Goal: Information Seeking & Learning: Learn about a topic

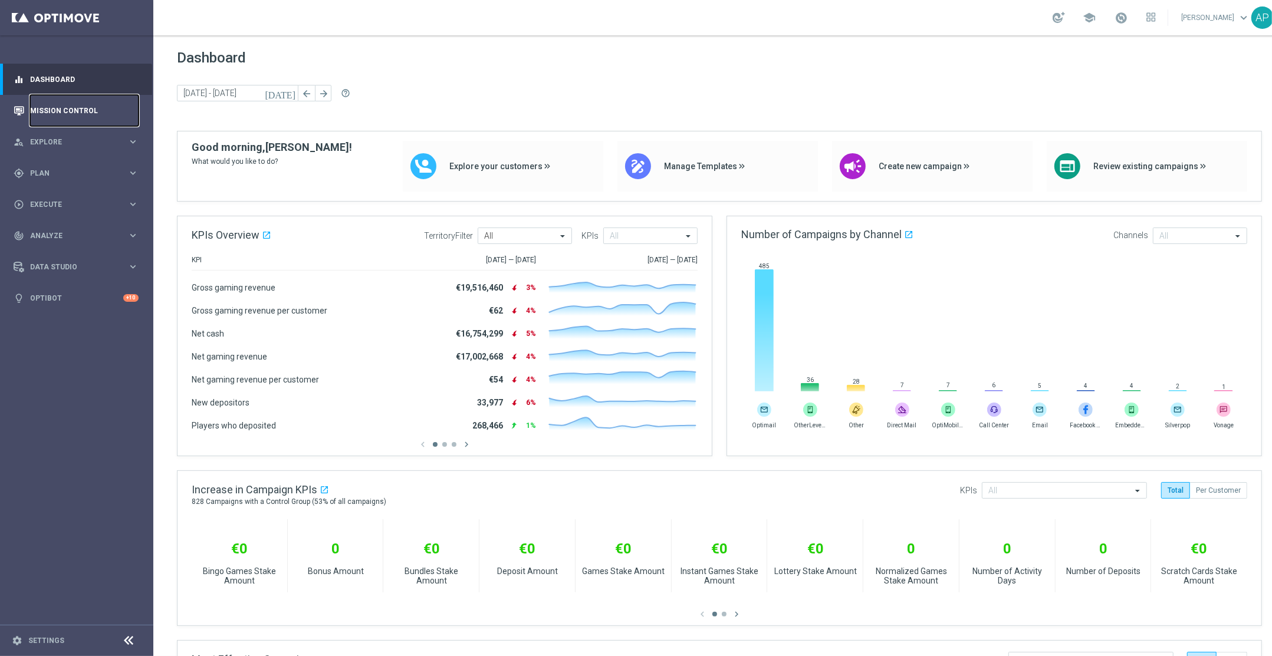
click at [77, 107] on link "Mission Control" at bounding box center [84, 110] width 109 height 31
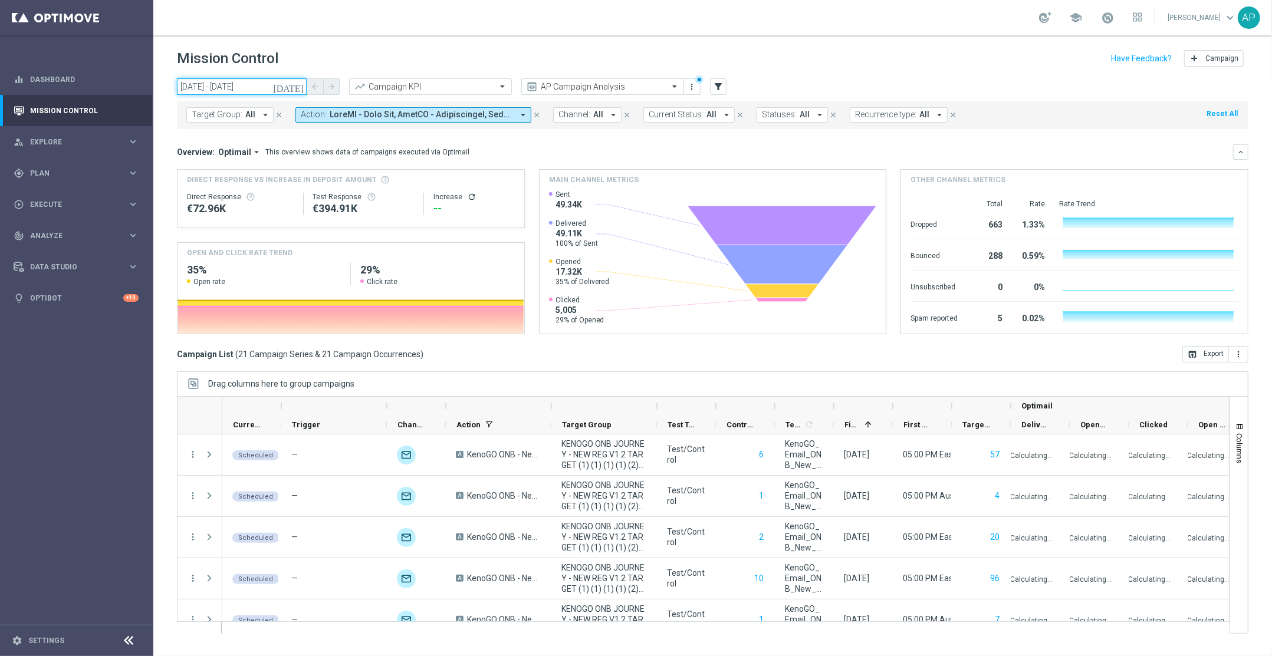
click at [246, 88] on input "03 Oct 2025 - 03 Oct 2025" at bounding box center [242, 86] width 130 height 17
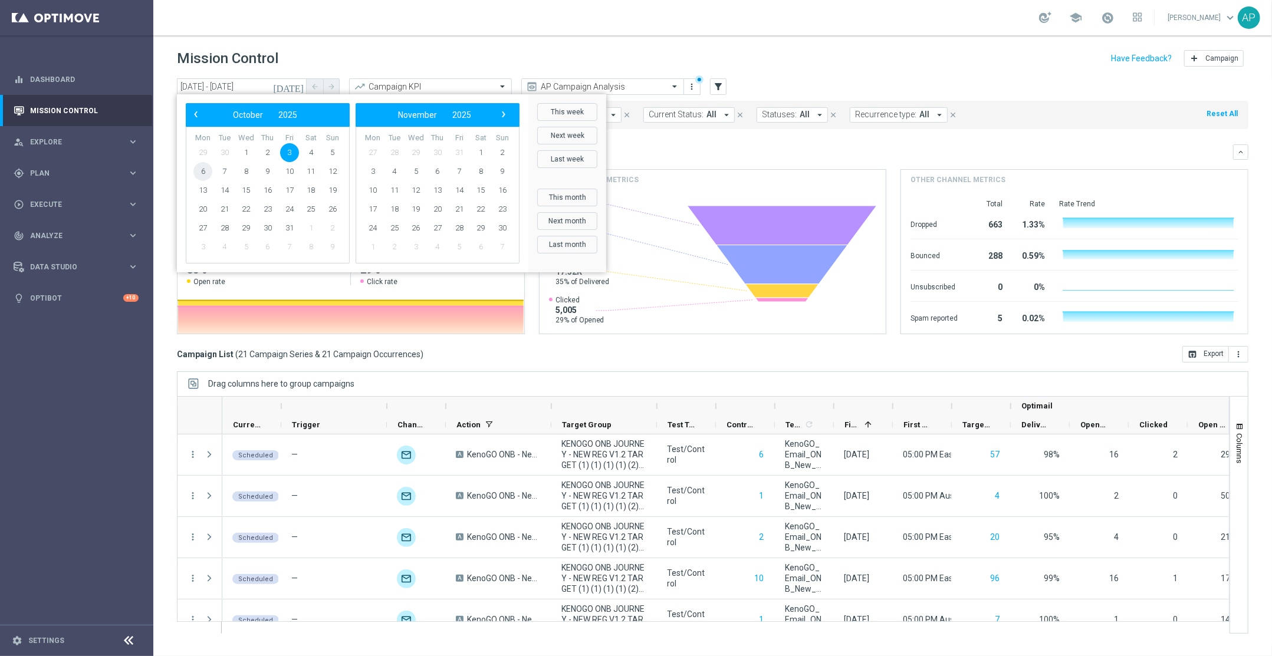
click at [201, 169] on span "6" at bounding box center [202, 171] width 19 height 19
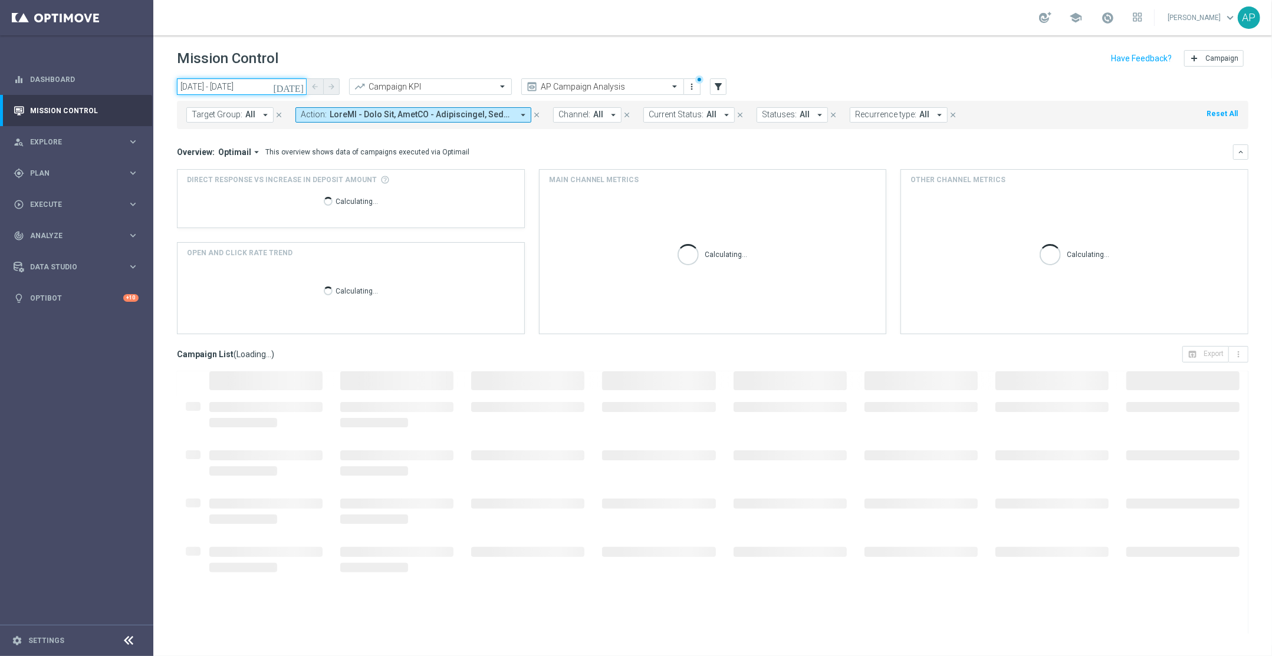
click at [223, 88] on input "06 Oct 2025 - 06 Oct 2025" at bounding box center [242, 86] width 130 height 17
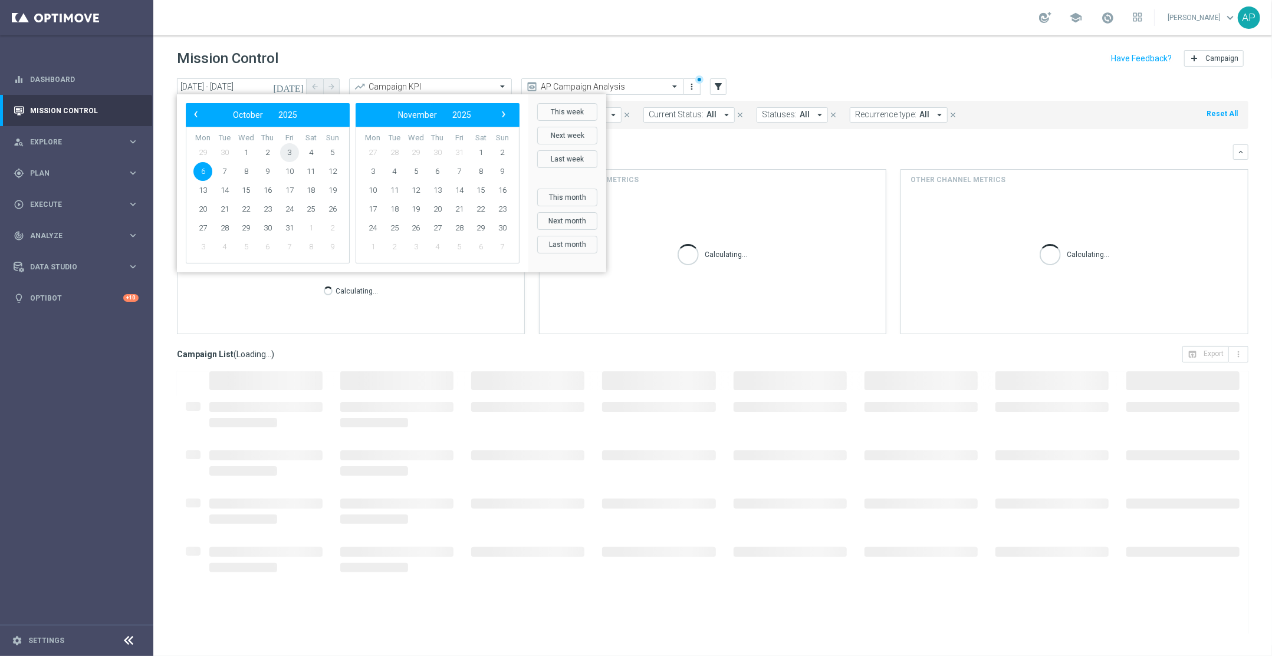
click at [298, 154] on span "3" at bounding box center [289, 152] width 19 height 19
click at [202, 172] on span "6" at bounding box center [202, 171] width 19 height 19
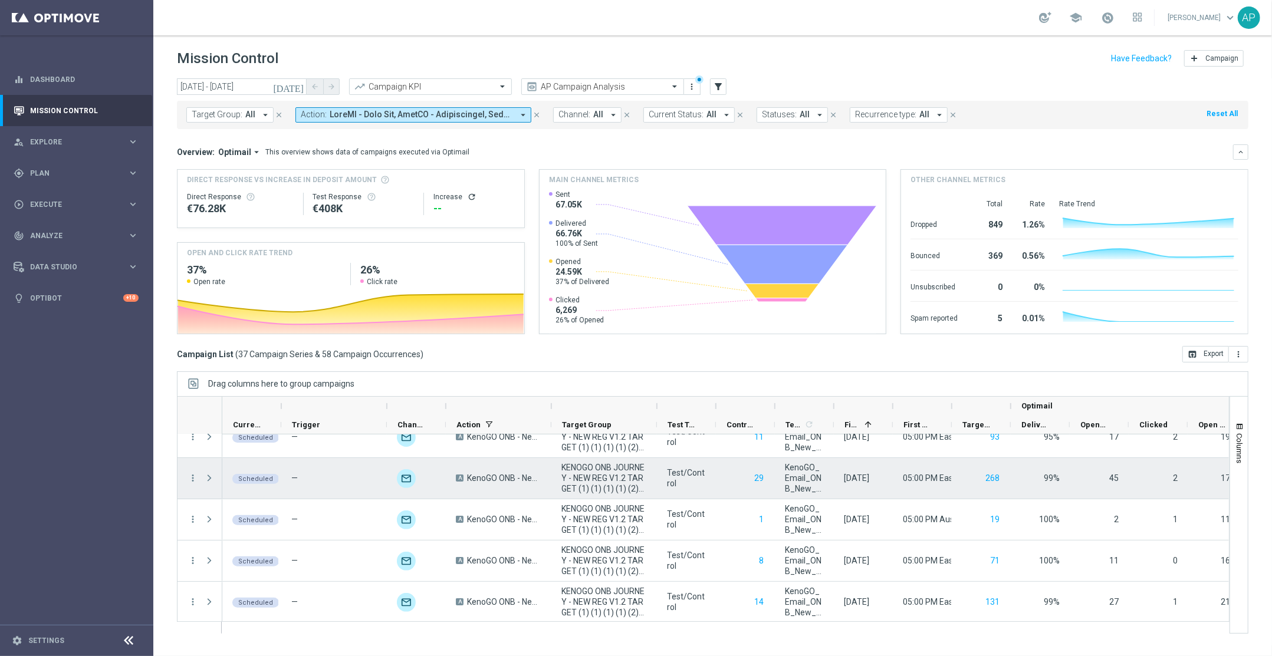
scroll to position [101, 0]
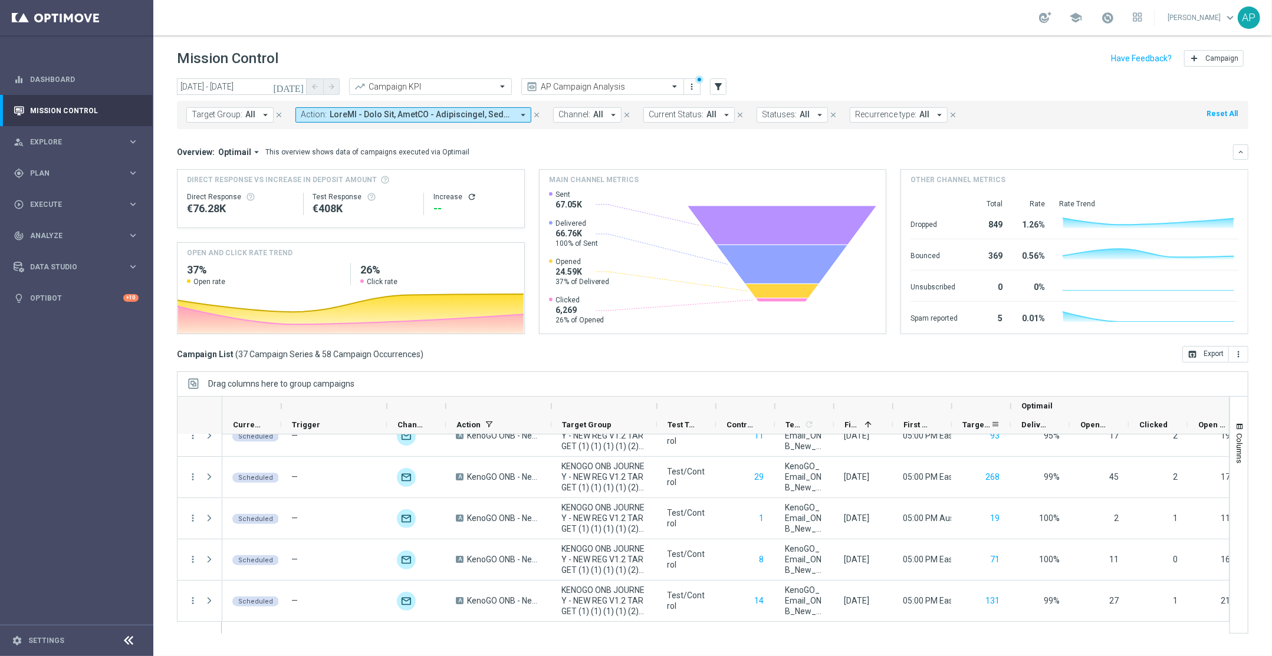
click at [976, 422] on span "Targeted Customers" at bounding box center [976, 424] width 28 height 9
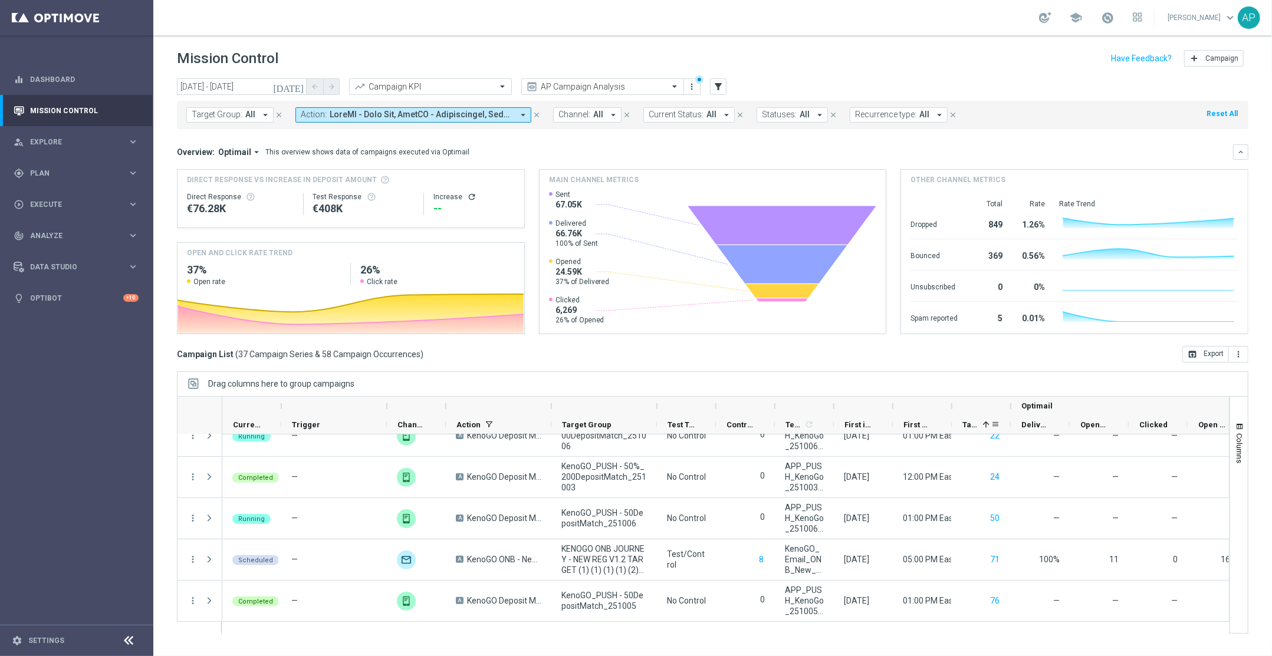
click at [974, 425] on span "Targeted Customers" at bounding box center [969, 424] width 15 height 9
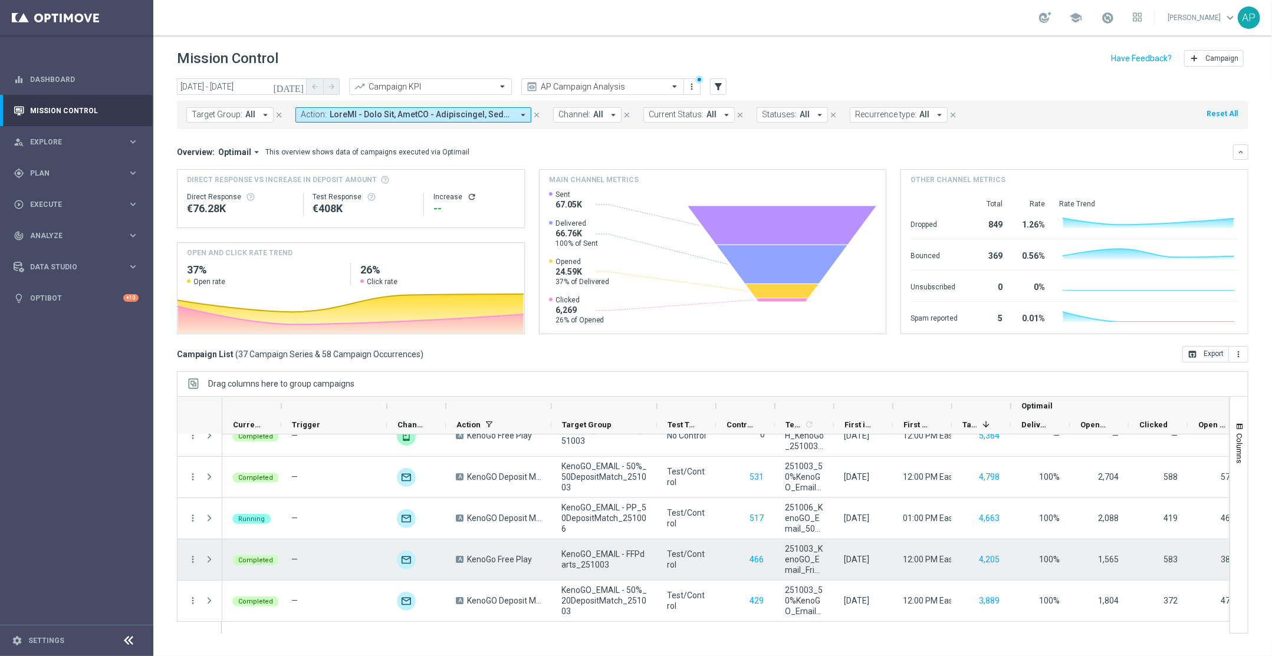
scroll to position [152, 0]
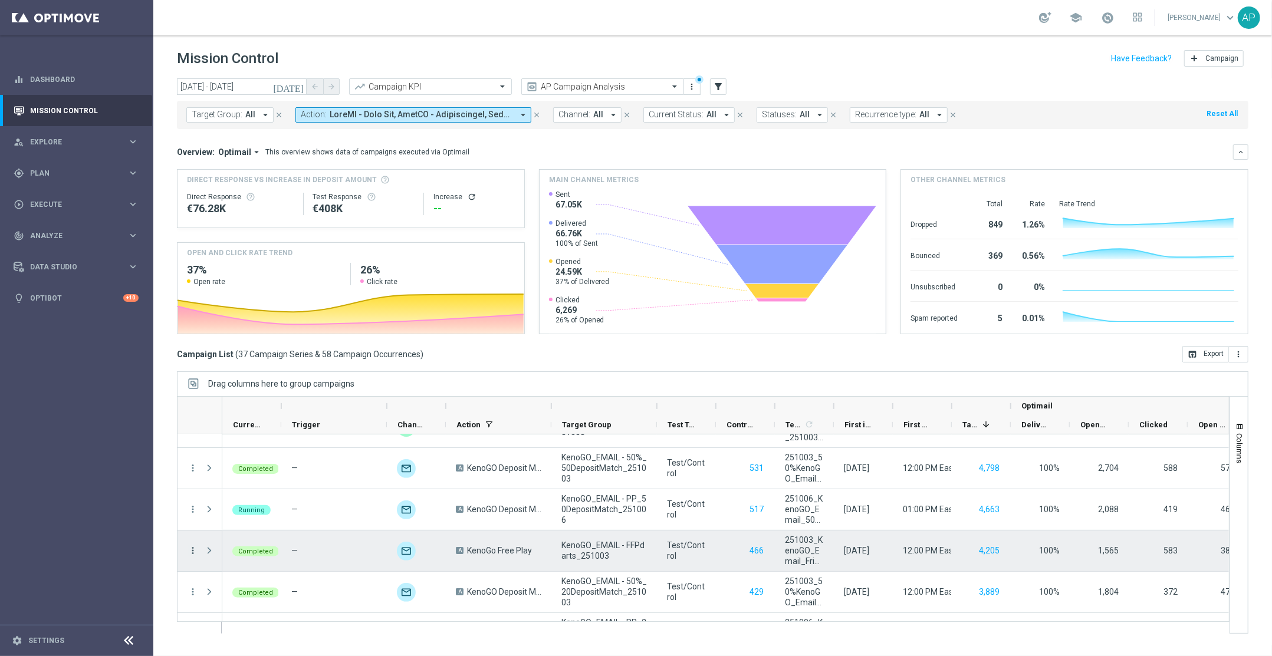
click at [191, 551] on icon "more_vert" at bounding box center [193, 551] width 11 height 11
click at [228, 481] on span "Go to Campaign Analysis" at bounding box center [258, 478] width 84 height 8
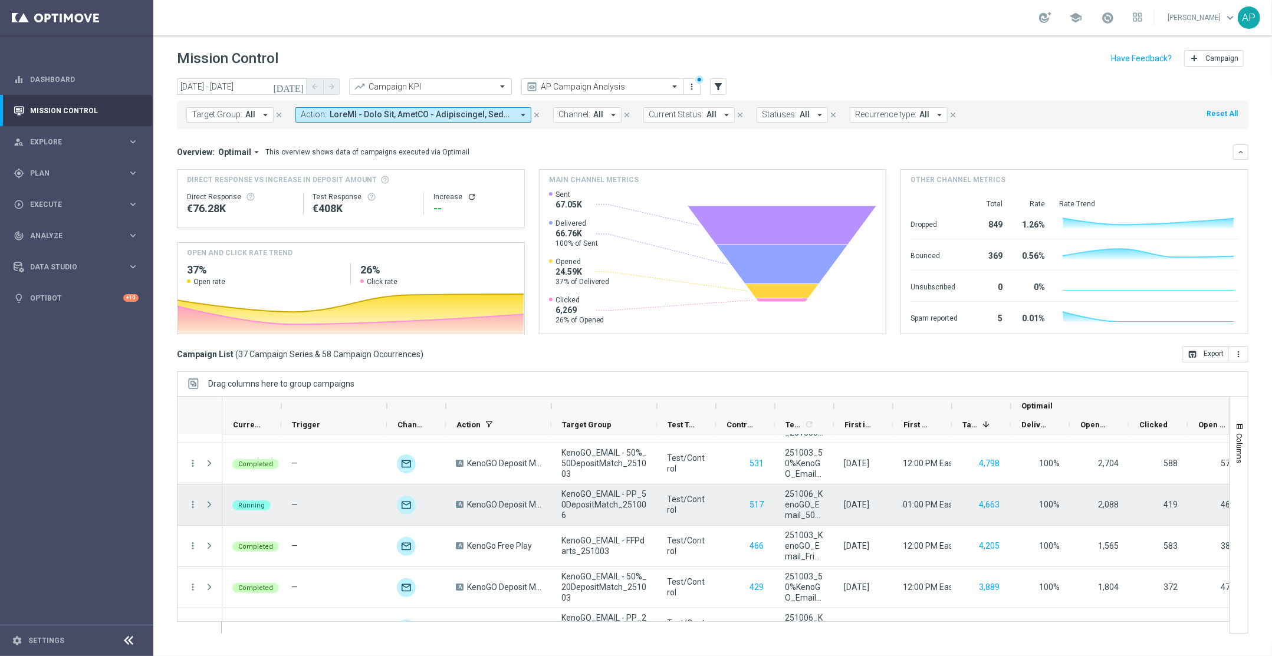
scroll to position [159, 0]
click at [193, 501] on icon "more_vert" at bounding box center [193, 502] width 11 height 11
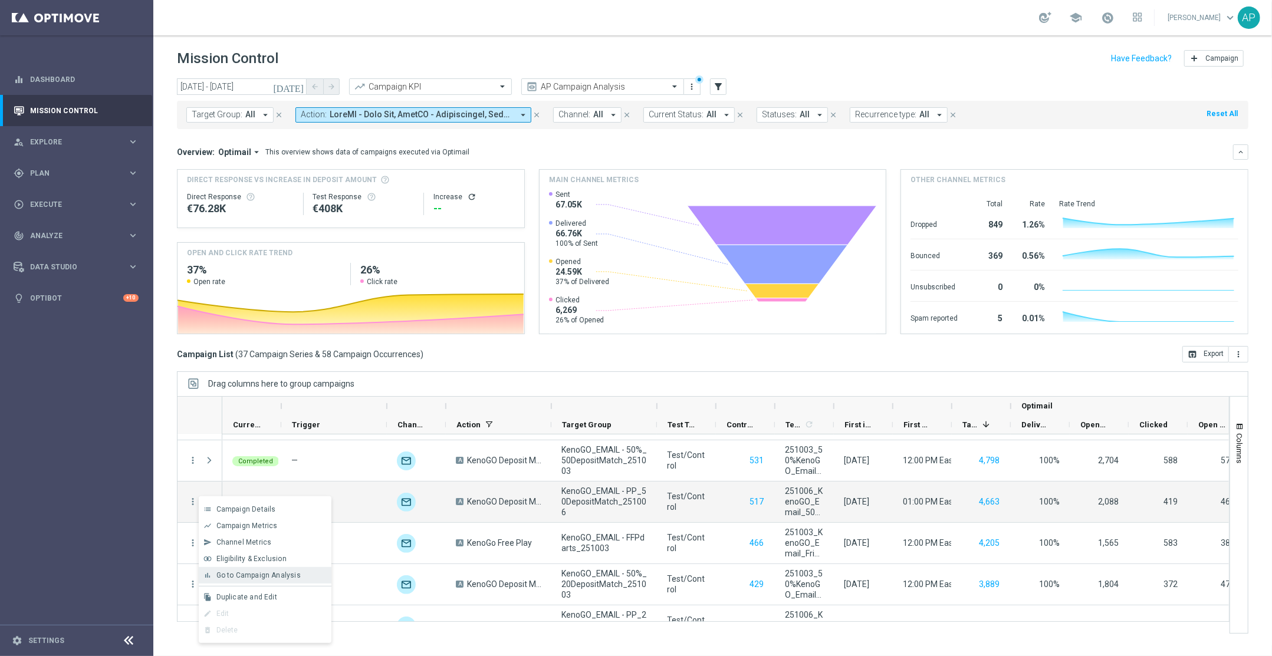
click at [251, 569] on div "bar_chart Go to Campaign Analysis" at bounding box center [265, 575] width 133 height 17
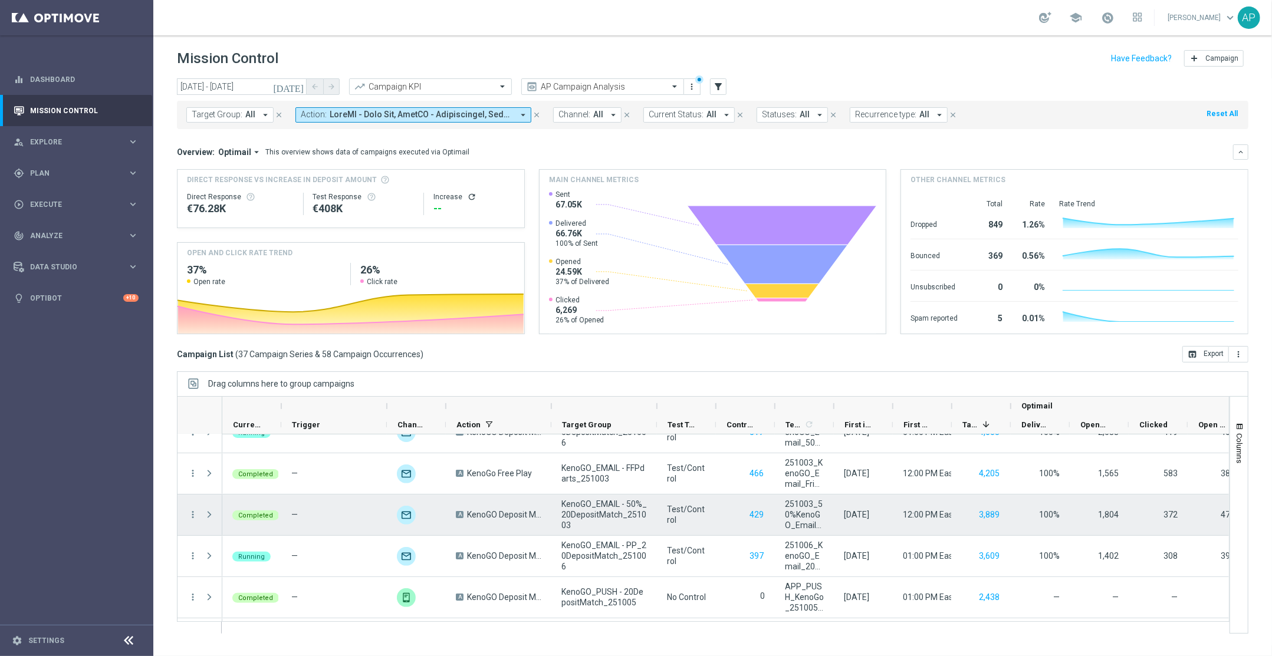
scroll to position [230, 0]
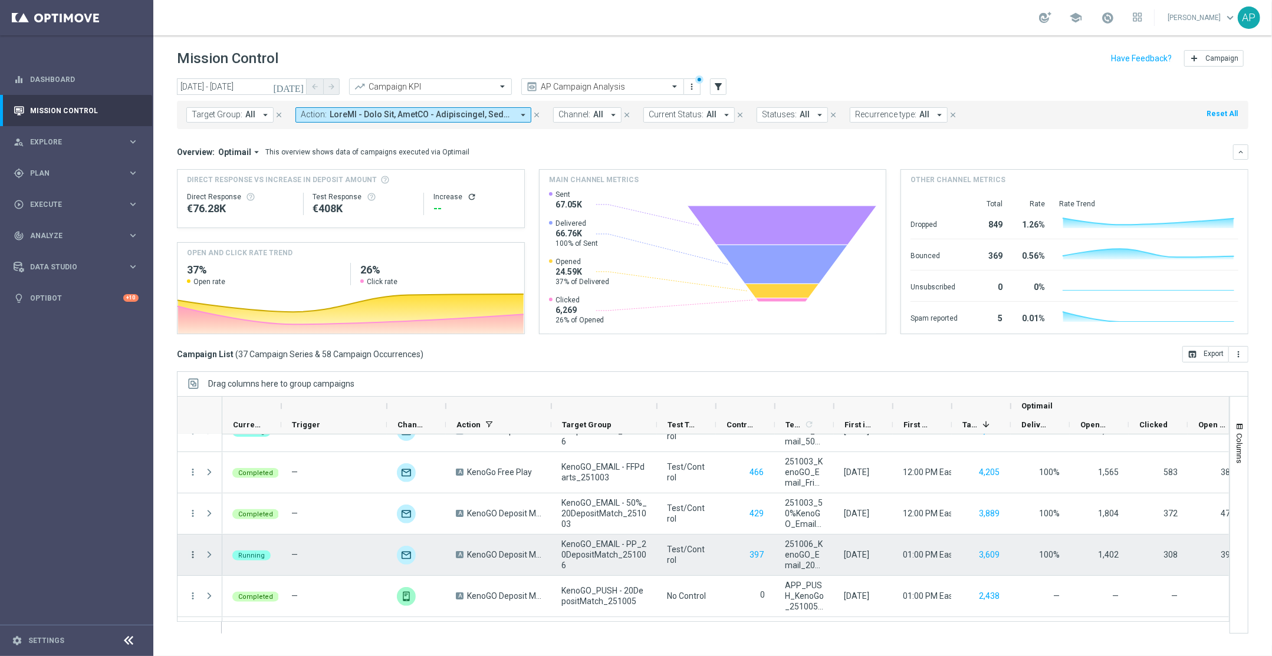
click at [194, 554] on icon "more_vert" at bounding box center [193, 555] width 11 height 11
click at [232, 481] on span "Go to Campaign Analysis" at bounding box center [258, 482] width 84 height 8
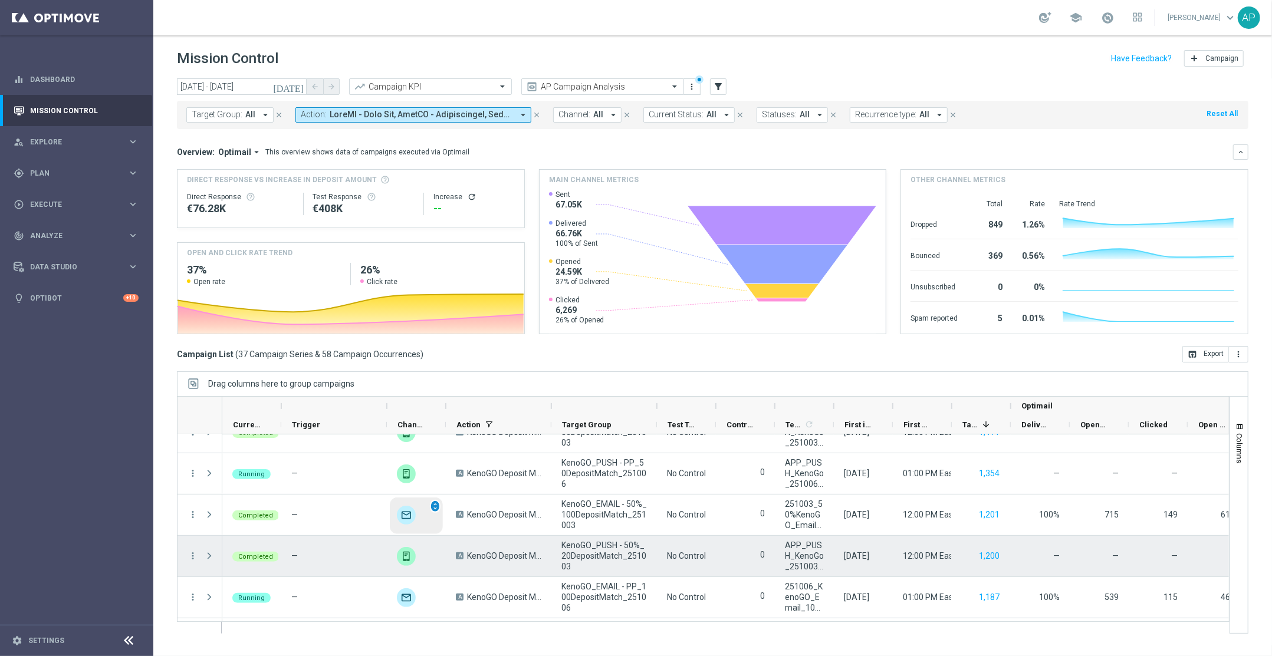
scroll to position [502, 0]
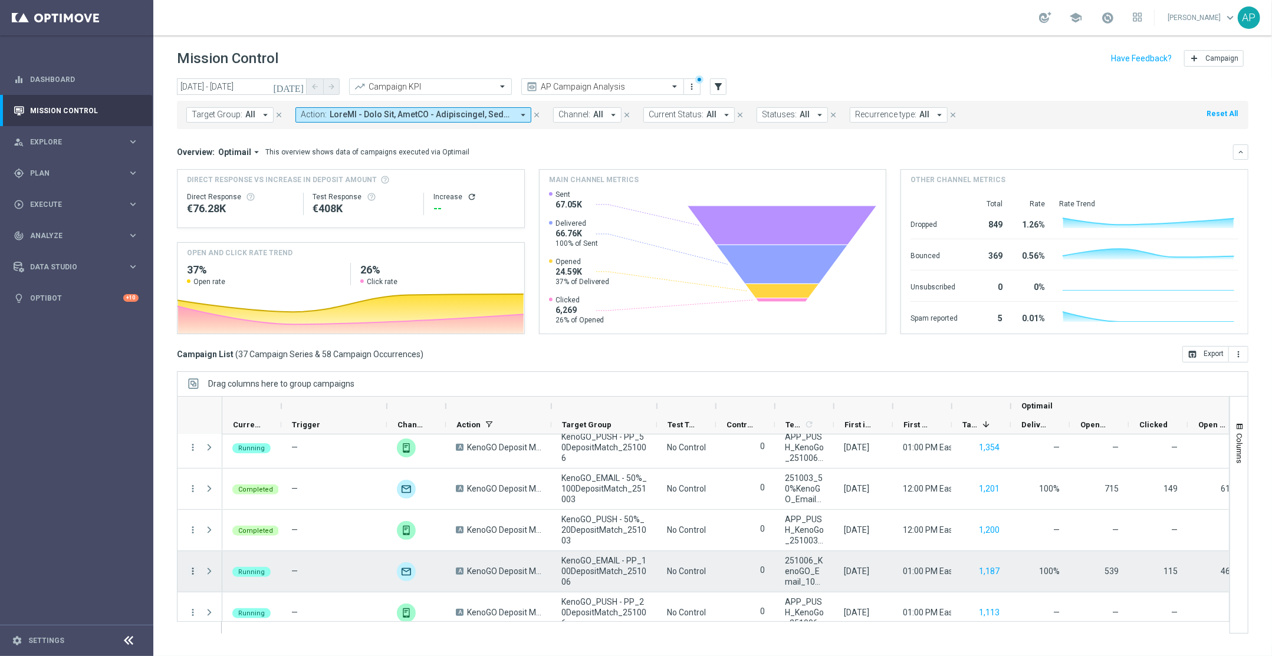
click at [196, 575] on icon "more_vert" at bounding box center [193, 571] width 11 height 11
click at [262, 498] on span "Go to Campaign Analysis" at bounding box center [258, 499] width 84 height 8
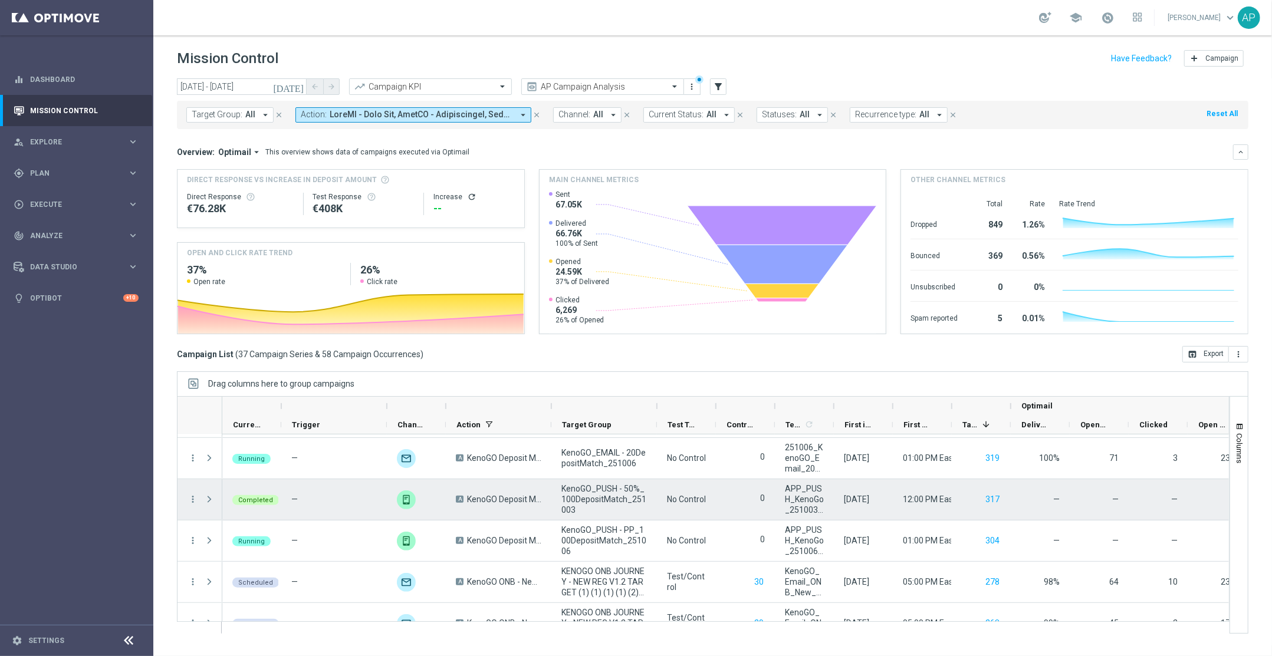
scroll to position [738, 0]
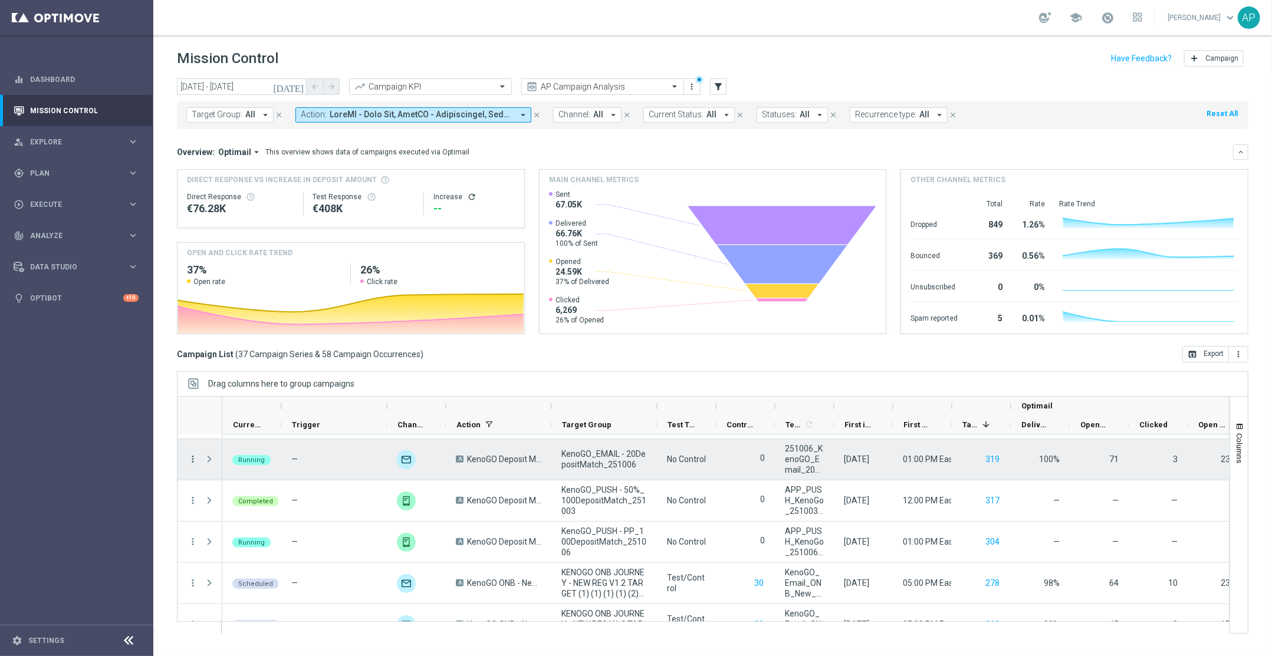
click at [193, 456] on icon "more_vert" at bounding box center [193, 459] width 11 height 11
click at [236, 537] on span "Go to Campaign Analysis" at bounding box center [258, 534] width 84 height 8
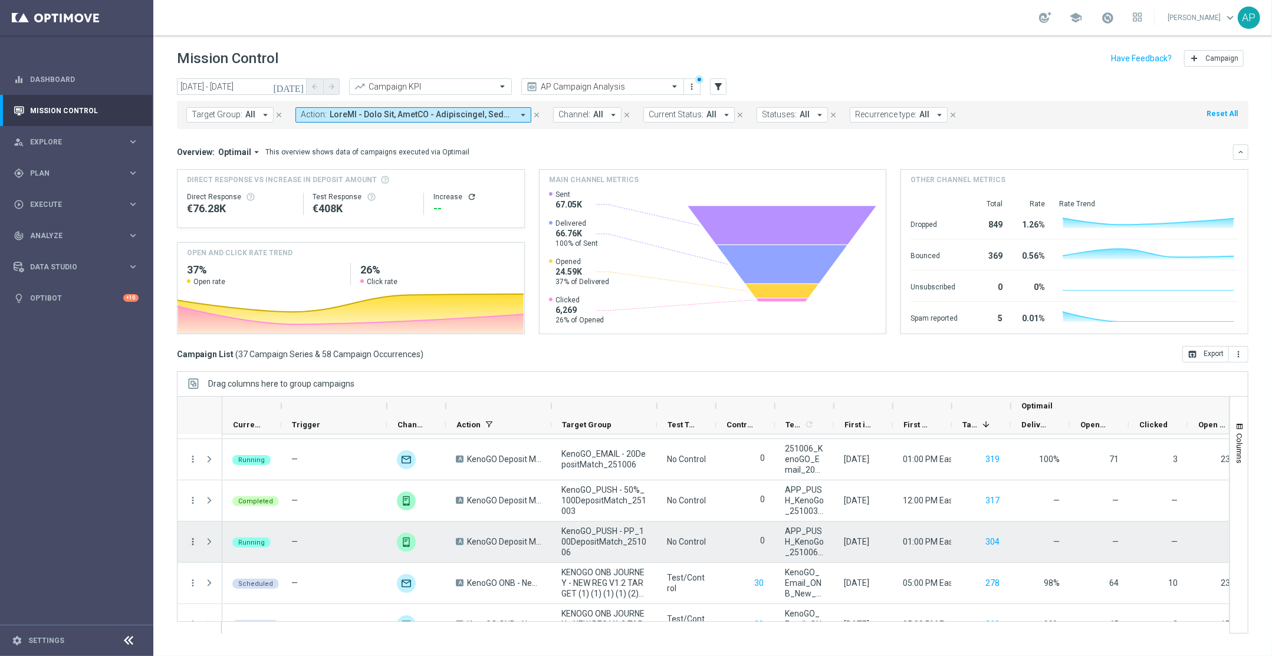
click at [193, 544] on icon "more_vert" at bounding box center [193, 542] width 11 height 11
click at [267, 471] on span "Go to Campaign Analysis" at bounding box center [258, 469] width 84 height 8
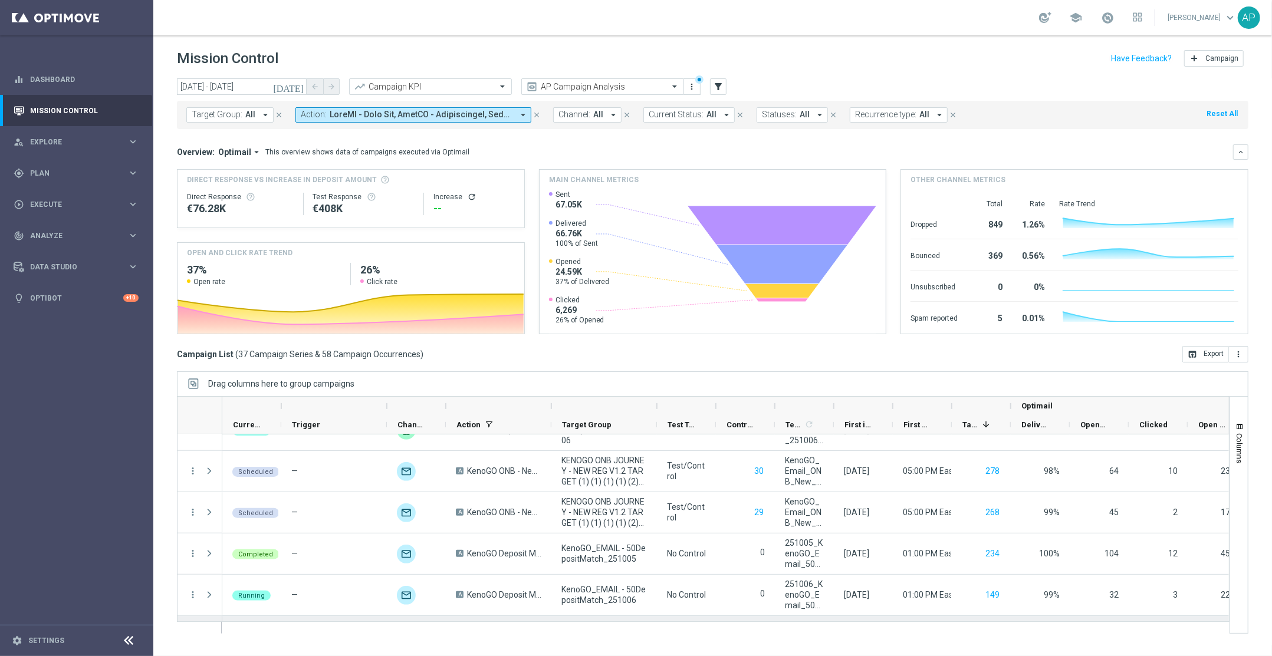
scroll to position [977, 0]
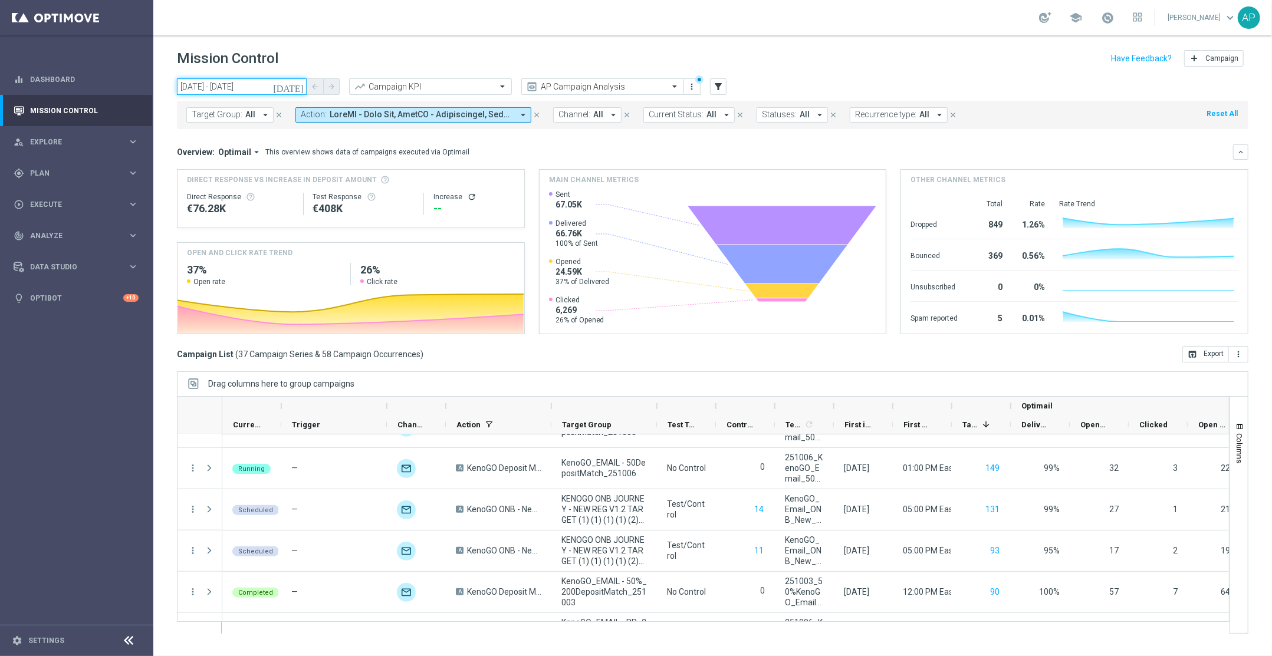
click at [245, 88] on input "03 Oct 2025 - 06 Oct 2025" at bounding box center [242, 86] width 130 height 17
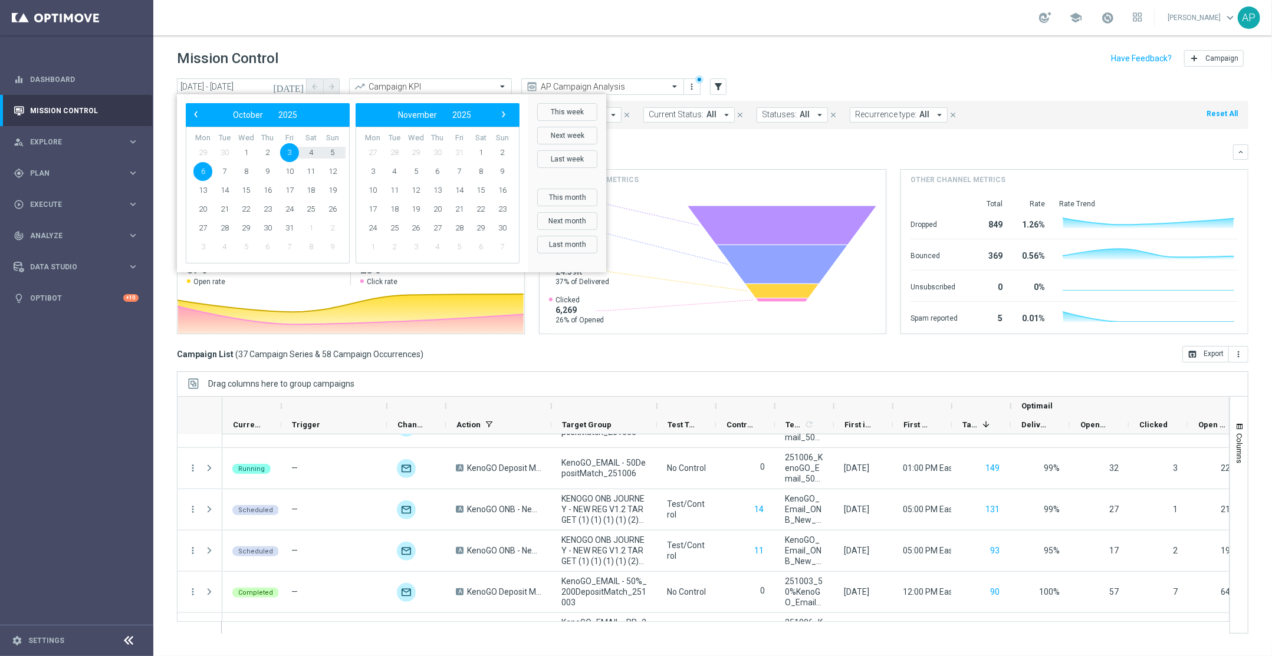
click at [198, 170] on span "6" at bounding box center [202, 171] width 19 height 19
click at [199, 173] on span "6" at bounding box center [202, 171] width 19 height 19
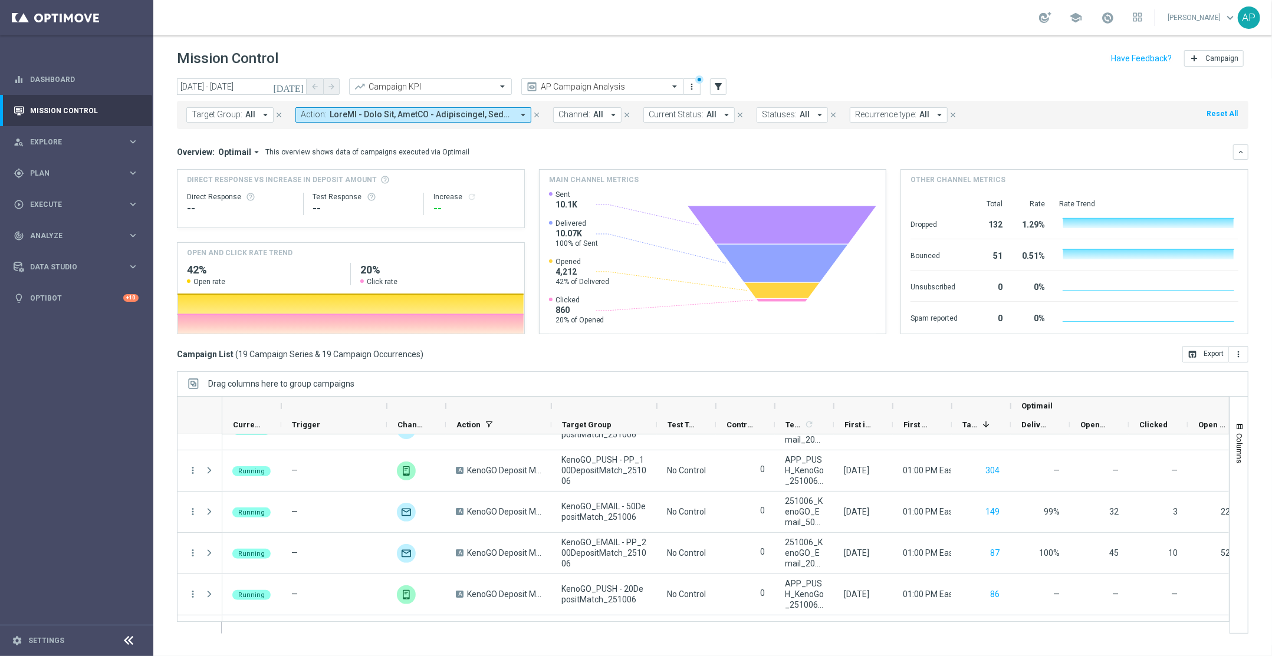
scroll to position [0, 0]
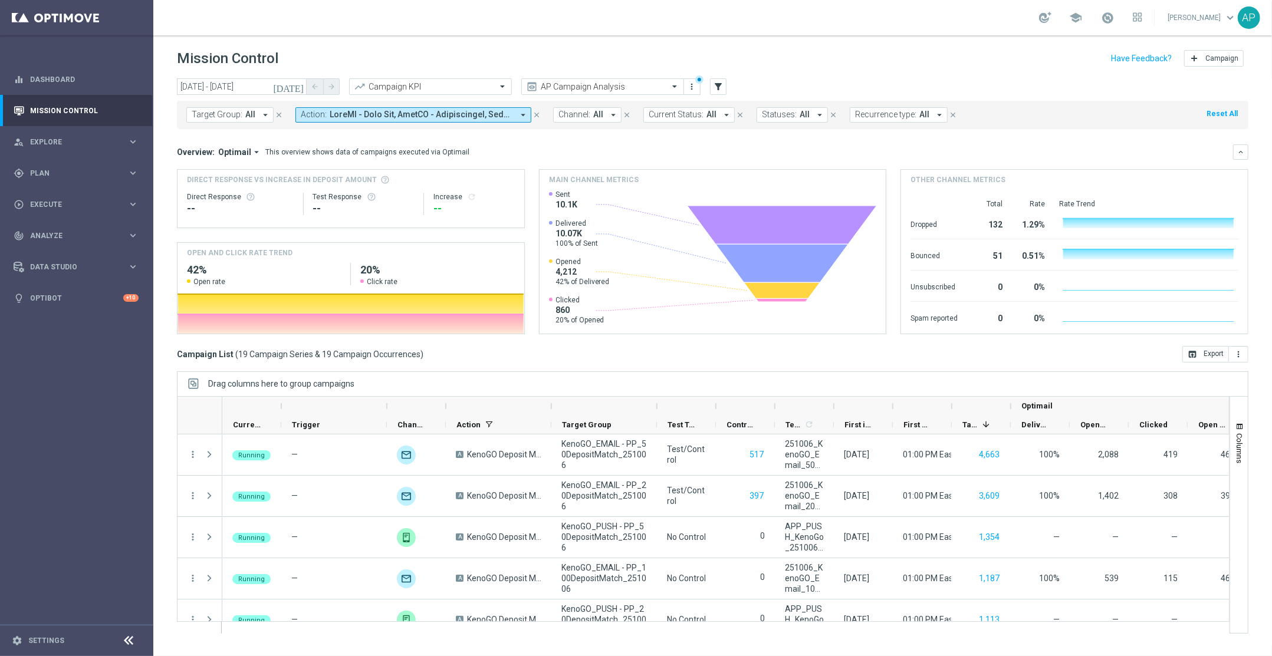
click at [599, 110] on span "All" at bounding box center [598, 115] width 10 height 10
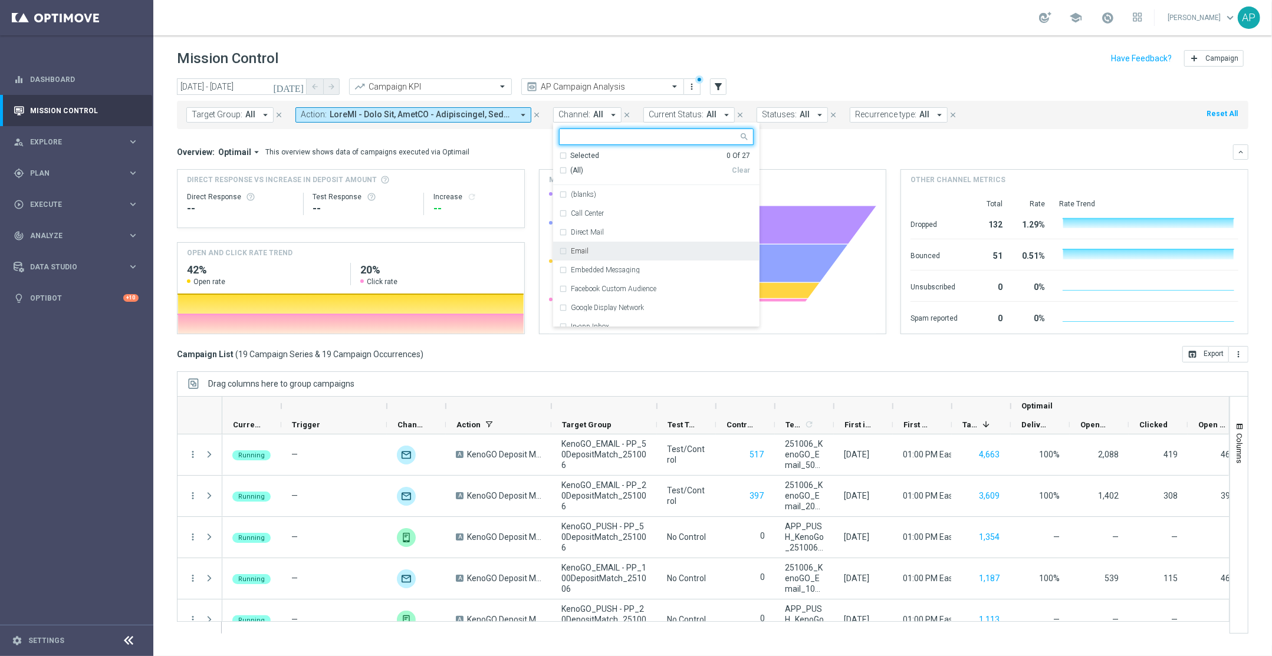
click at [582, 250] on label "Email" at bounding box center [580, 251] width 18 height 7
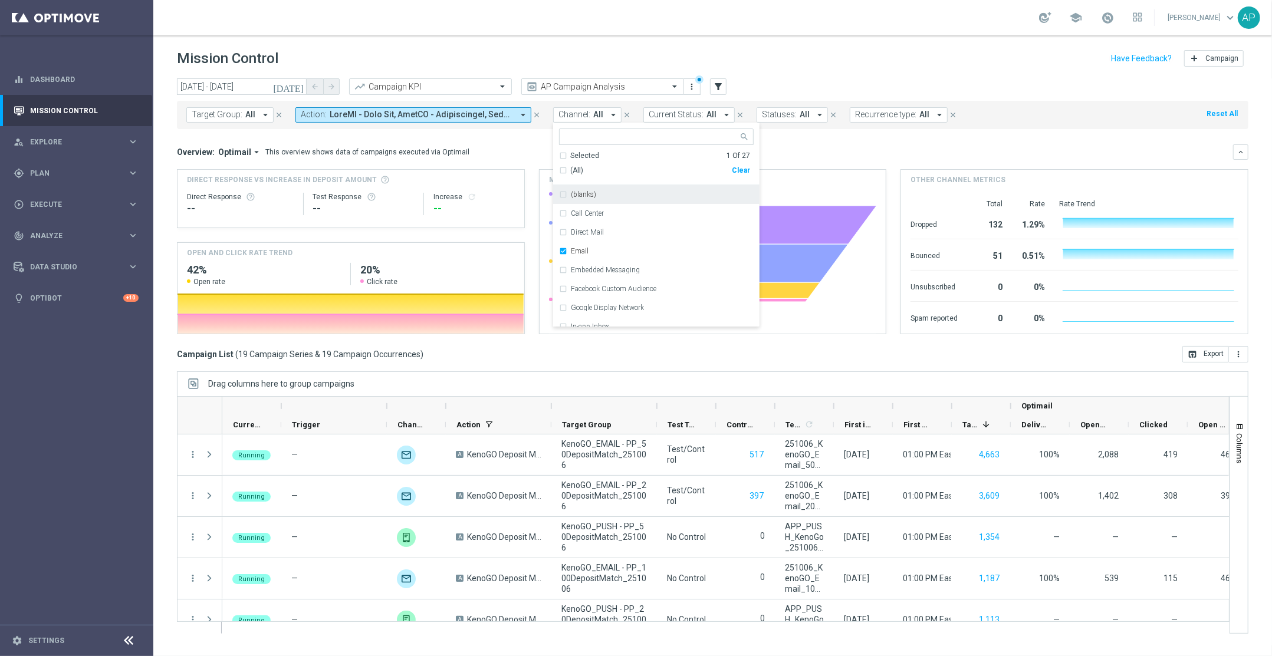
click at [794, 152] on div "Overview: Optimail arrow_drop_down This overview shows data of campaigns execut…" at bounding box center [705, 152] width 1056 height 11
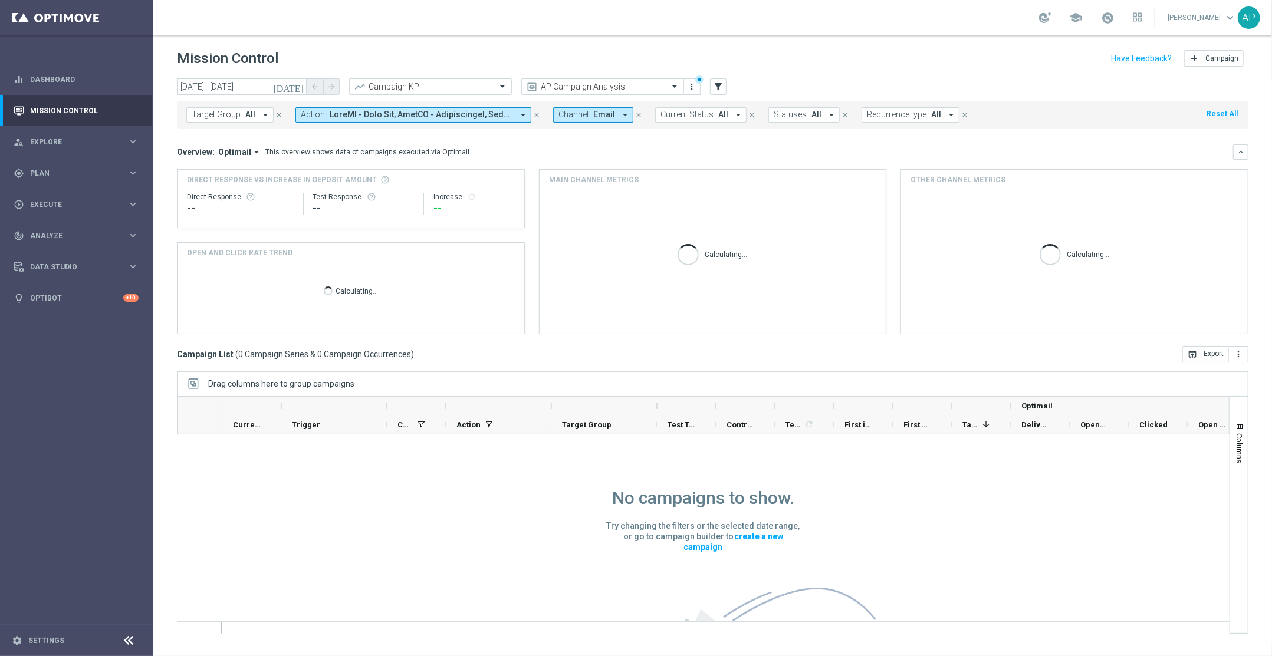
click at [589, 116] on span "Channel:" at bounding box center [575, 115] width 32 height 10
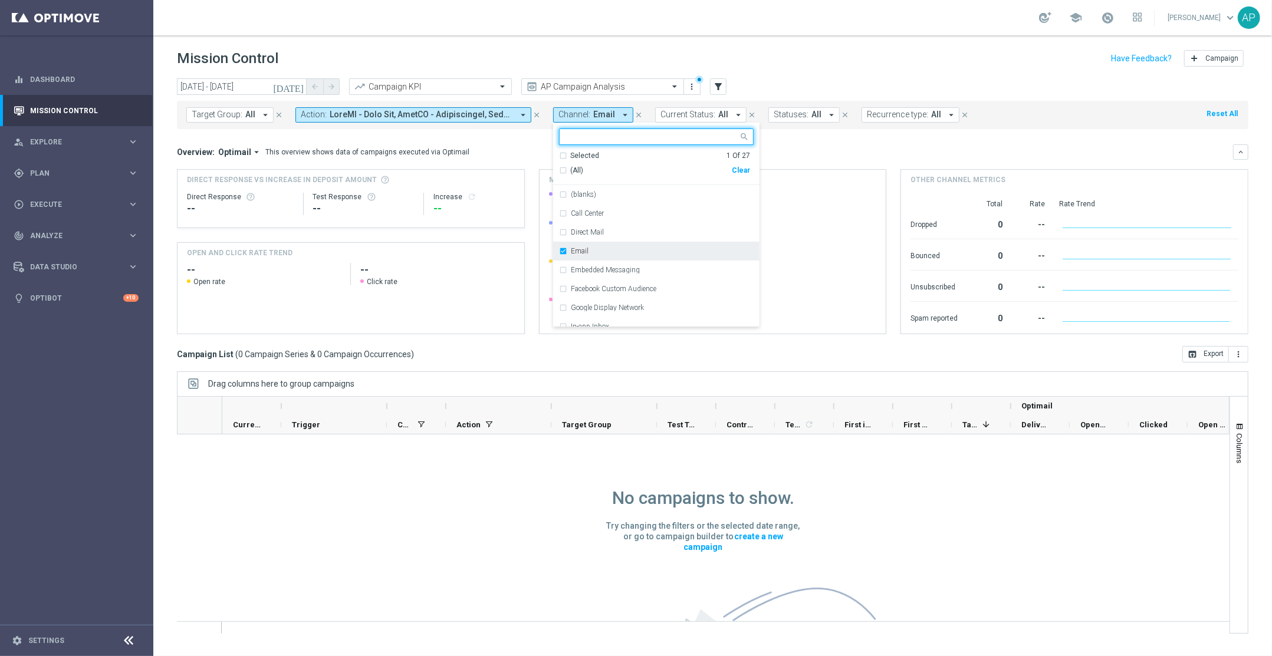
click at [573, 248] on label "Email" at bounding box center [580, 251] width 18 height 7
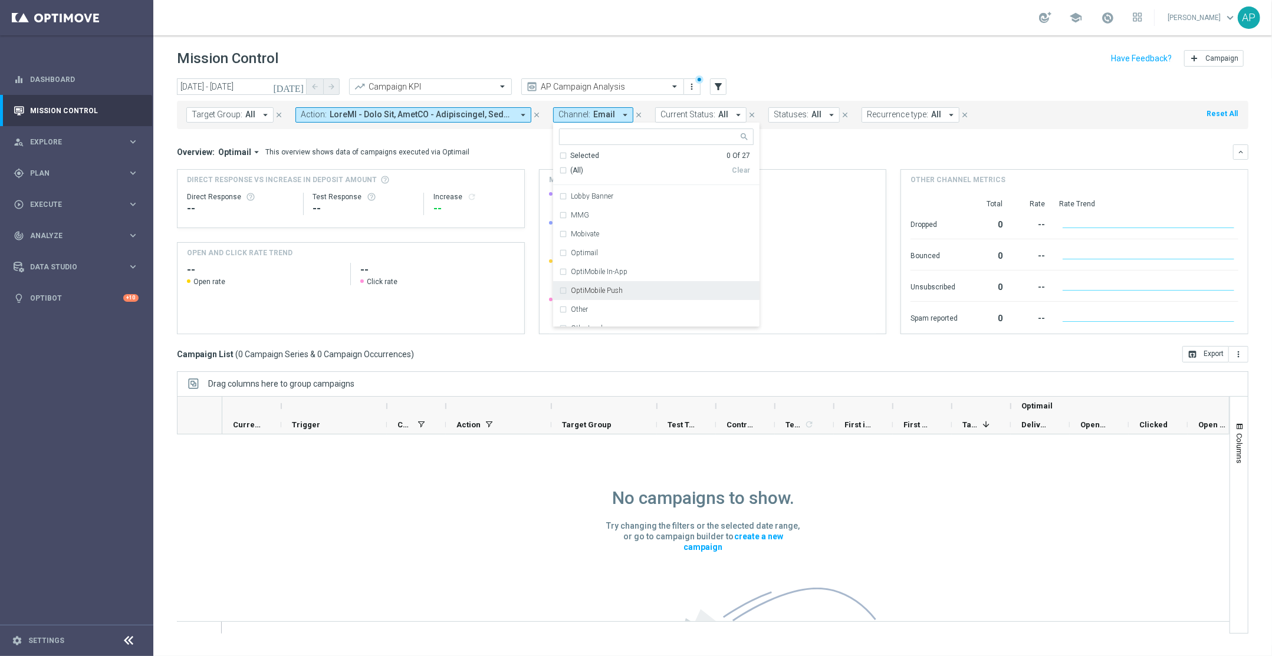
scroll to position [169, 0]
click at [596, 250] on div "Optimail" at bounding box center [662, 252] width 183 height 7
click at [825, 141] on mini-dashboard "Overview: Optimail arrow_drop_down This overview shows data of campaigns execut…" at bounding box center [713, 237] width 1072 height 217
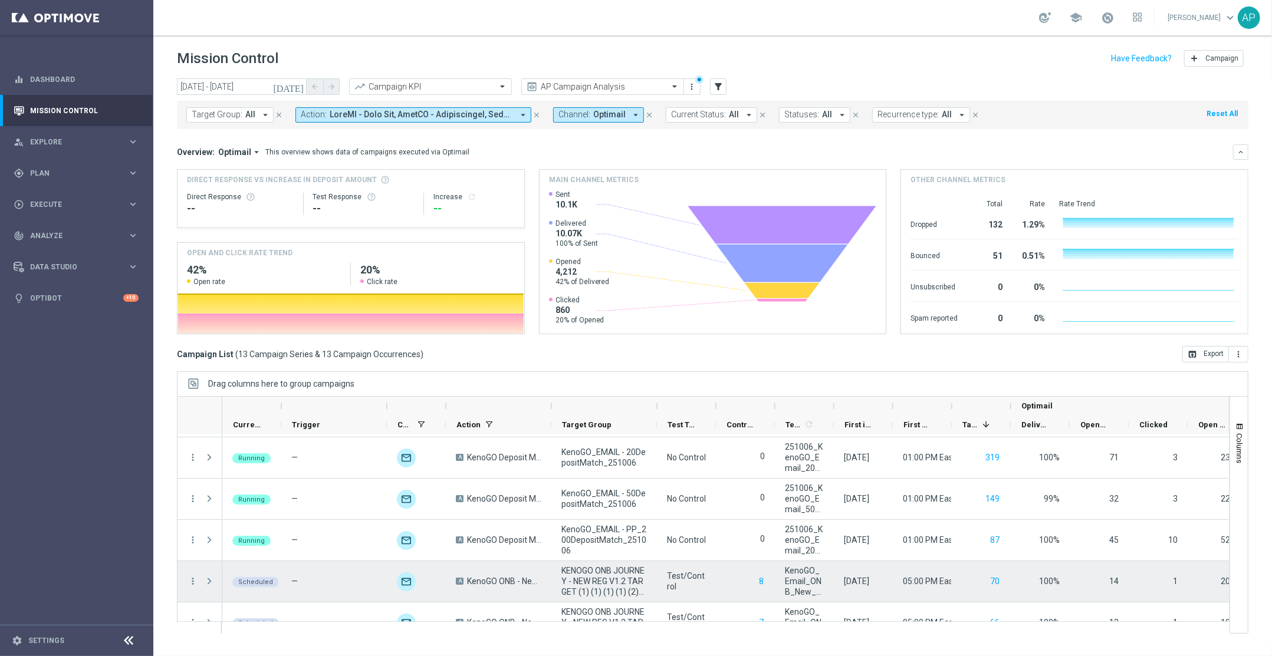
scroll to position [121, 0]
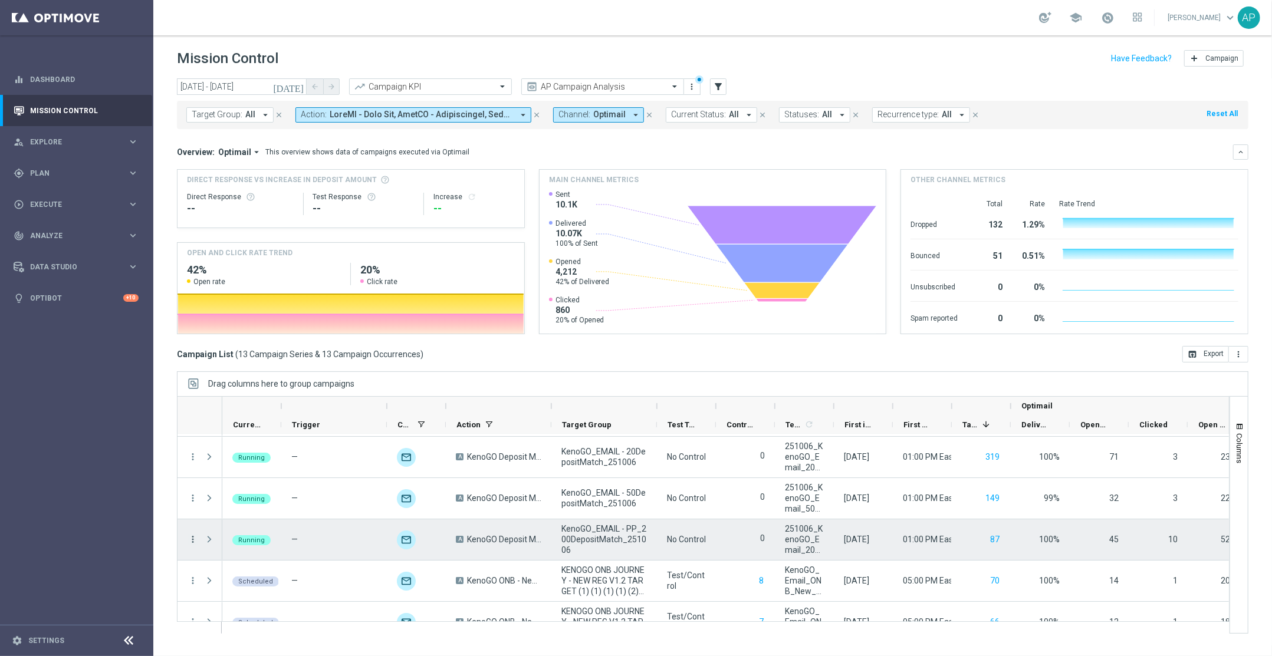
click at [195, 541] on icon "more_vert" at bounding box center [193, 539] width 11 height 11
click at [274, 471] on div "bar_chart Go to Campaign Analysis" at bounding box center [265, 466] width 133 height 17
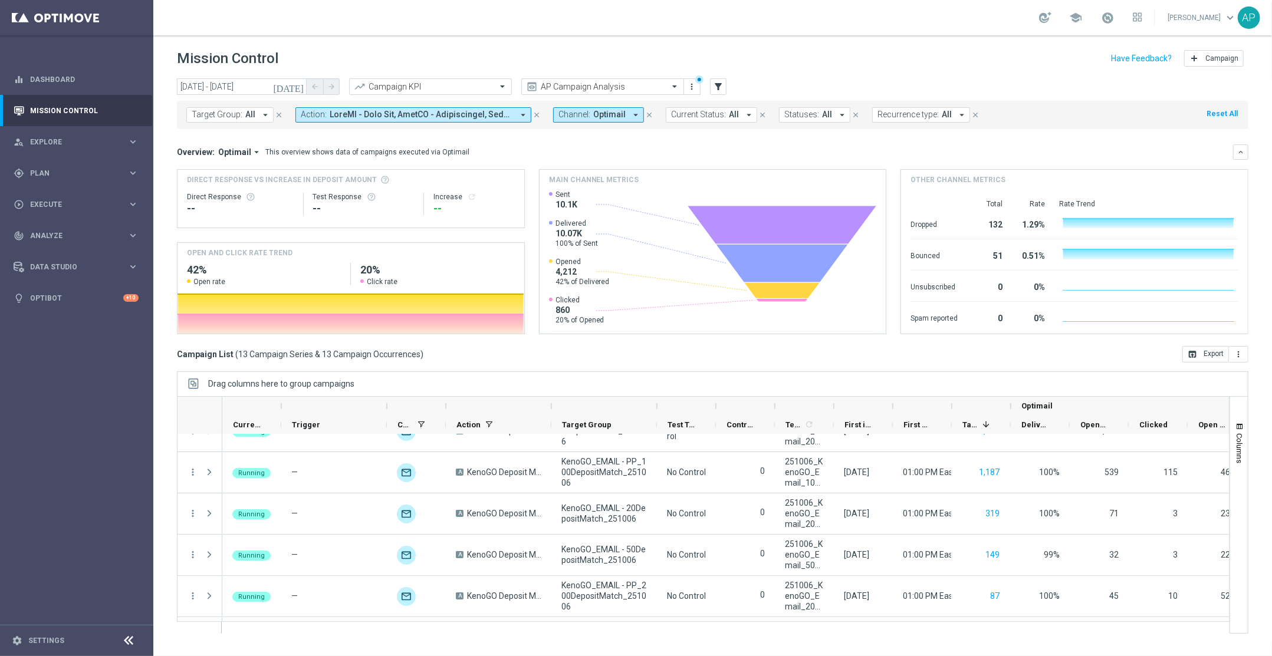
scroll to position [0, 0]
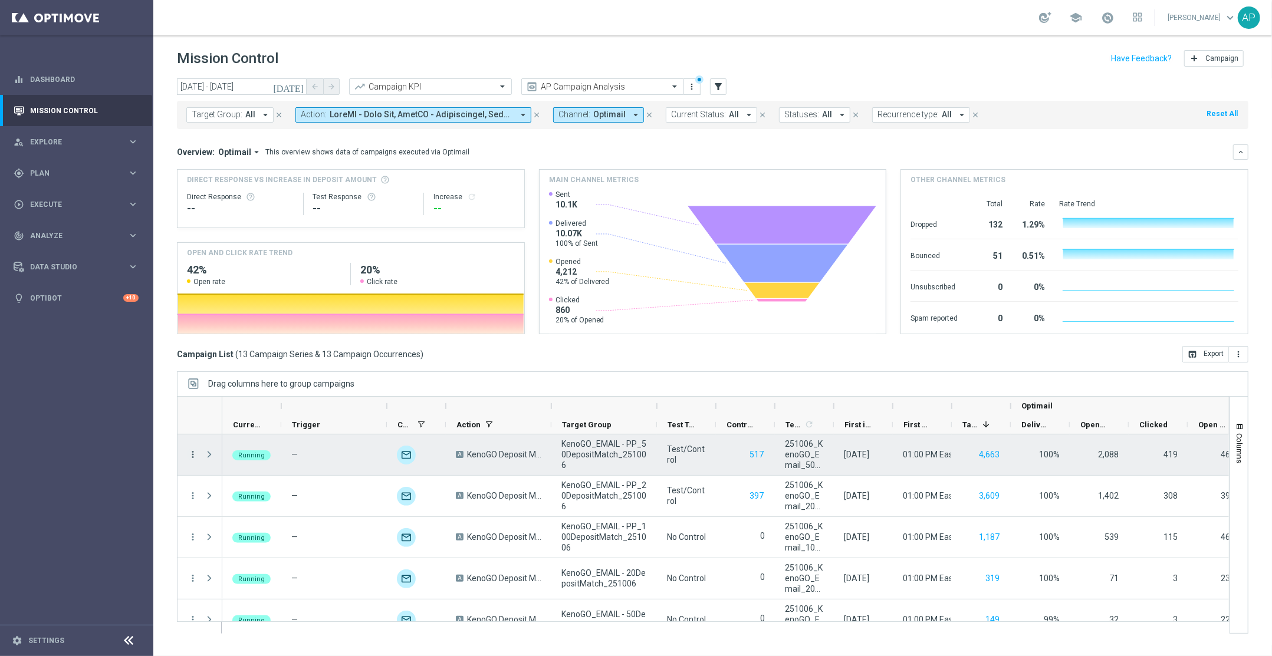
click at [194, 455] on icon "more_vert" at bounding box center [193, 454] width 11 height 11
click at [241, 531] on span "Go to Campaign Analysis" at bounding box center [258, 529] width 84 height 8
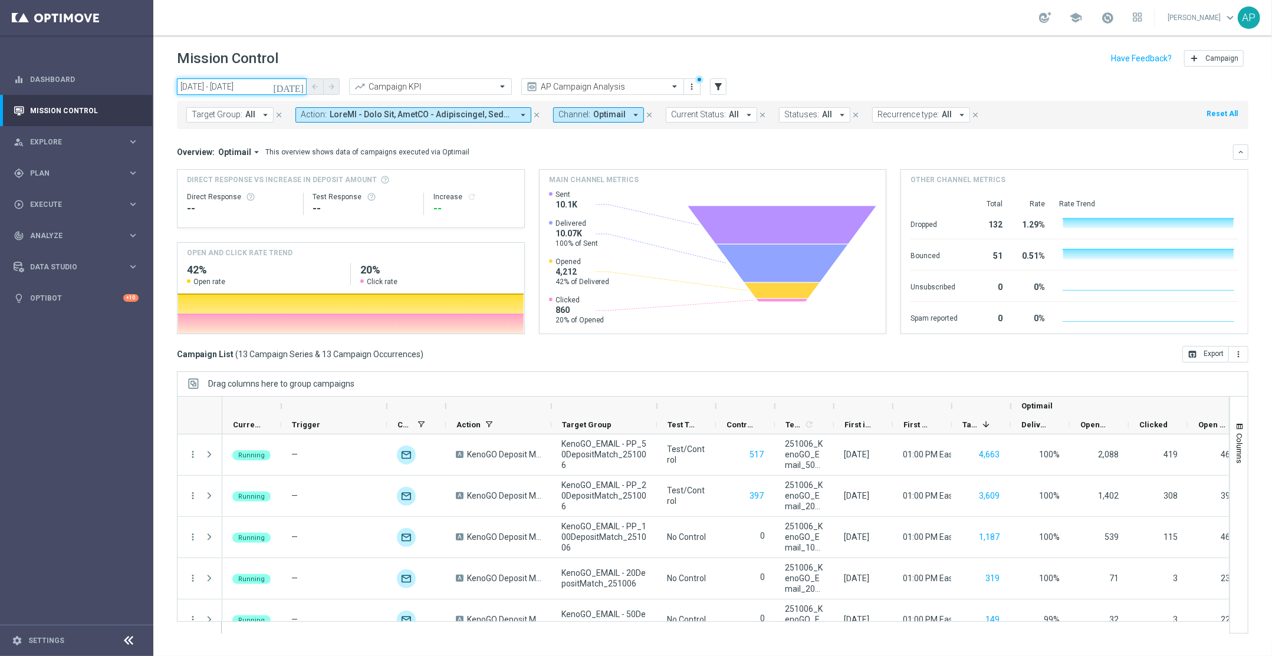
click at [259, 86] on input "06 Oct 2025 - 06 Oct 2025" at bounding box center [242, 86] width 130 height 17
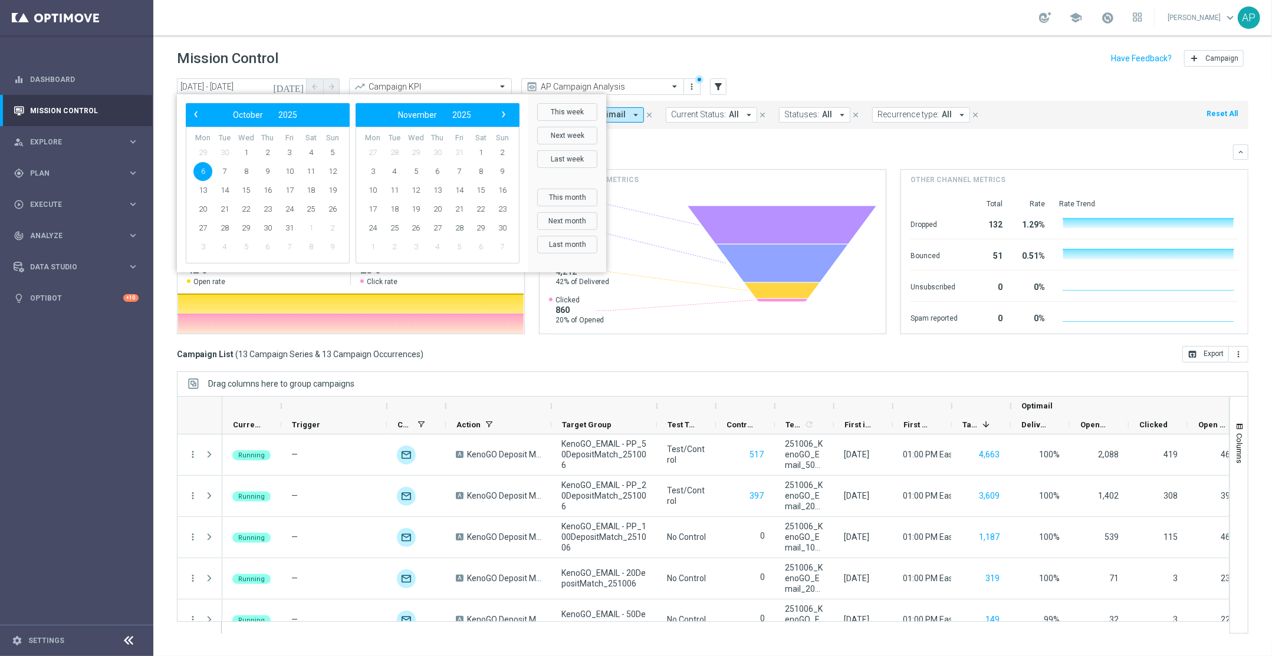
click at [191, 121] on bs-datepicker-navigation-view "‹ ​ October ​ 2025 ​ ›" at bounding box center [265, 114] width 152 height 15
click at [194, 117] on span "‹" at bounding box center [195, 114] width 15 height 15
click at [210, 153] on span "1" at bounding box center [202, 152] width 19 height 19
click at [267, 150] on span "4" at bounding box center [267, 152] width 19 height 19
type input "01 Sep 2025 - 04 Sep 2025"
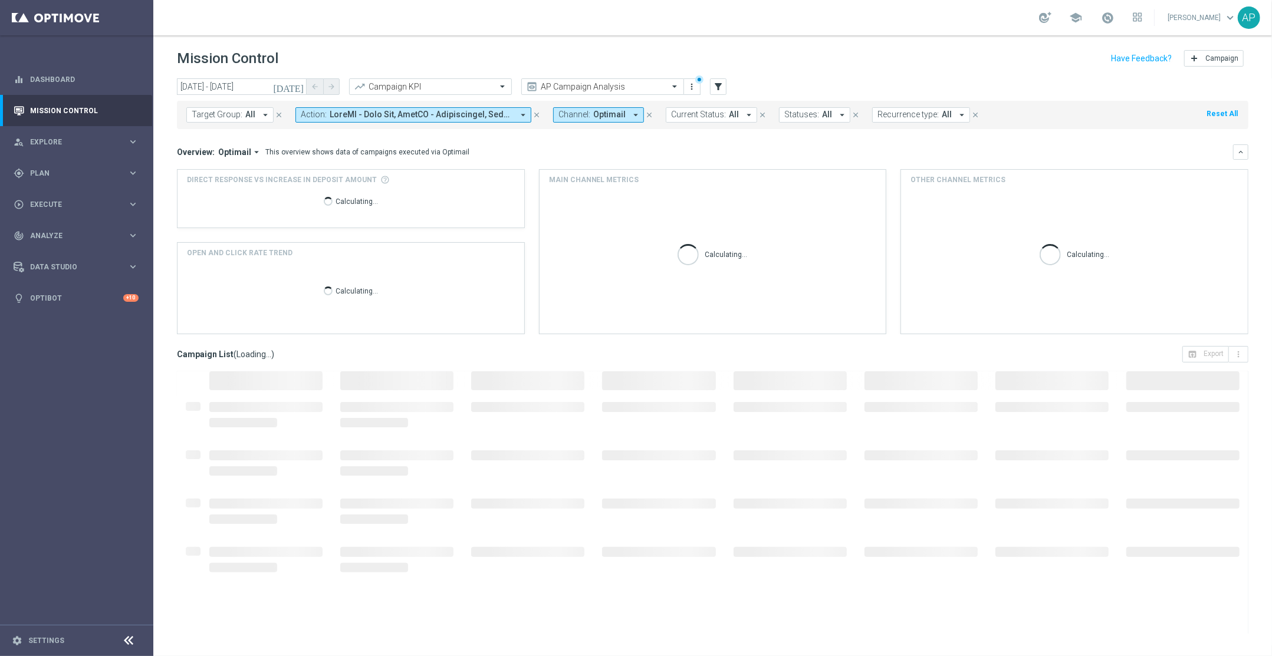
click at [428, 114] on span at bounding box center [421, 115] width 183 height 10
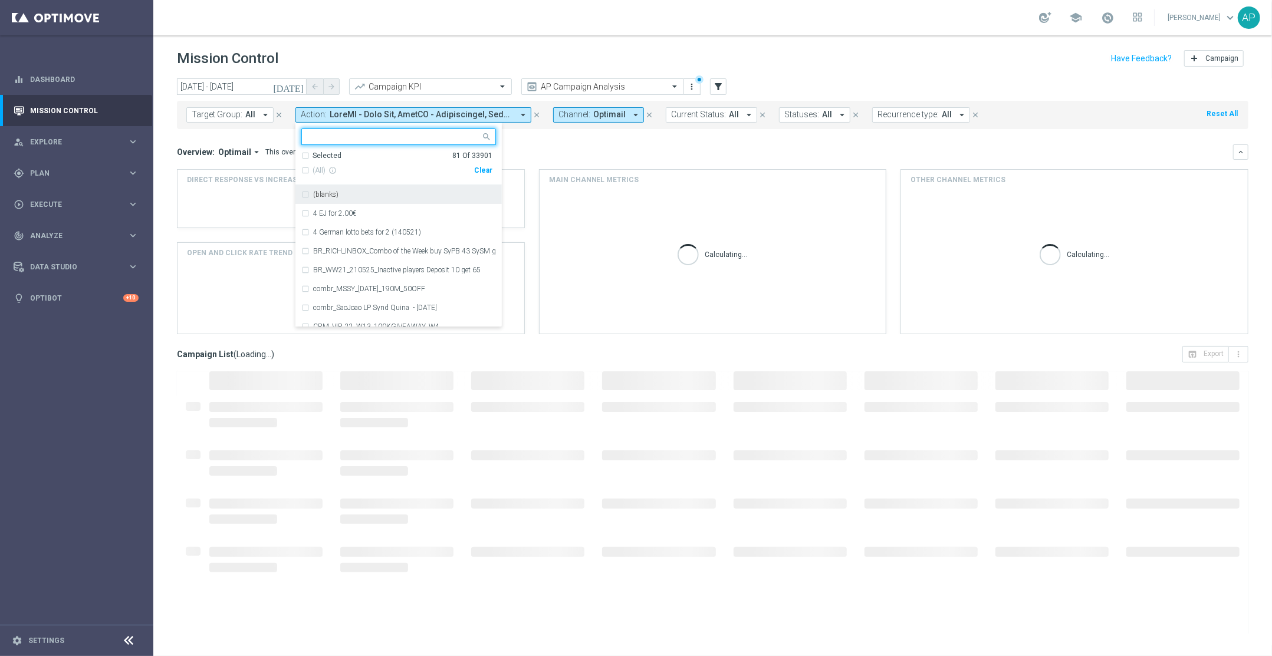
click at [0, 0] on div "Clear" at bounding box center [0, 0] width 0 height 0
click at [377, 137] on input "text" at bounding box center [394, 137] width 173 height 10
click at [344, 193] on label "KenoGO Remediation" at bounding box center [346, 194] width 66 height 7
type input "remedi"
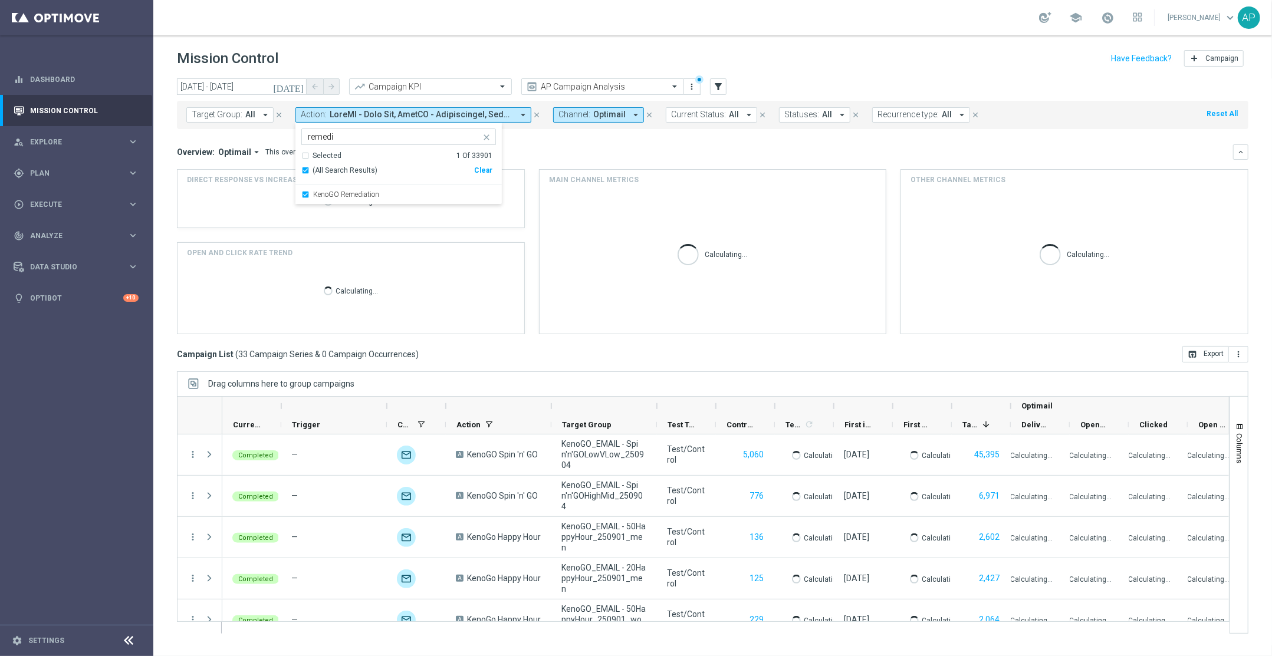
click at [587, 144] on div "Overview: Optimail arrow_drop_down This overview shows data of campaigns execut…" at bounding box center [713, 151] width 1072 height 15
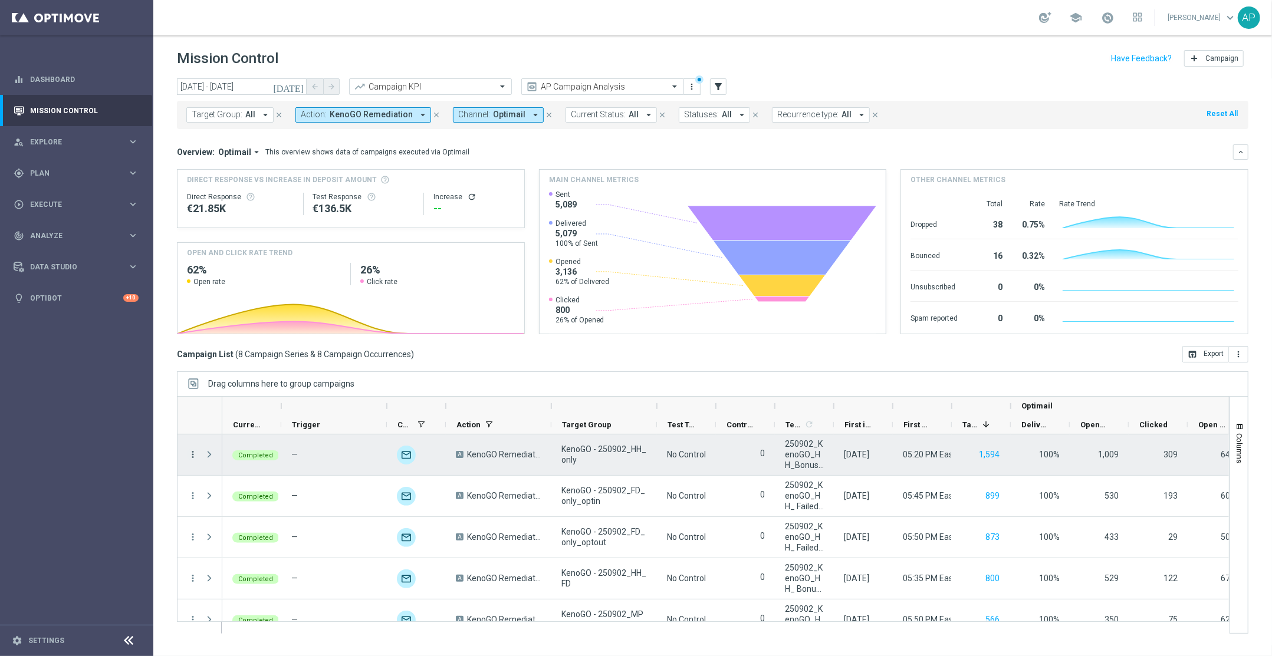
click at [197, 456] on icon "more_vert" at bounding box center [193, 454] width 11 height 11
click at [253, 463] on span "Campaign Details" at bounding box center [246, 463] width 60 height 8
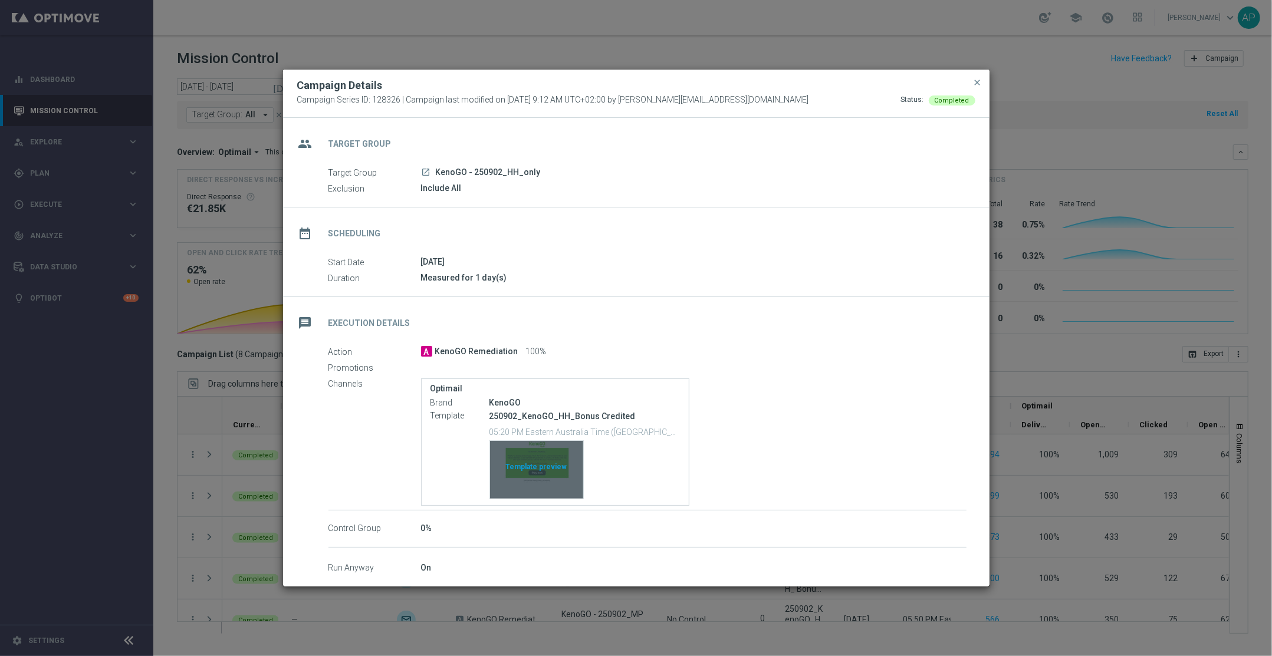
click at [530, 473] on div "Template preview" at bounding box center [536, 470] width 93 height 58
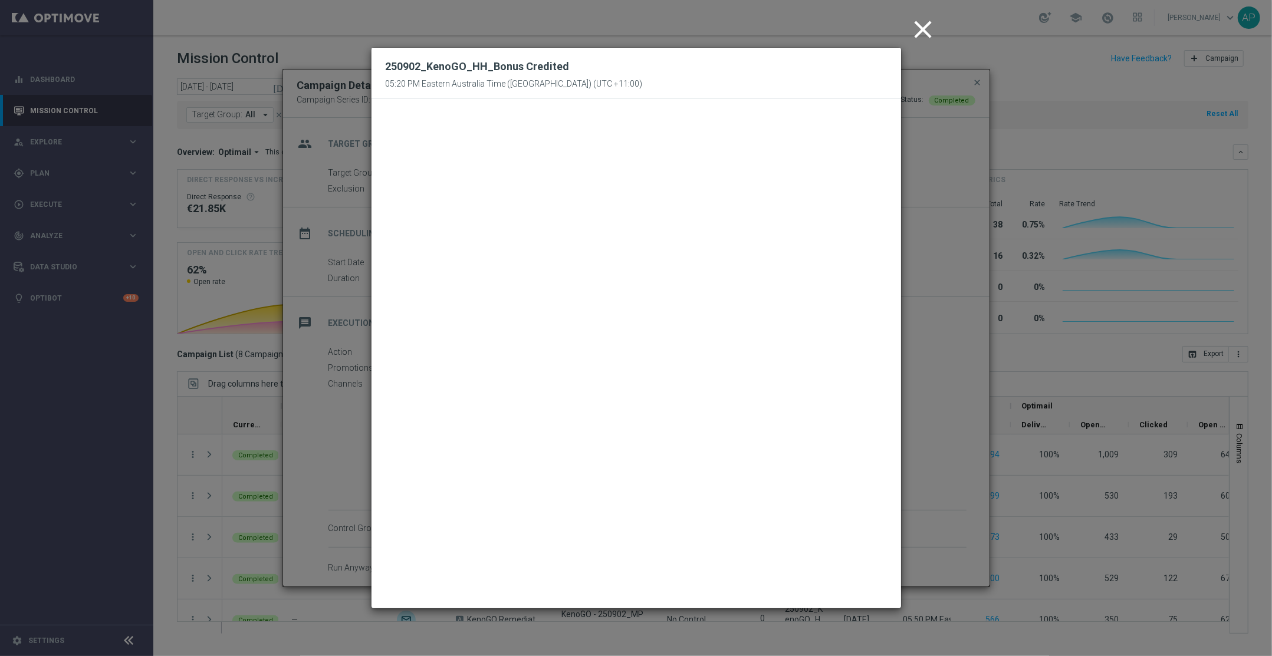
click at [916, 27] on icon "close" at bounding box center [923, 29] width 29 height 29
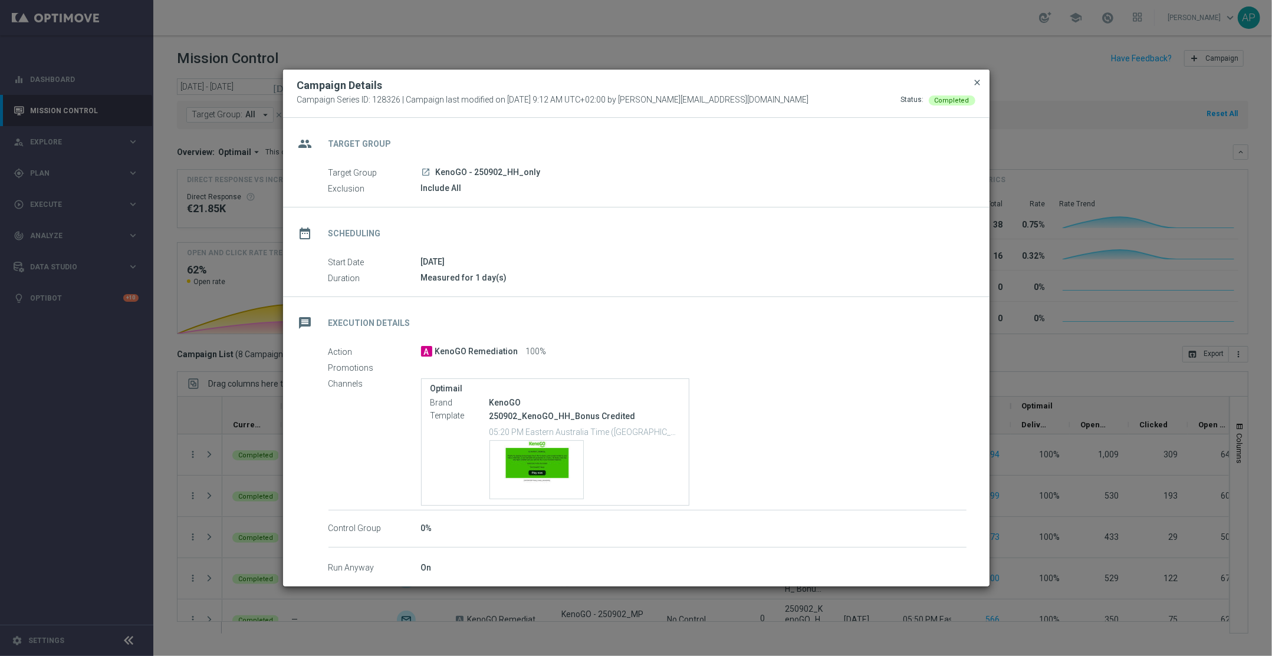
click at [978, 80] on span "close" at bounding box center [977, 82] width 9 height 9
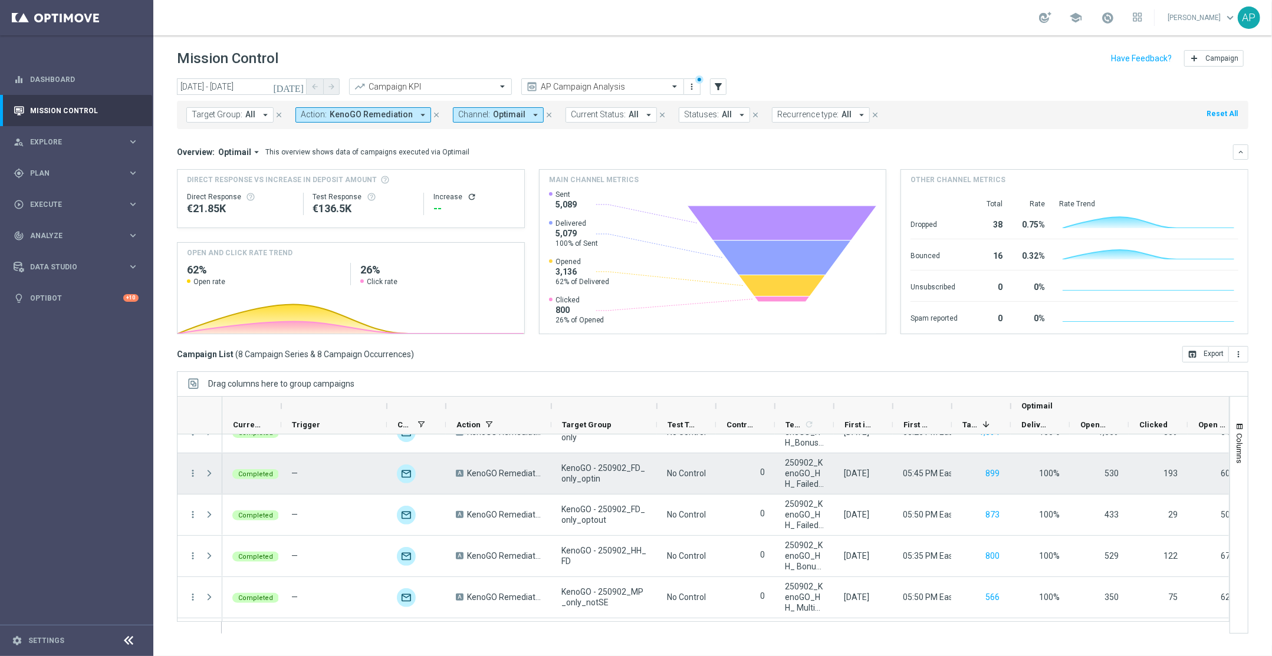
scroll to position [26, 0]
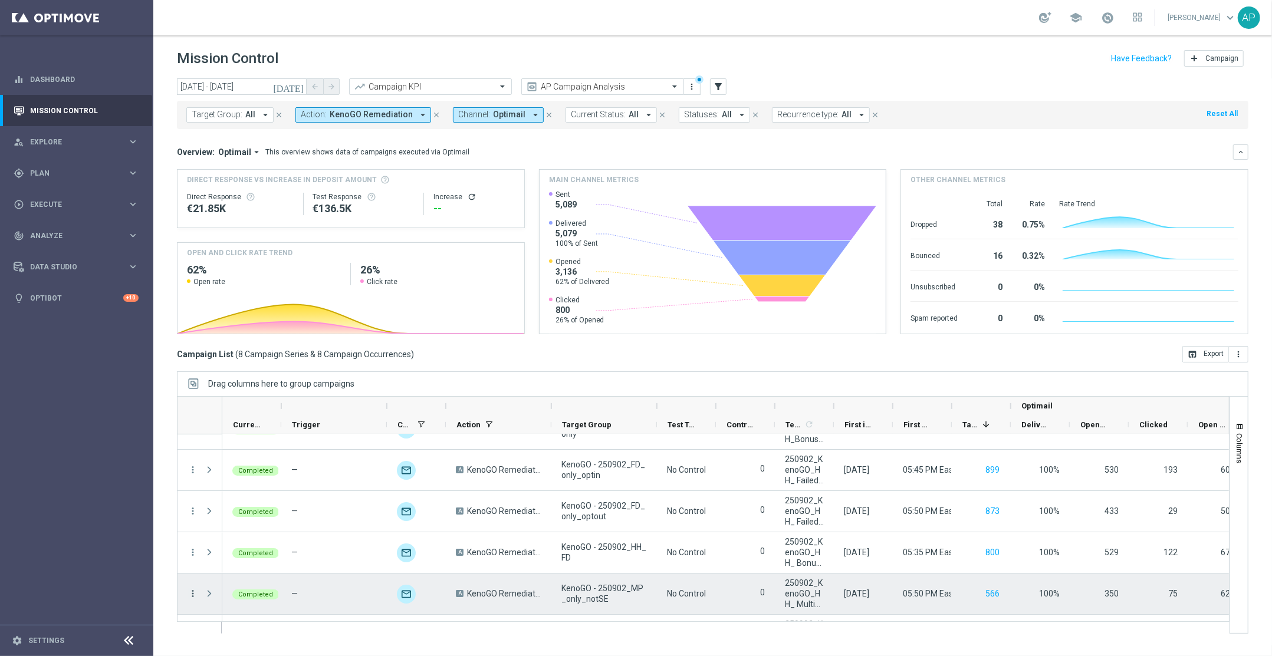
click at [193, 594] on icon "more_vert" at bounding box center [193, 594] width 11 height 11
click at [246, 459] on span "Campaign Details" at bounding box center [246, 455] width 60 height 8
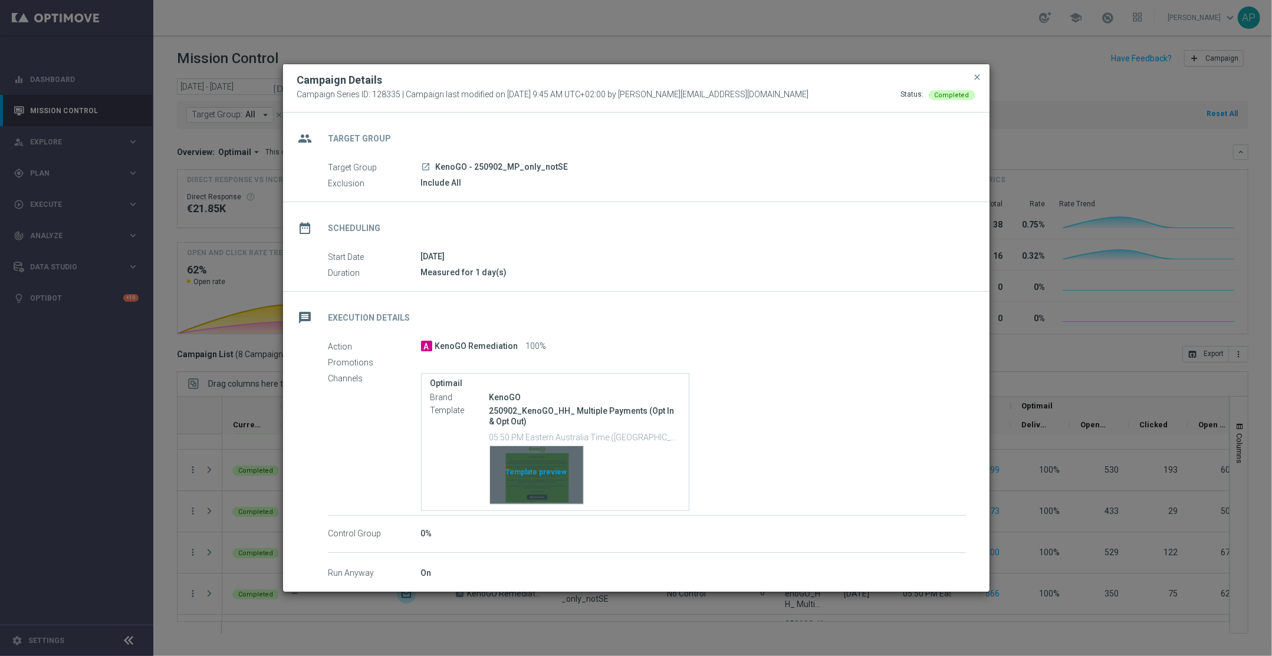
click at [530, 491] on div "Template preview" at bounding box center [536, 475] width 93 height 58
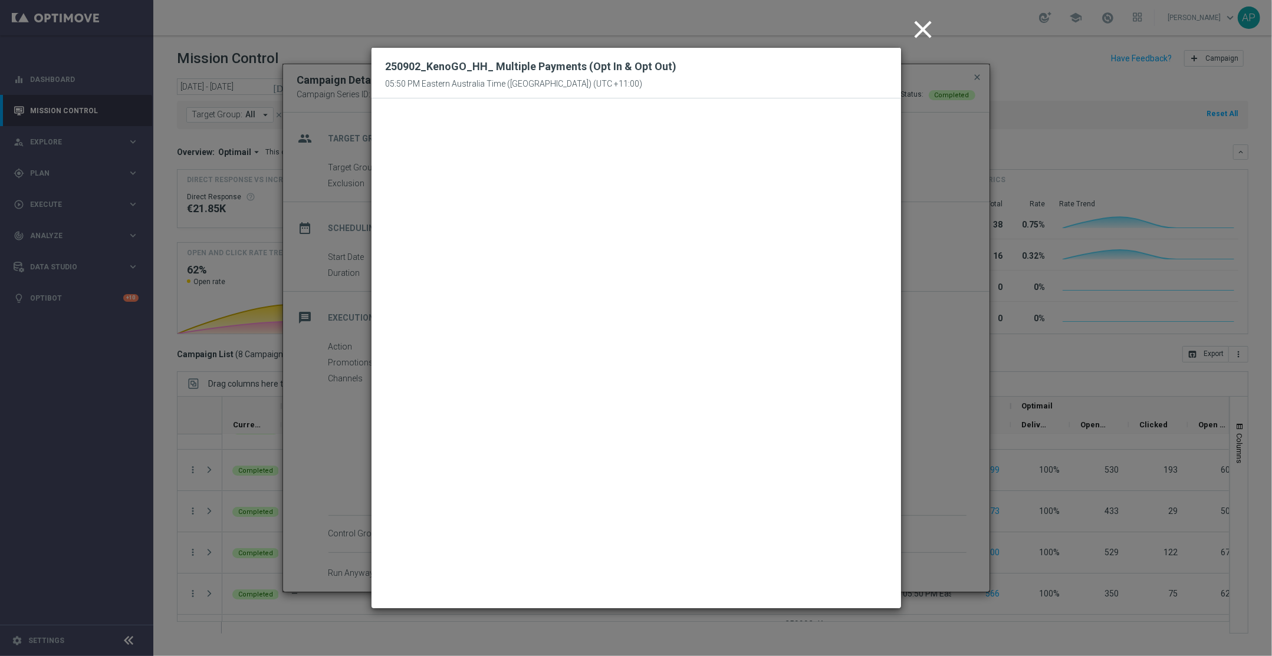
click at [924, 25] on icon "close" at bounding box center [923, 29] width 29 height 29
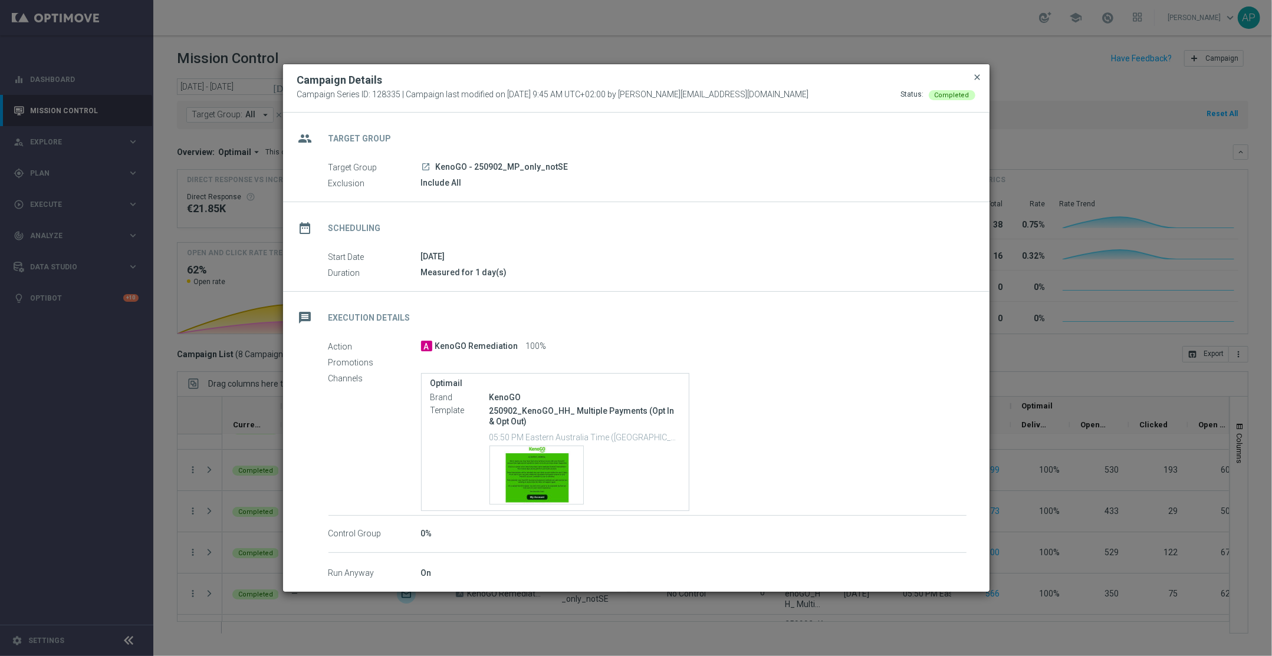
click at [980, 79] on span "close" at bounding box center [977, 77] width 9 height 9
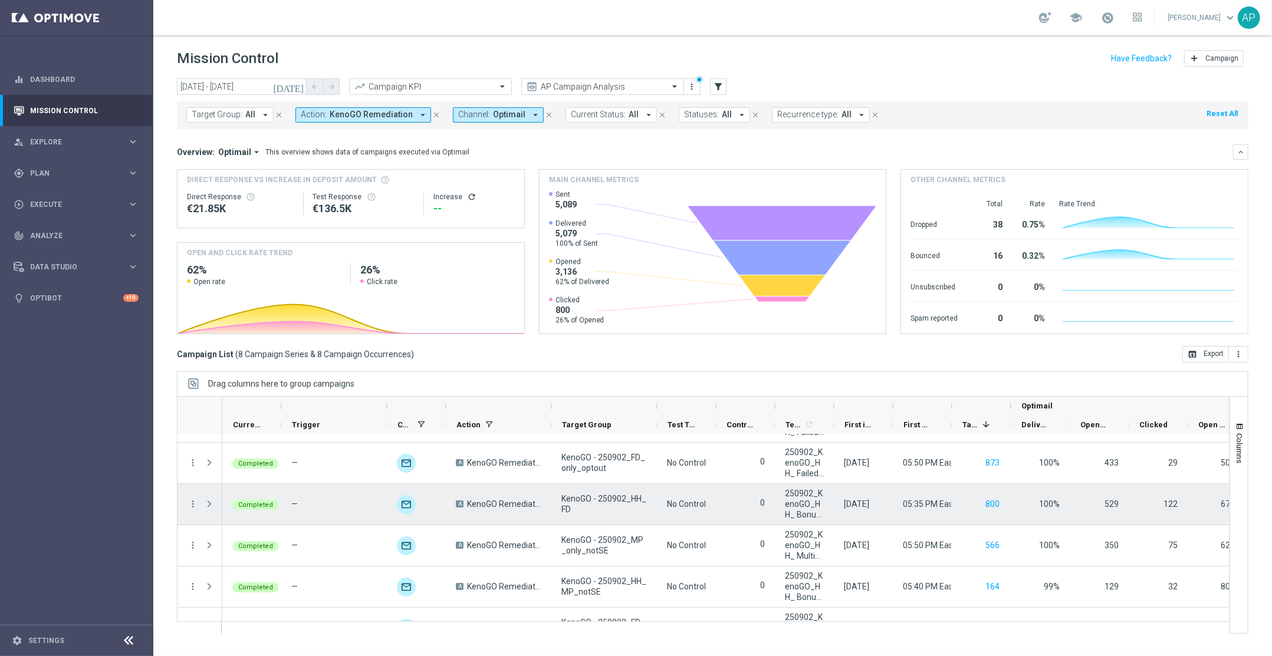
scroll to position [88, 0]
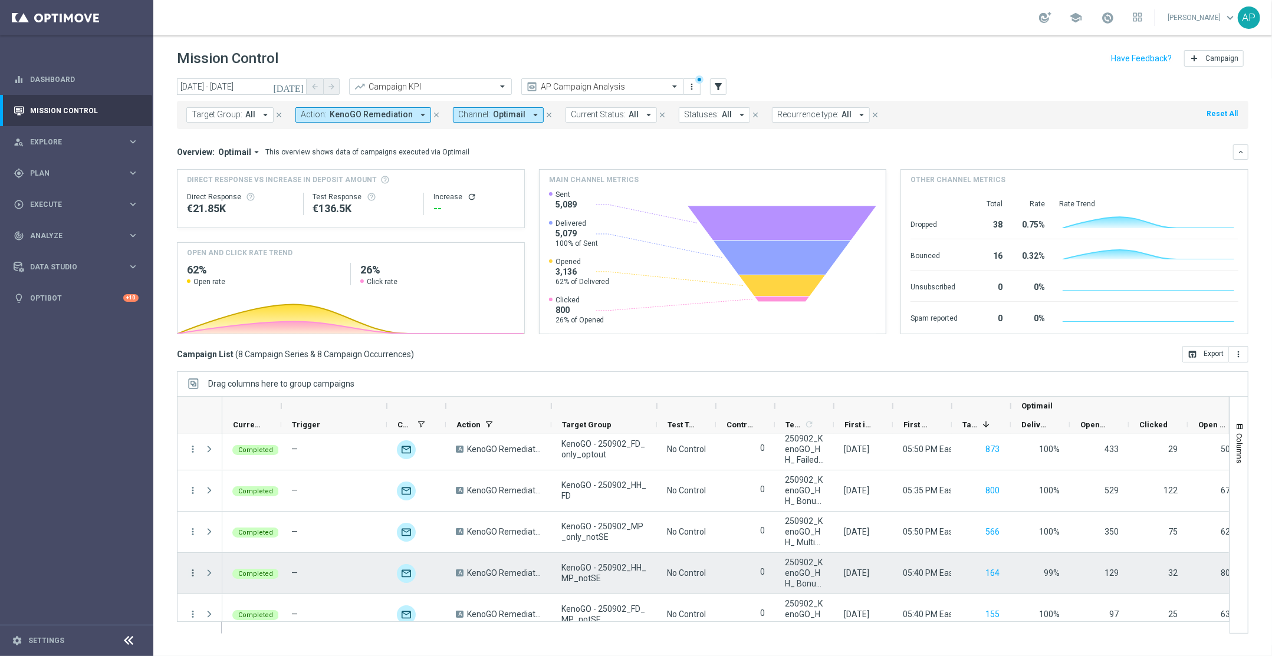
click at [196, 570] on icon "more_vert" at bounding box center [193, 573] width 11 height 11
click at [277, 436] on div "Campaign Details" at bounding box center [271, 434] width 110 height 8
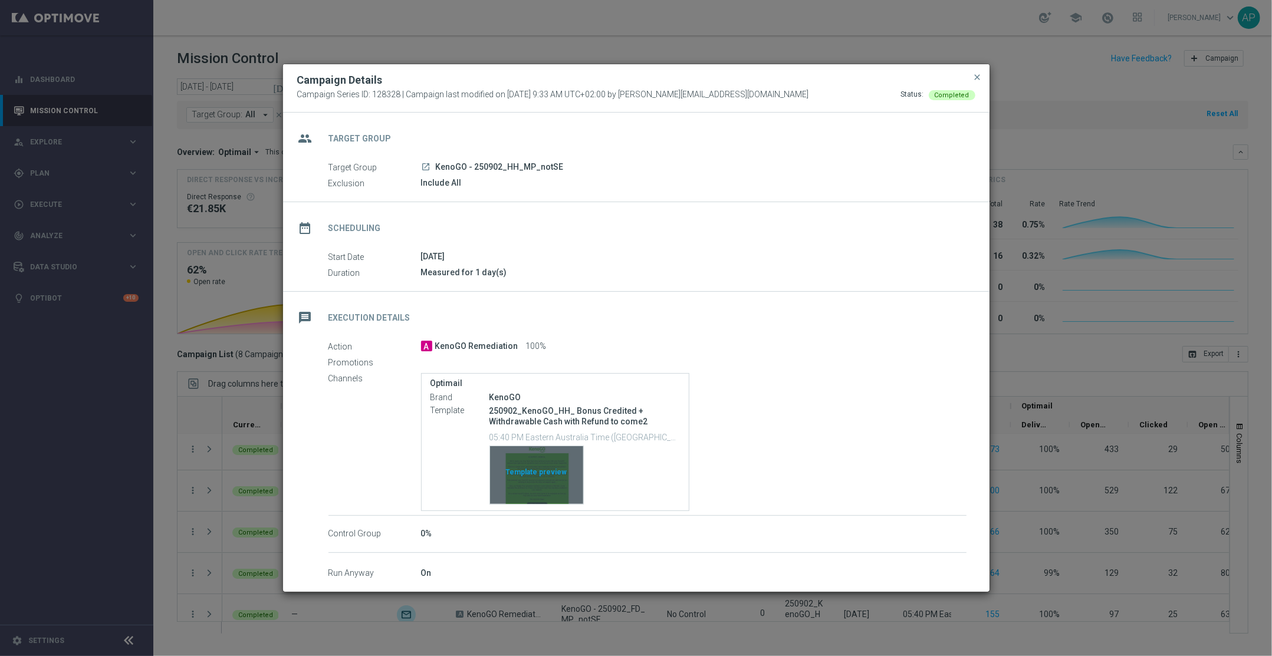
click at [553, 482] on div "Template preview" at bounding box center [536, 475] width 93 height 58
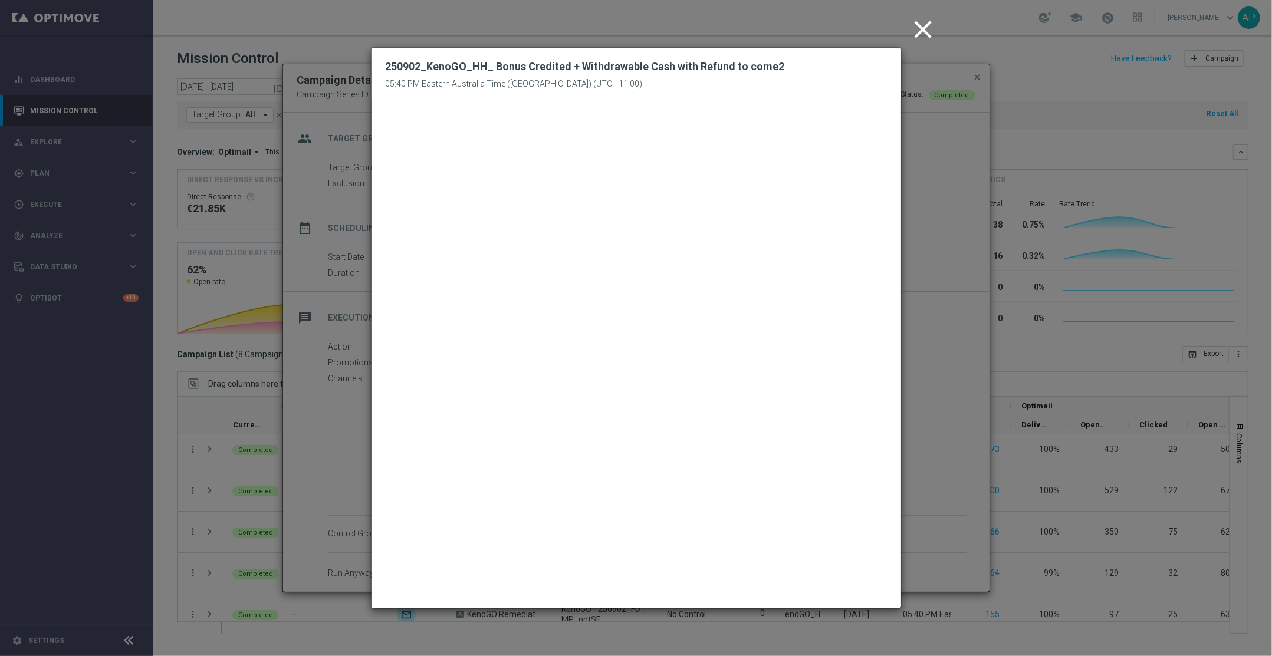
click at [916, 27] on icon "close" at bounding box center [923, 29] width 29 height 29
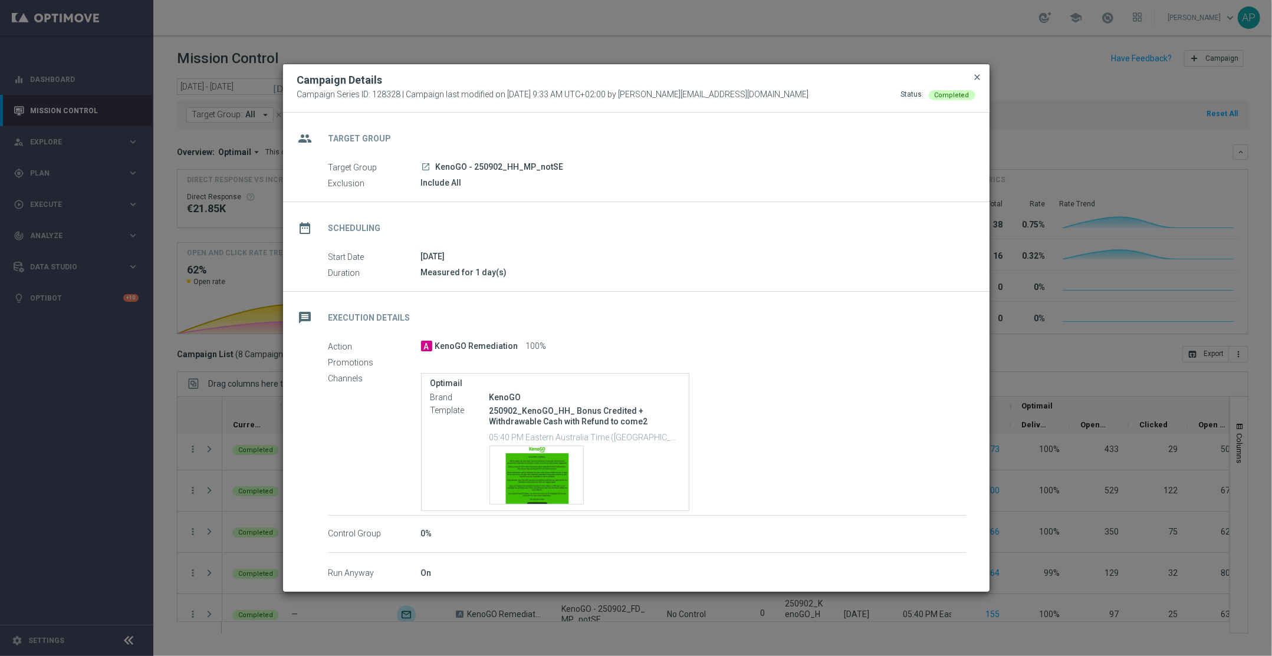
click at [976, 78] on span "close" at bounding box center [977, 77] width 9 height 9
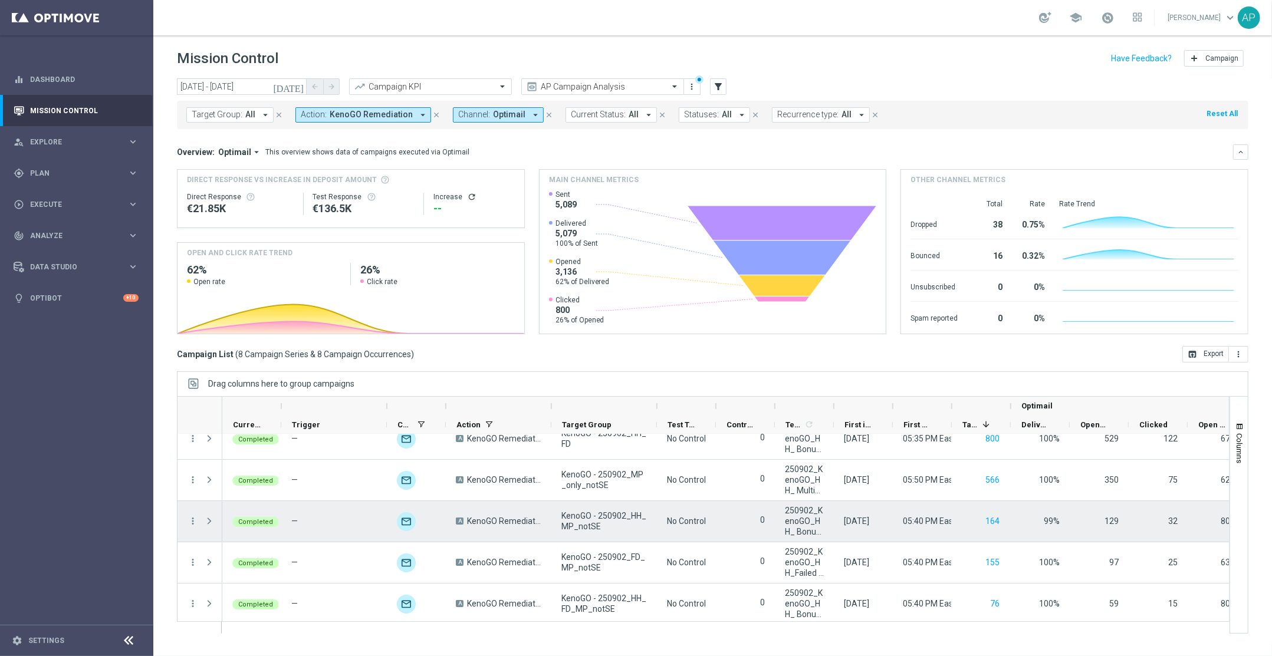
scroll to position [144, 0]
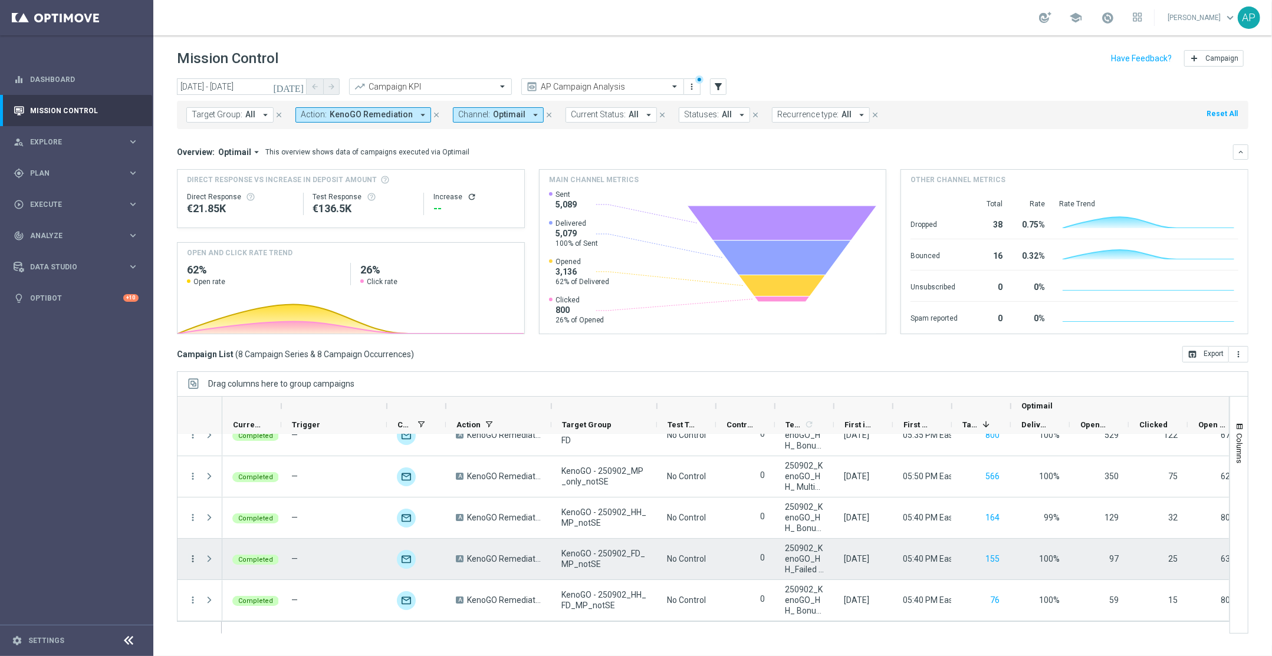
click at [190, 557] on icon "more_vert" at bounding box center [193, 559] width 11 height 11
click at [245, 423] on span "Campaign Details" at bounding box center [246, 420] width 60 height 8
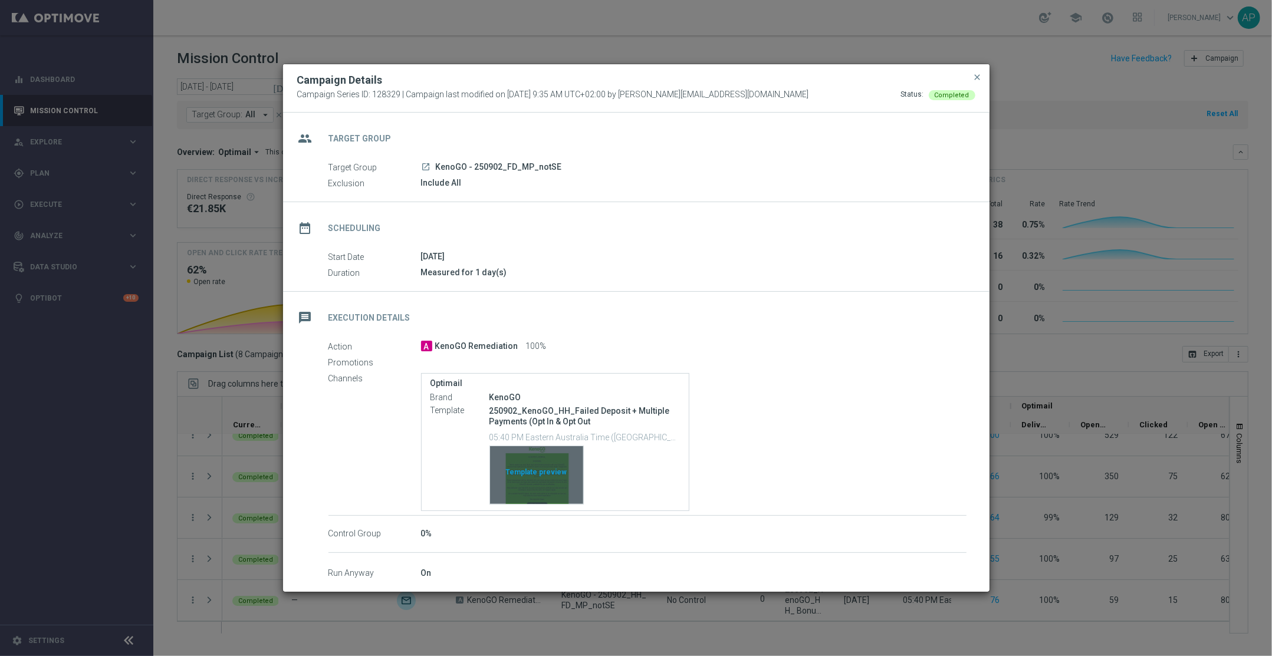
click at [537, 499] on div "Template preview" at bounding box center [536, 475] width 93 height 58
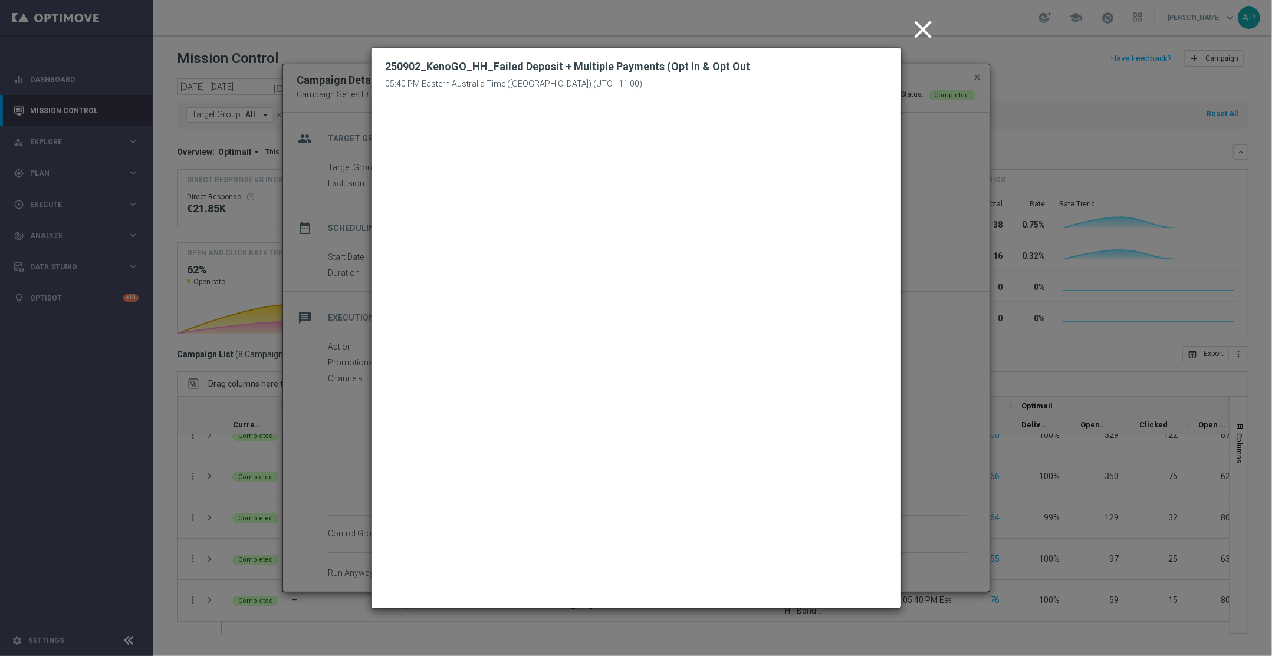
click at [919, 25] on icon "close" at bounding box center [923, 29] width 29 height 29
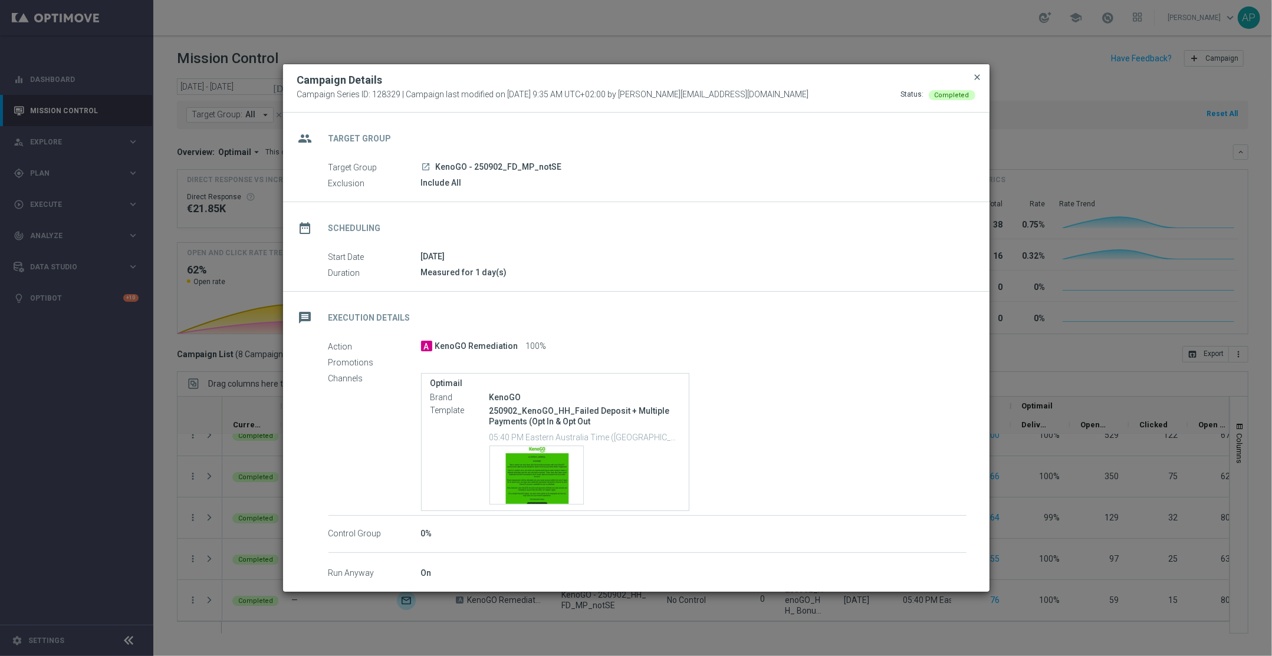
click at [977, 76] on span "close" at bounding box center [977, 77] width 9 height 9
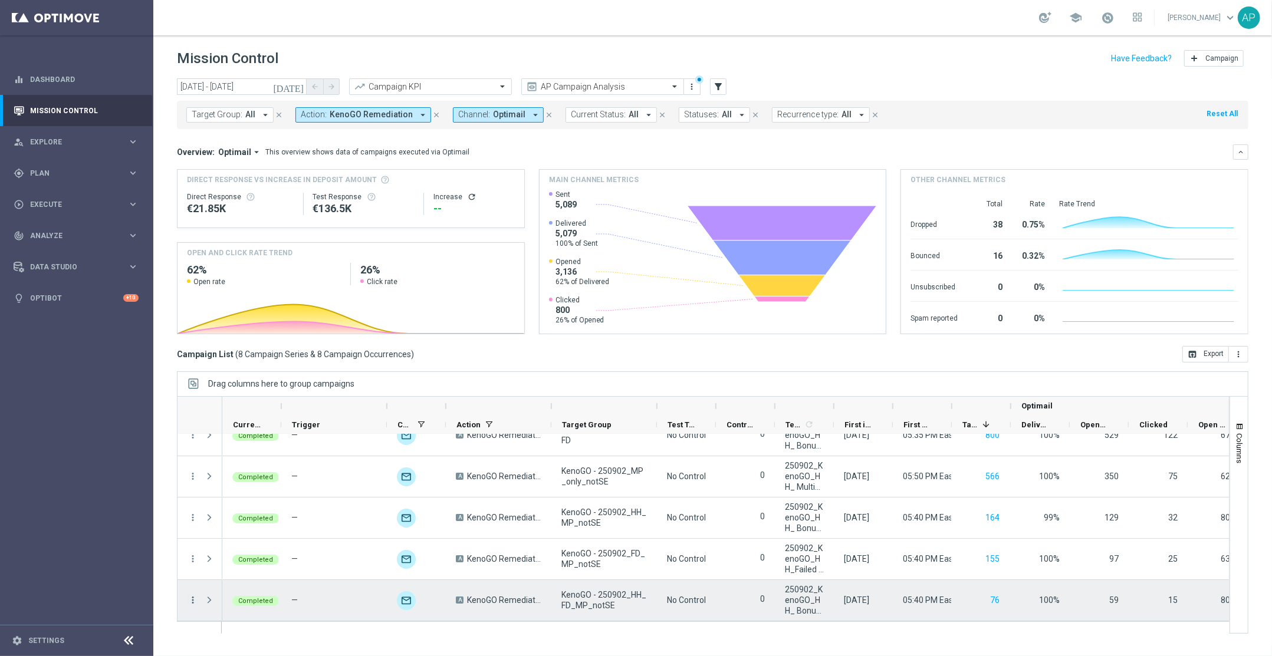
click at [189, 601] on icon "more_vert" at bounding box center [193, 600] width 11 height 11
click at [264, 461] on span "Campaign Details" at bounding box center [246, 461] width 60 height 8
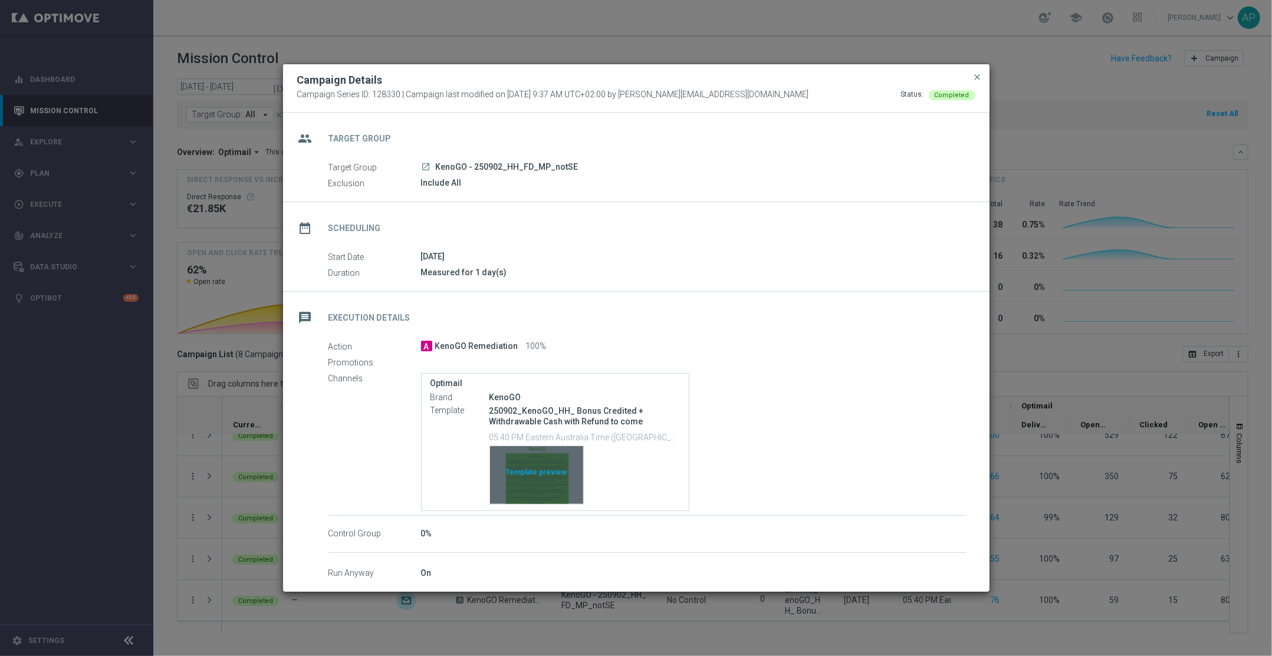
click at [528, 478] on div "Template preview" at bounding box center [536, 475] width 93 height 58
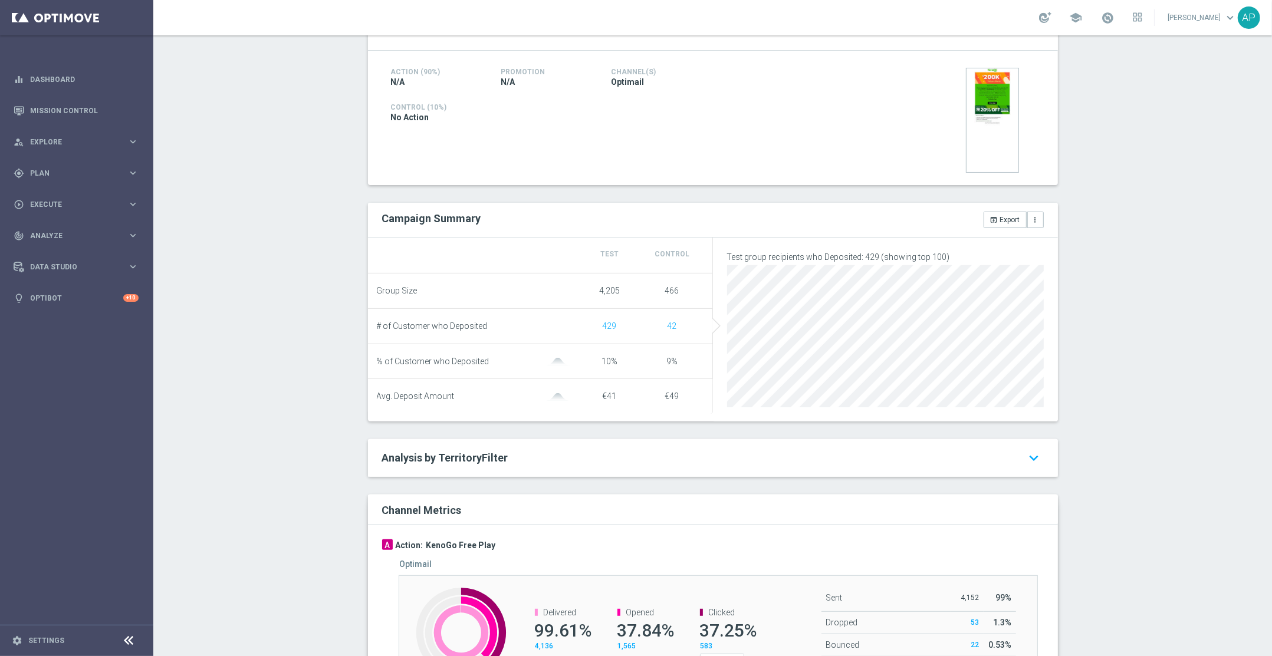
scroll to position [312, 0]
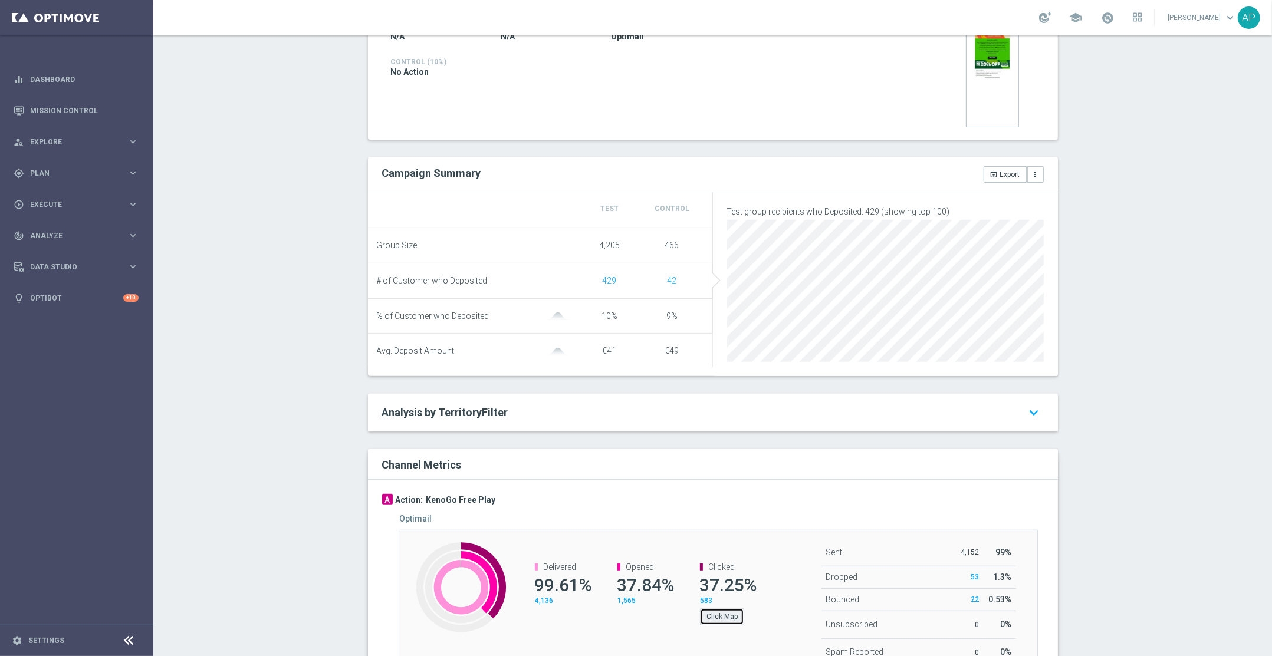
click at [712, 625] on button "Click Map" at bounding box center [722, 617] width 44 height 17
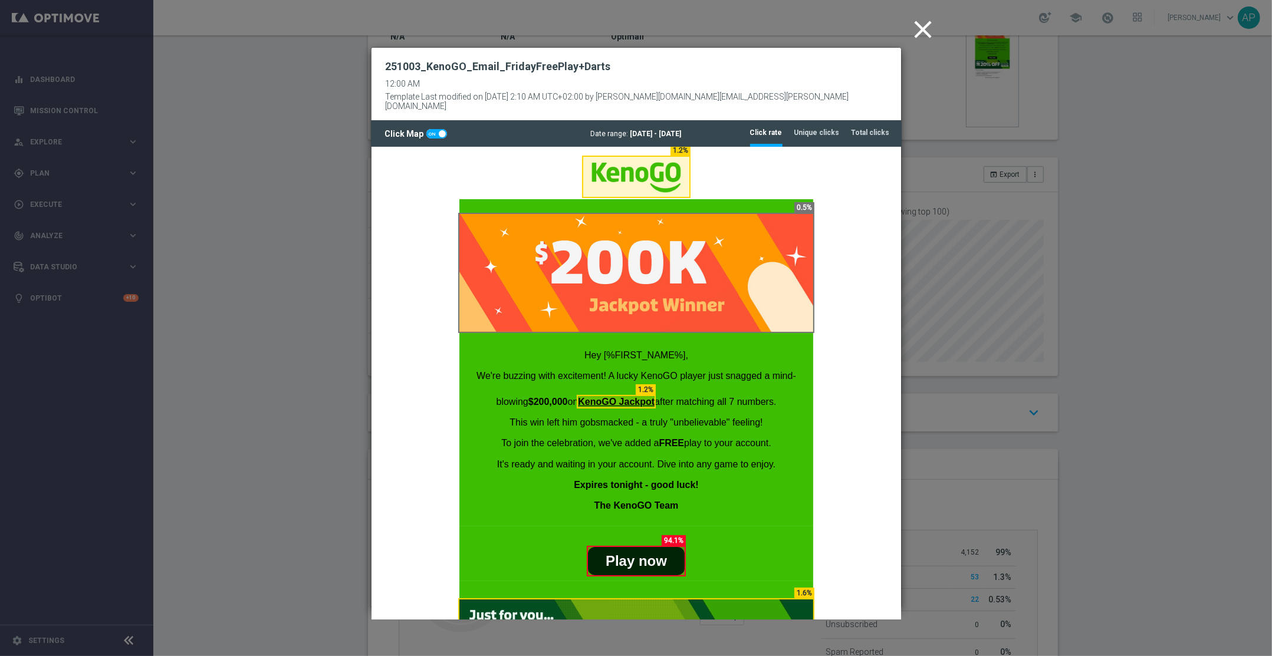
scroll to position [15, 0]
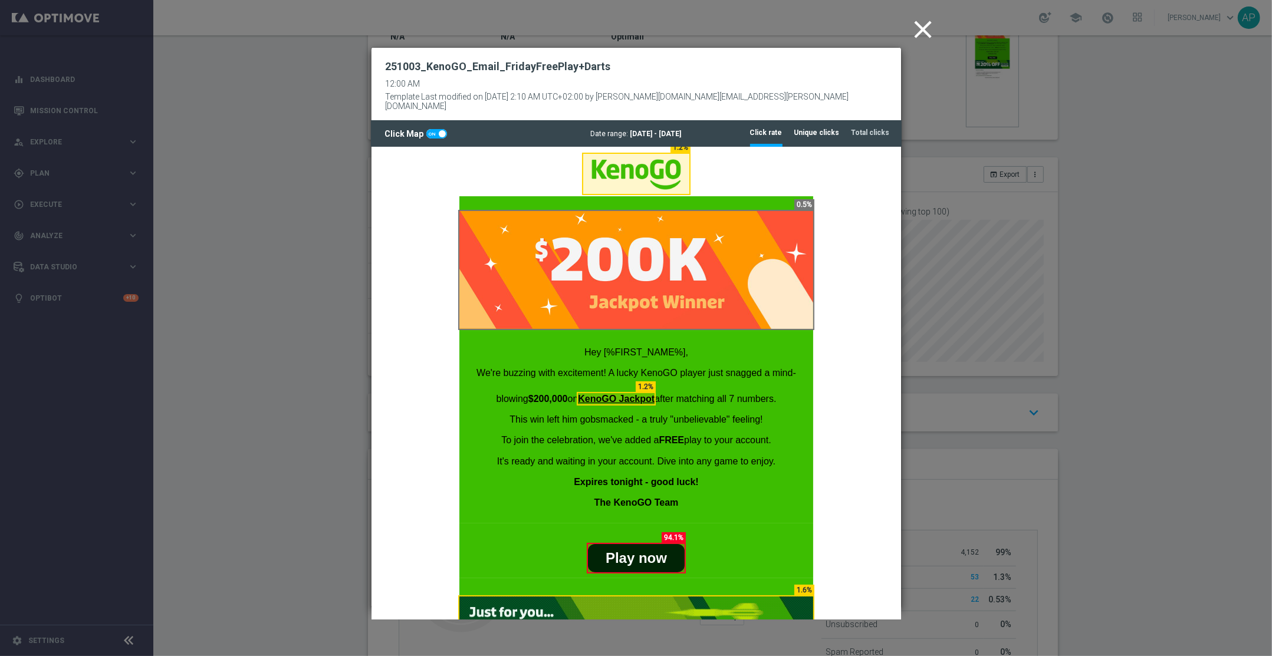
click at [824, 128] on tab-header "Unique clicks" at bounding box center [816, 133] width 45 height 10
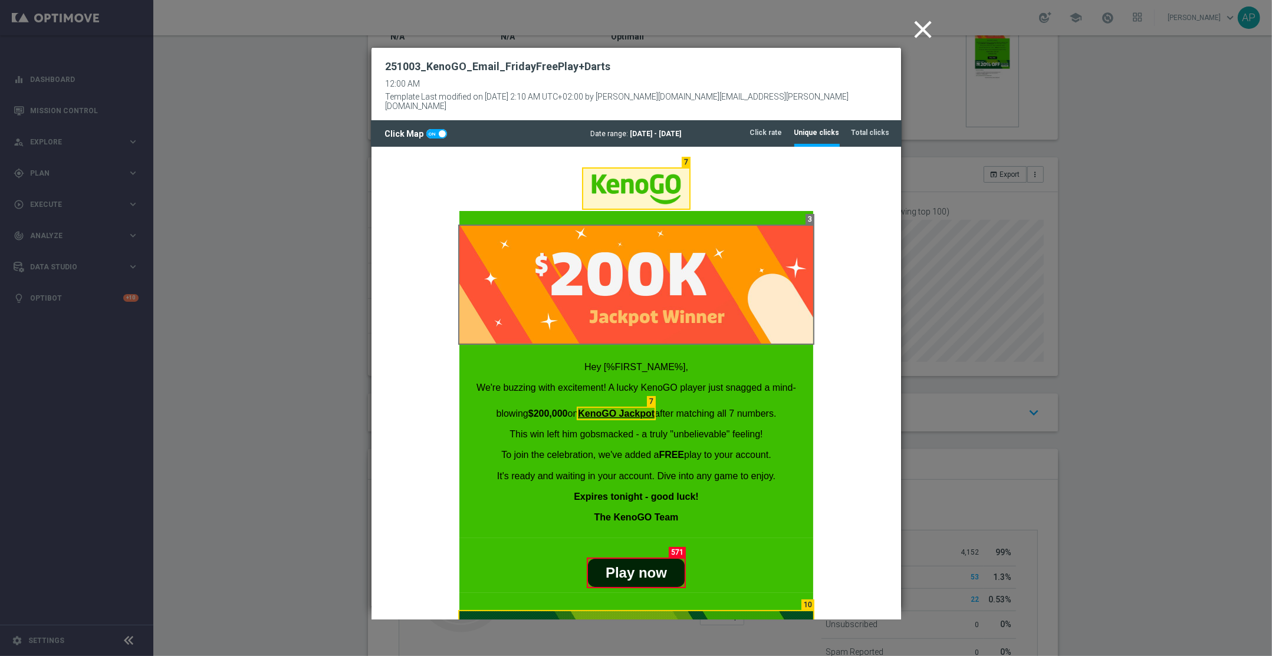
scroll to position [317, 0]
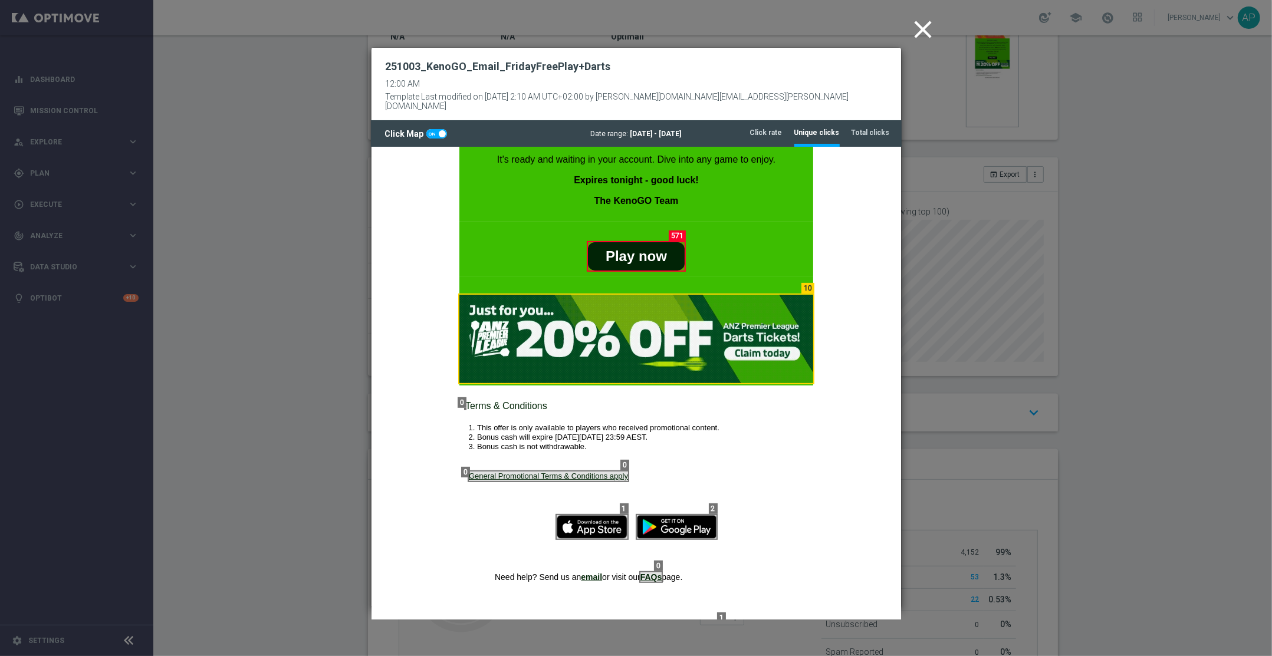
click at [929, 28] on icon "close" at bounding box center [923, 29] width 29 height 29
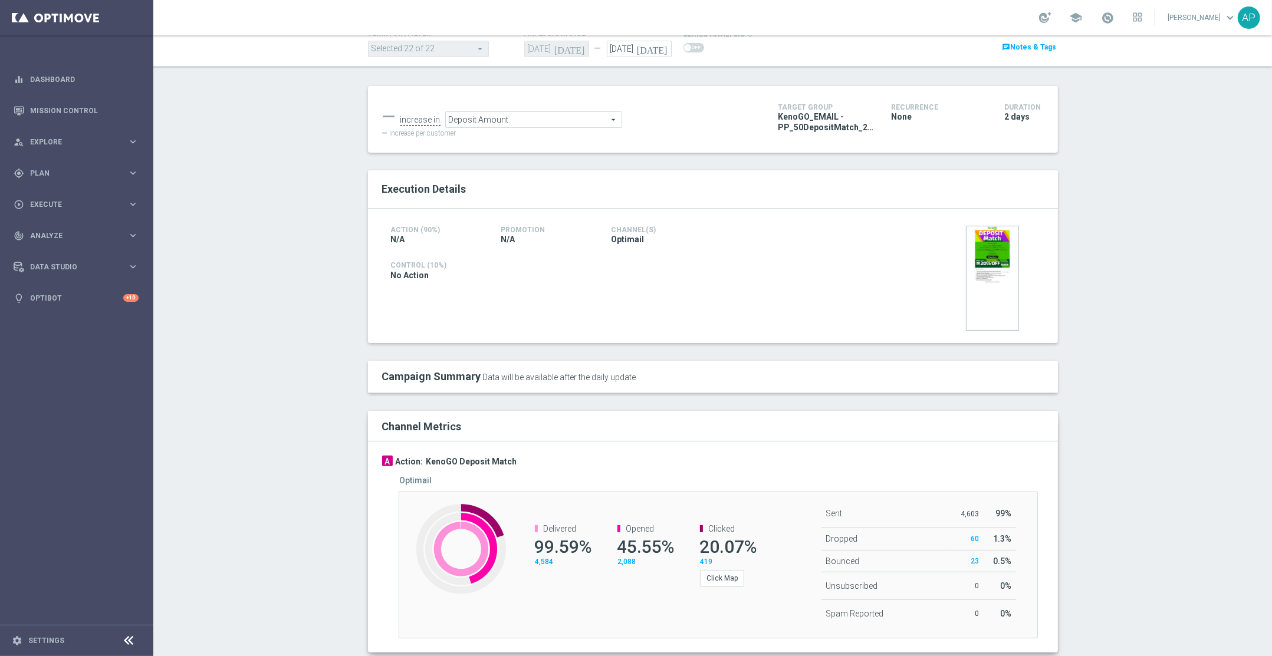
scroll to position [111, 0]
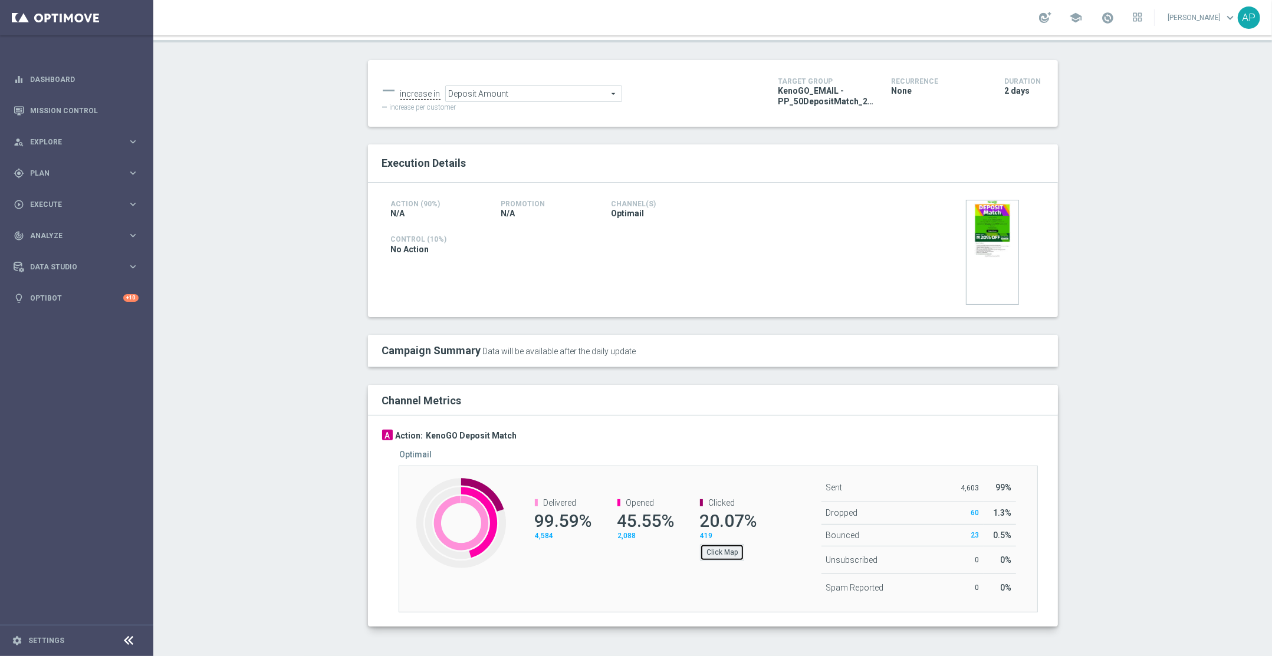
click at [718, 554] on button "Click Map" at bounding box center [722, 552] width 44 height 17
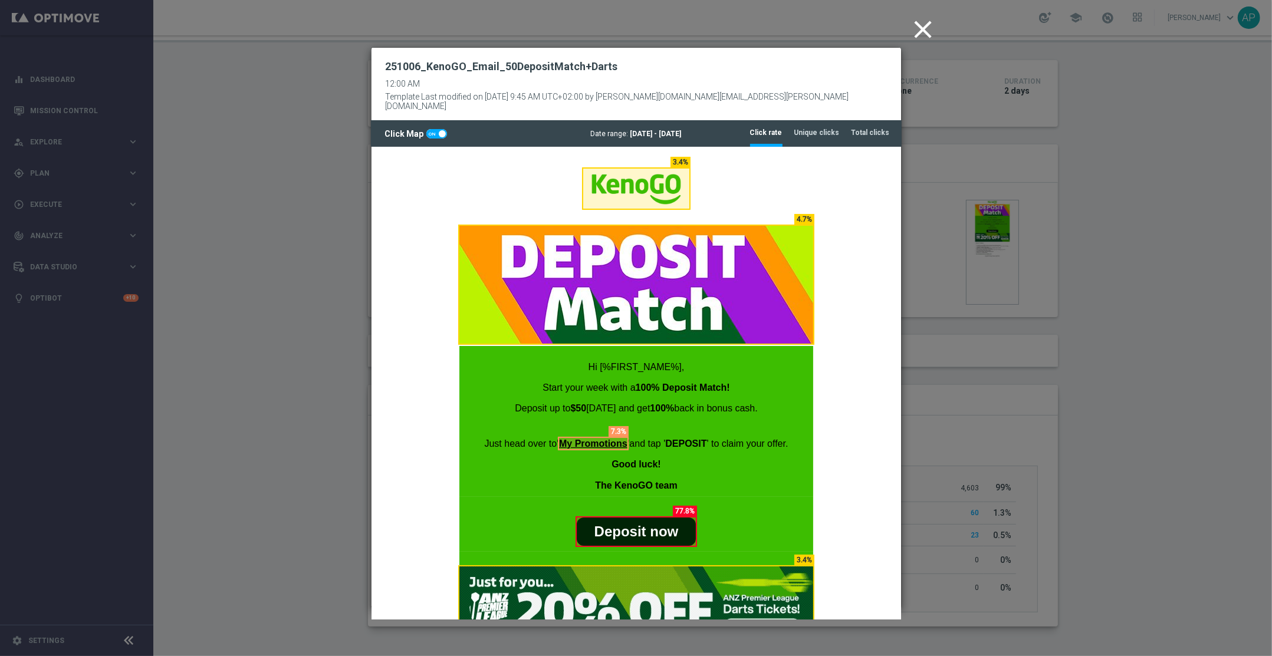
scroll to position [0, 0]
click at [806, 129] on li "Unique clicks" at bounding box center [816, 132] width 45 height 25
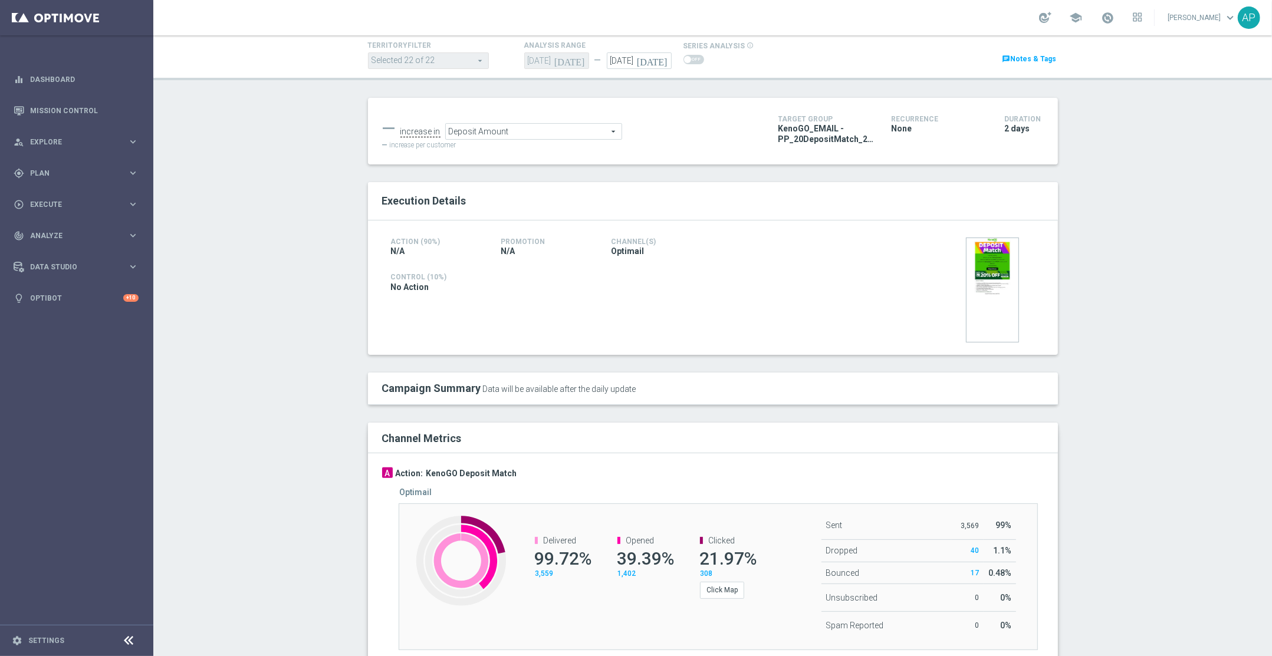
scroll to position [111, 0]
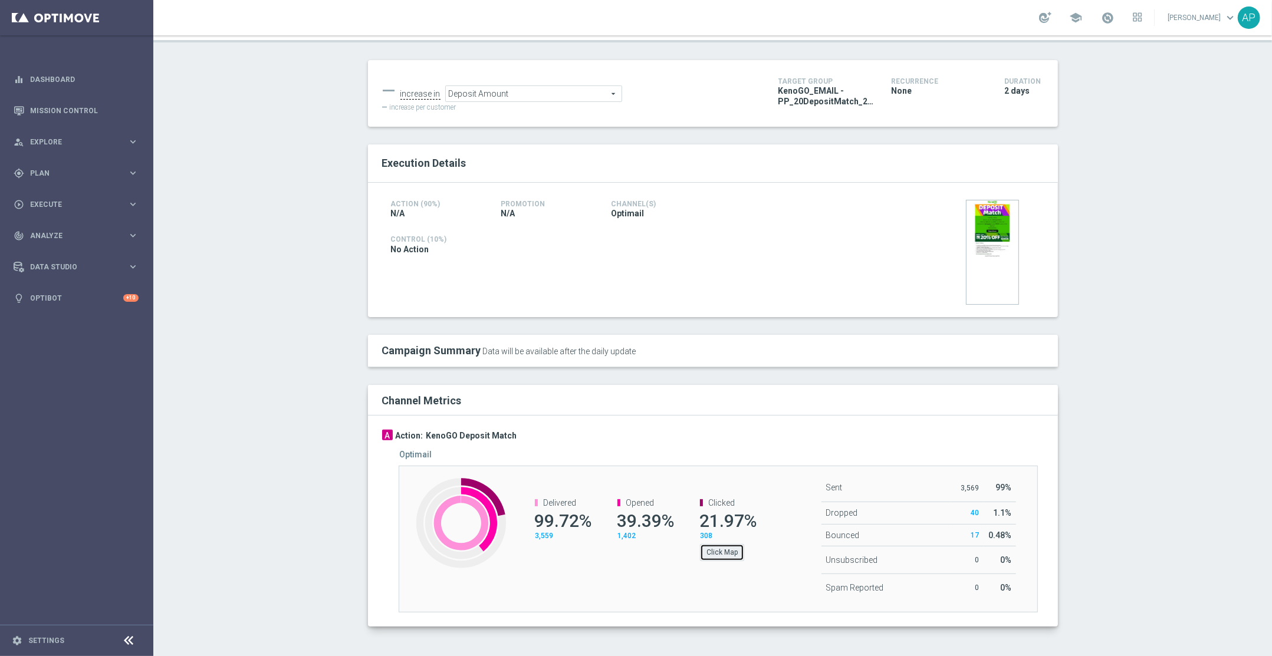
click at [709, 555] on button "Click Map" at bounding box center [722, 552] width 44 height 17
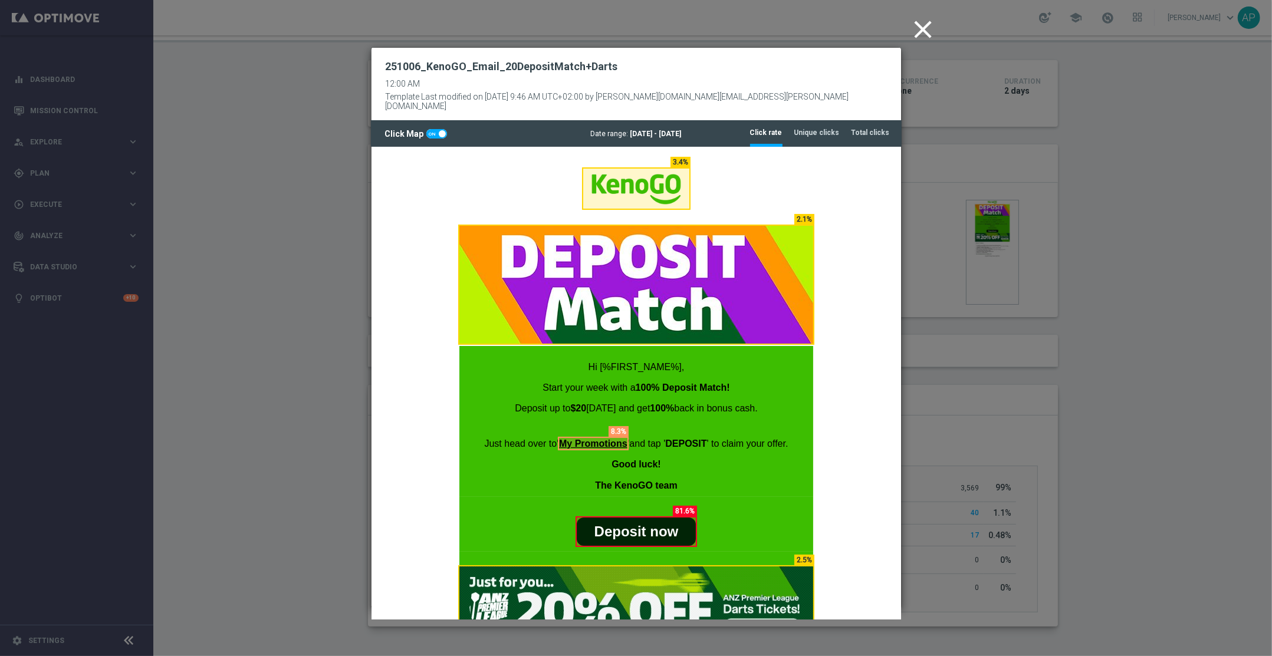
scroll to position [0, 0]
click at [829, 128] on tab-header "Unique clicks" at bounding box center [816, 133] width 45 height 10
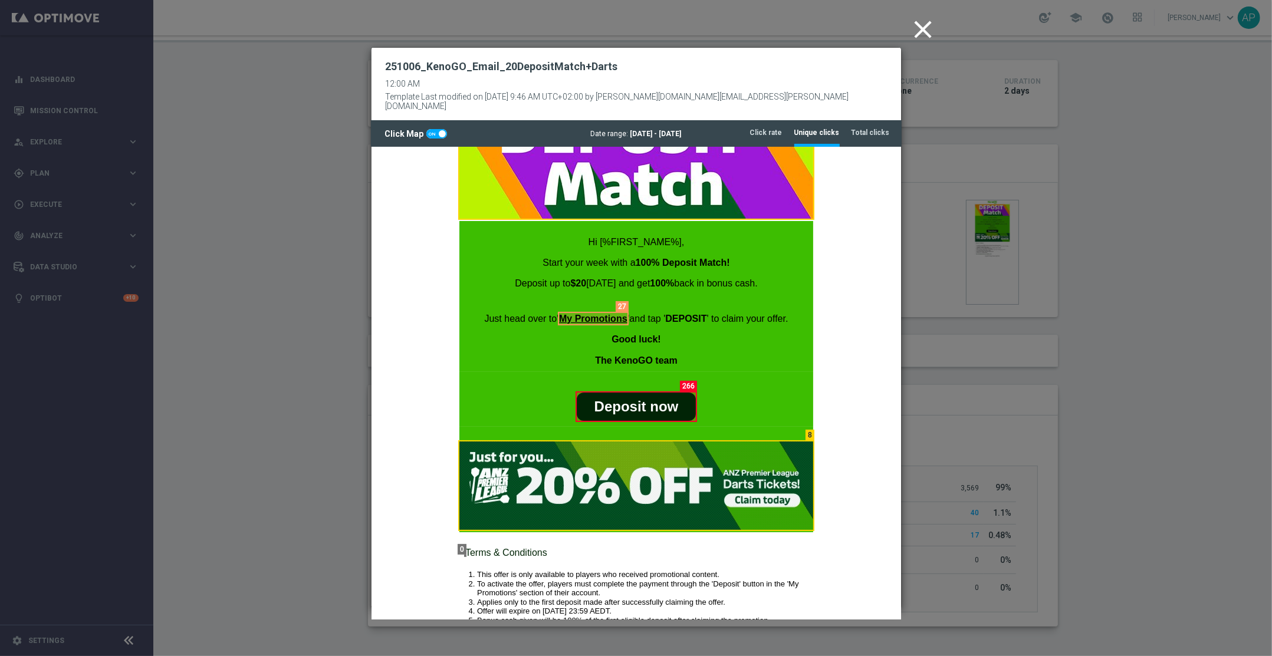
scroll to position [427, 0]
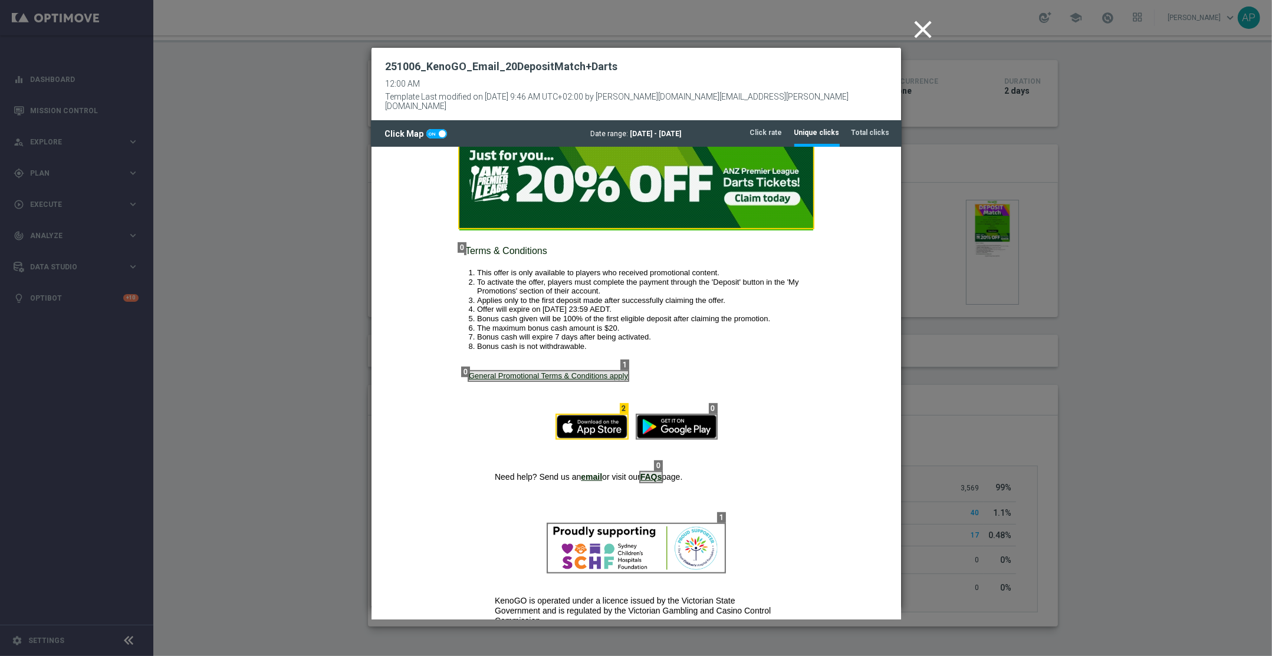
click at [921, 29] on icon "close" at bounding box center [923, 29] width 29 height 29
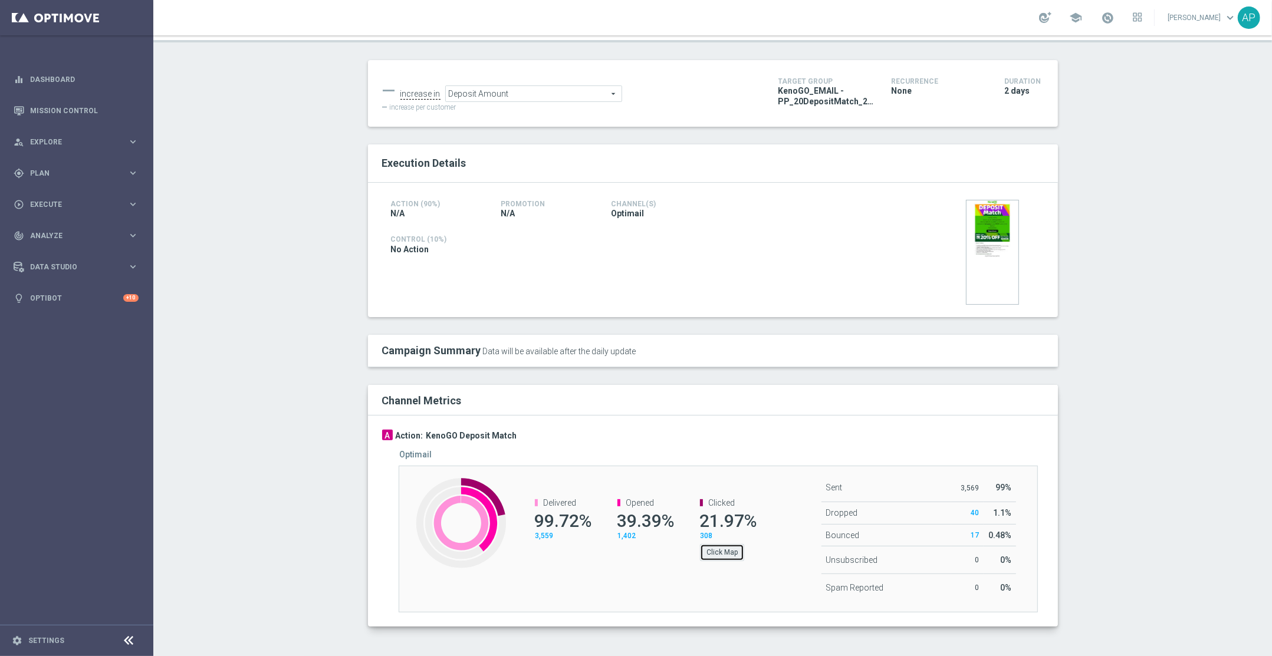
click at [721, 551] on button "Click Map" at bounding box center [722, 552] width 44 height 17
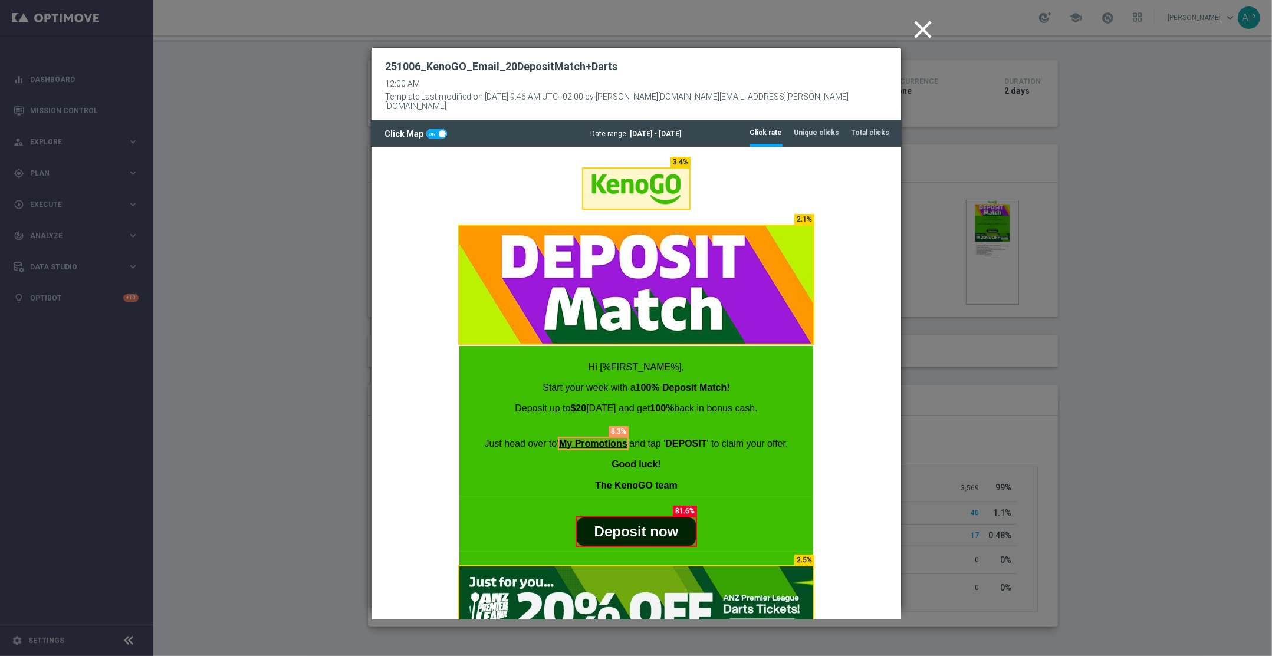
scroll to position [0, 0]
click at [812, 128] on tab-header "Unique clicks" at bounding box center [816, 133] width 45 height 10
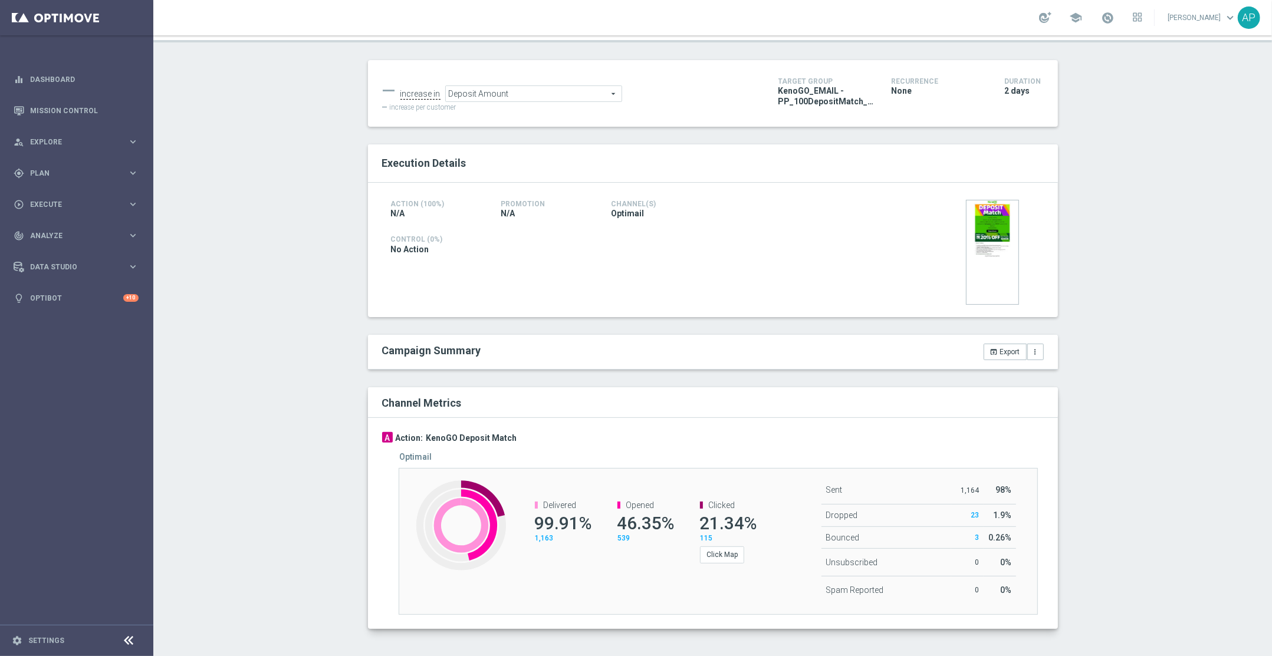
scroll to position [114, 0]
click at [712, 556] on button "Click Map" at bounding box center [722, 552] width 44 height 17
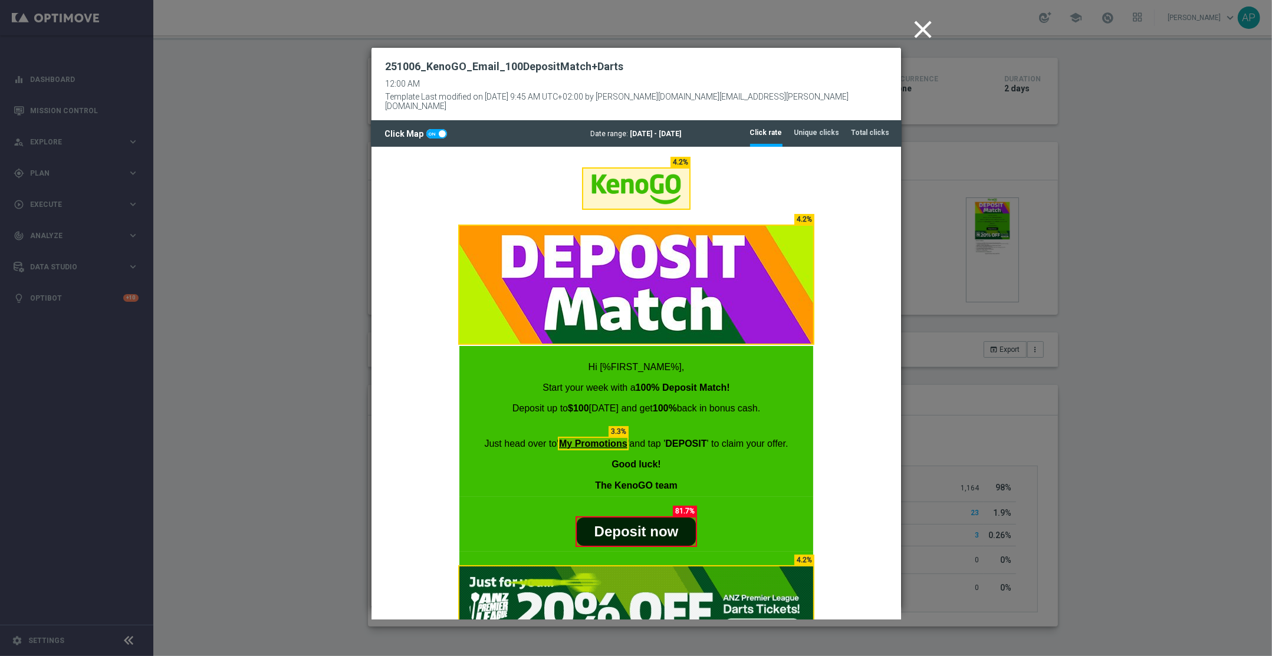
scroll to position [0, 0]
click at [803, 128] on tab-header "Unique clicks" at bounding box center [816, 133] width 45 height 10
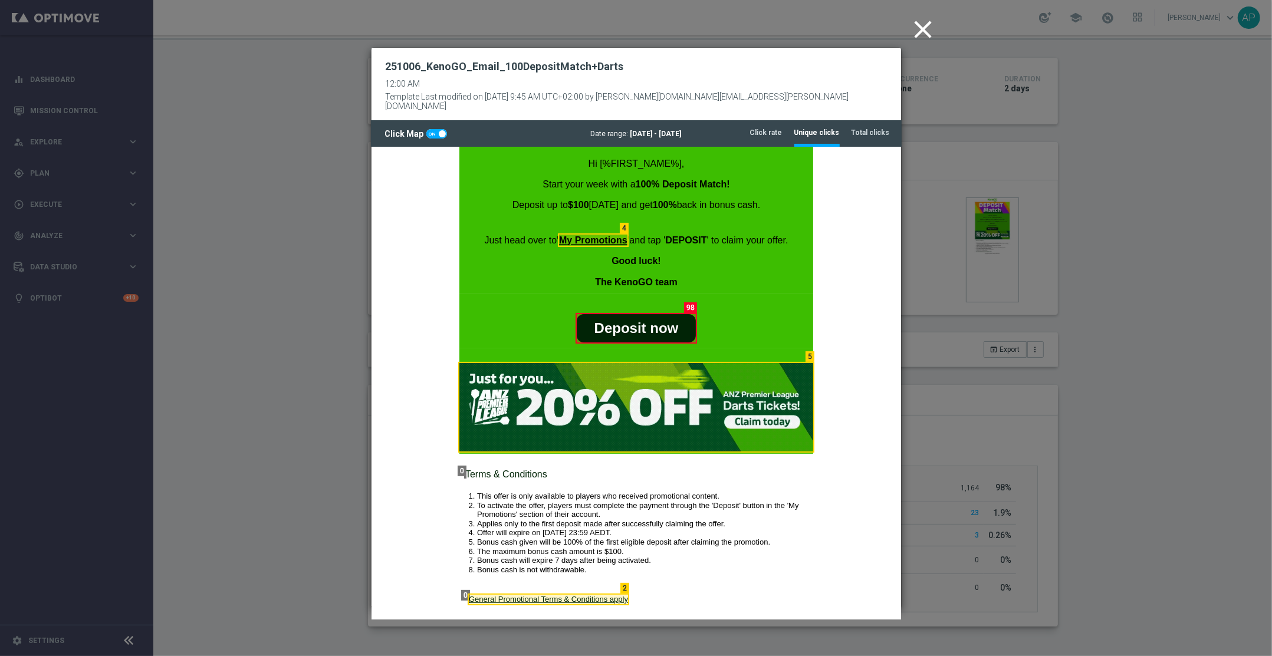
scroll to position [218, 0]
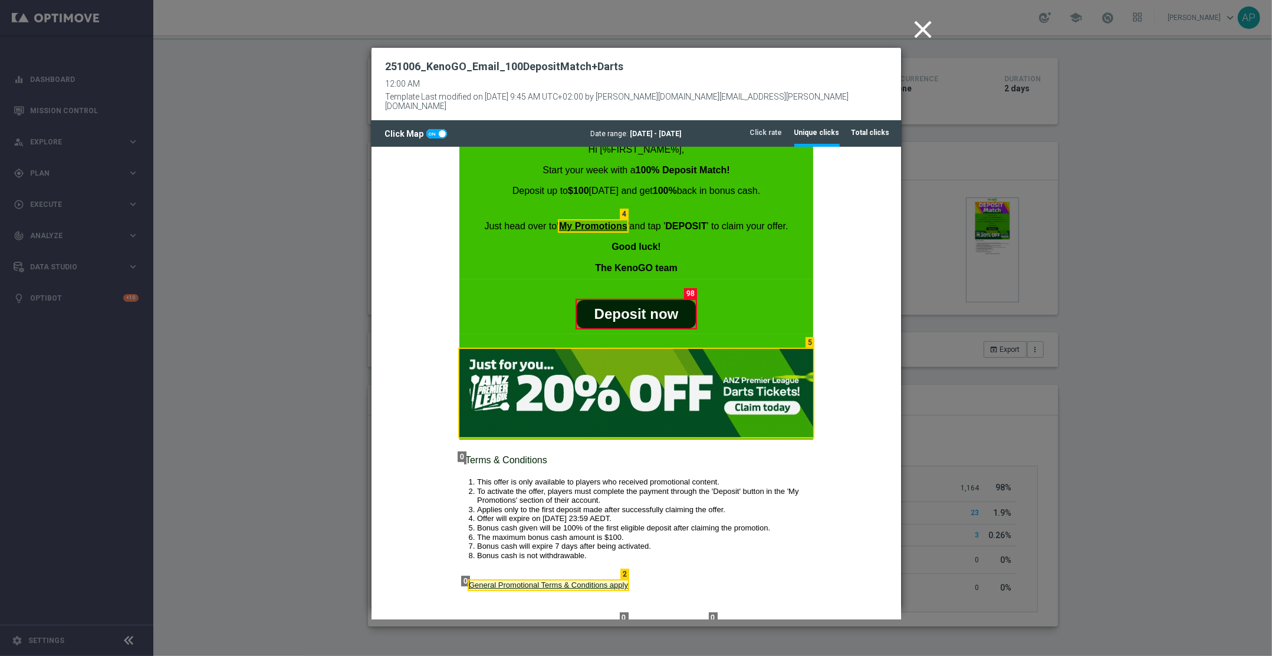
click at [883, 128] on tab-header "Total clicks" at bounding box center [871, 133] width 38 height 10
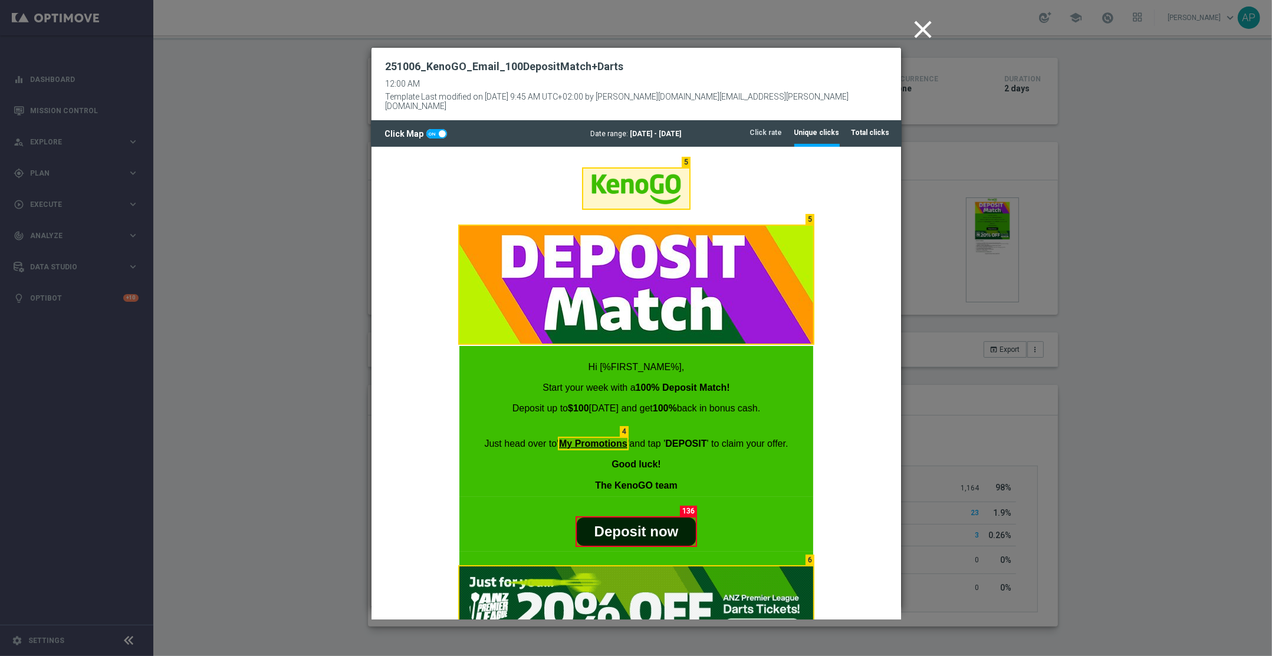
scroll to position [0, 0]
click at [916, 26] on icon "close" at bounding box center [923, 29] width 29 height 29
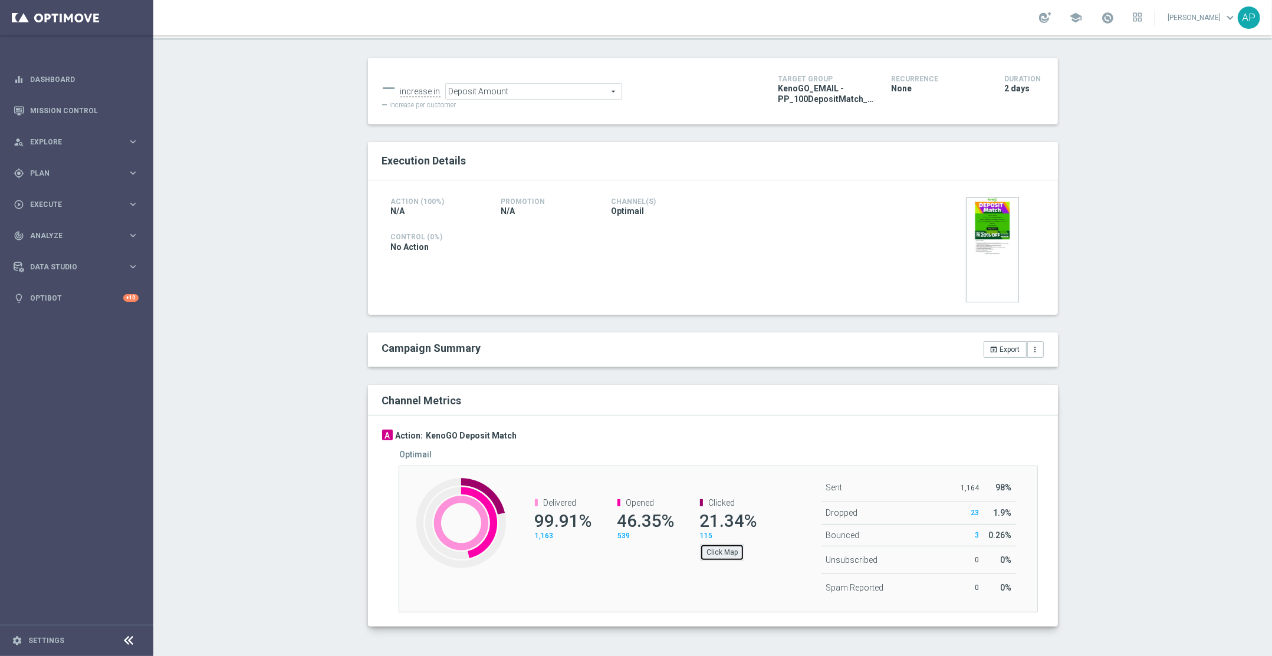
click at [712, 554] on button "Click Map" at bounding box center [722, 552] width 44 height 17
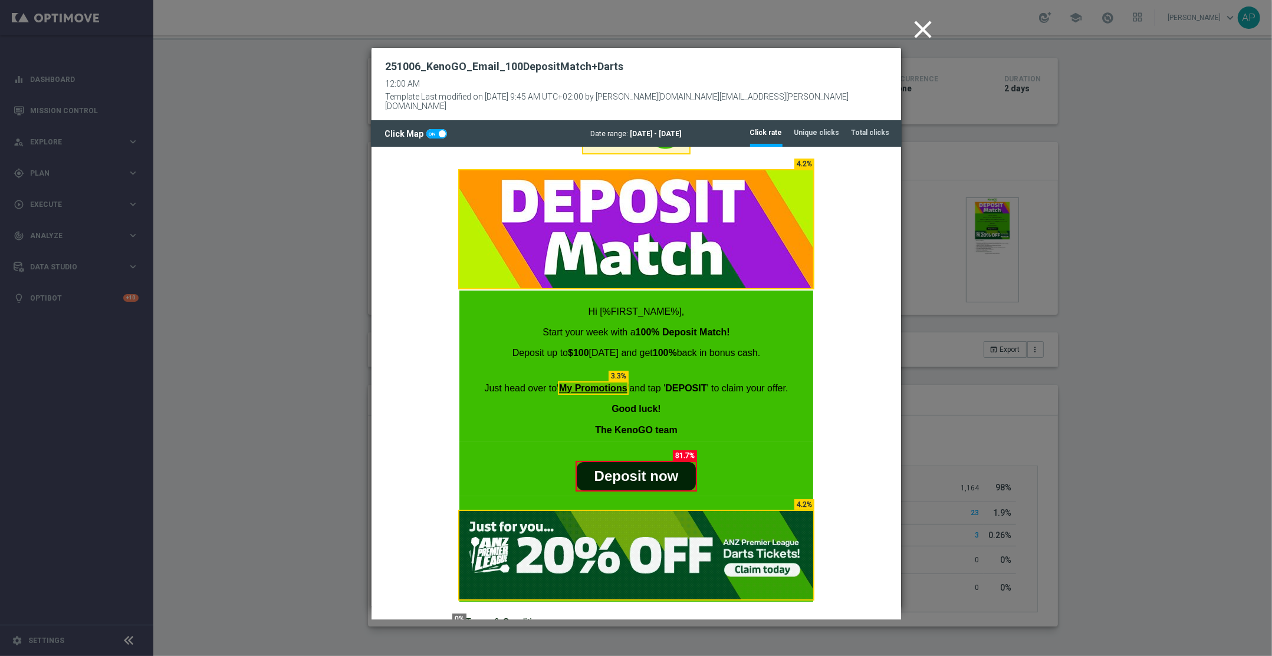
scroll to position [90, 0]
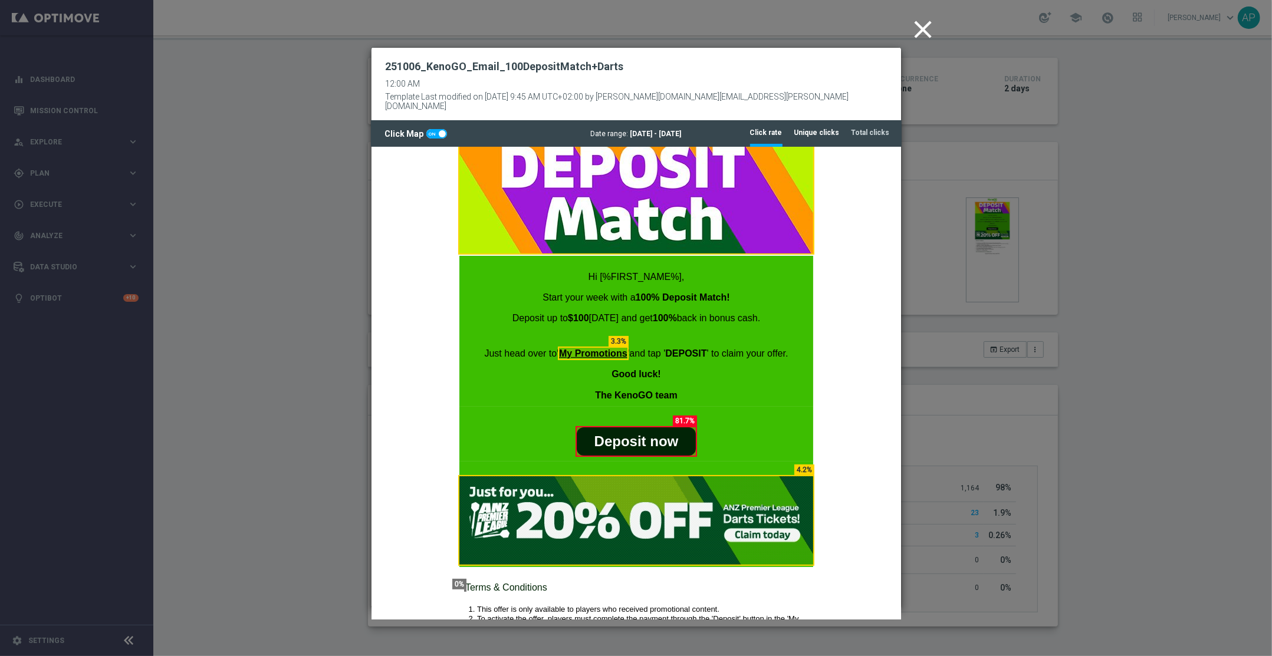
click at [813, 129] on li "Unique clicks" at bounding box center [816, 132] width 45 height 25
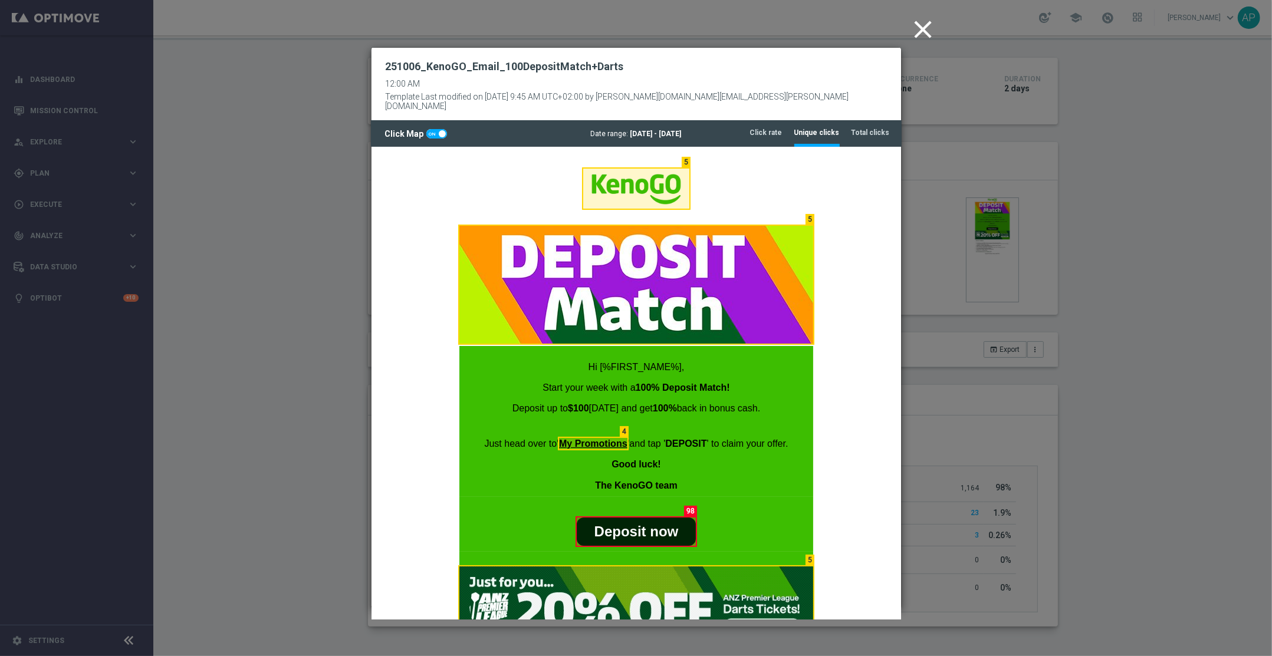
scroll to position [0, 0]
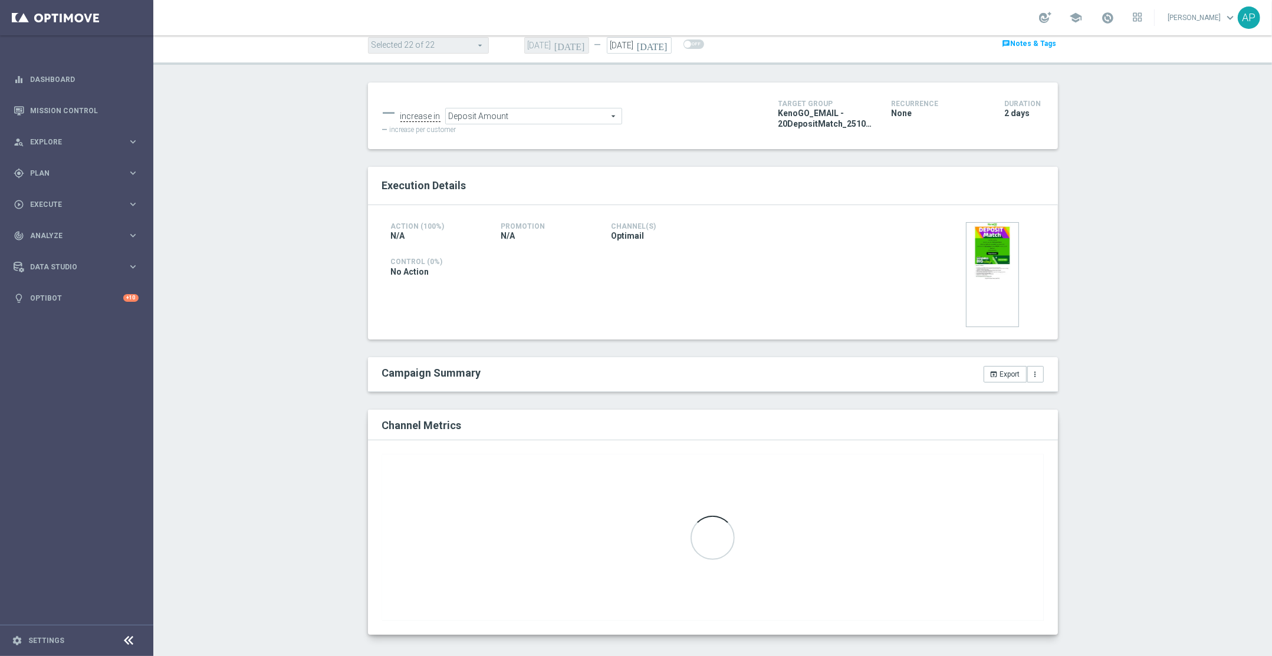
scroll to position [96, 0]
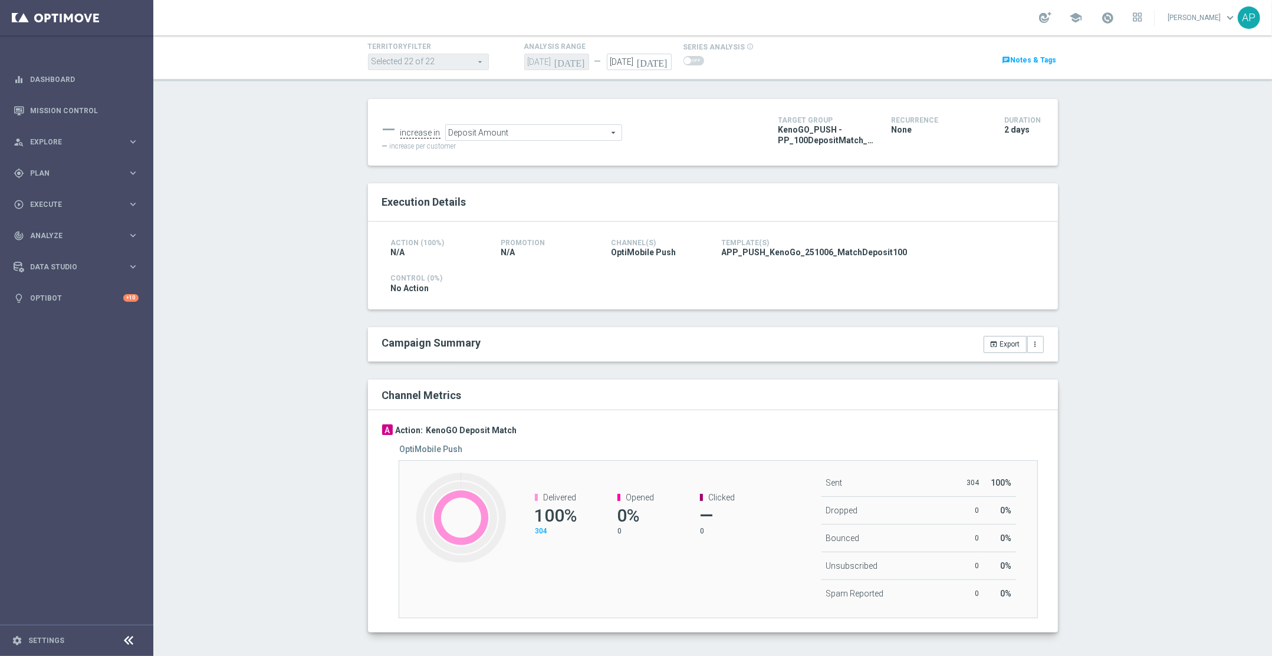
scroll to position [79, 0]
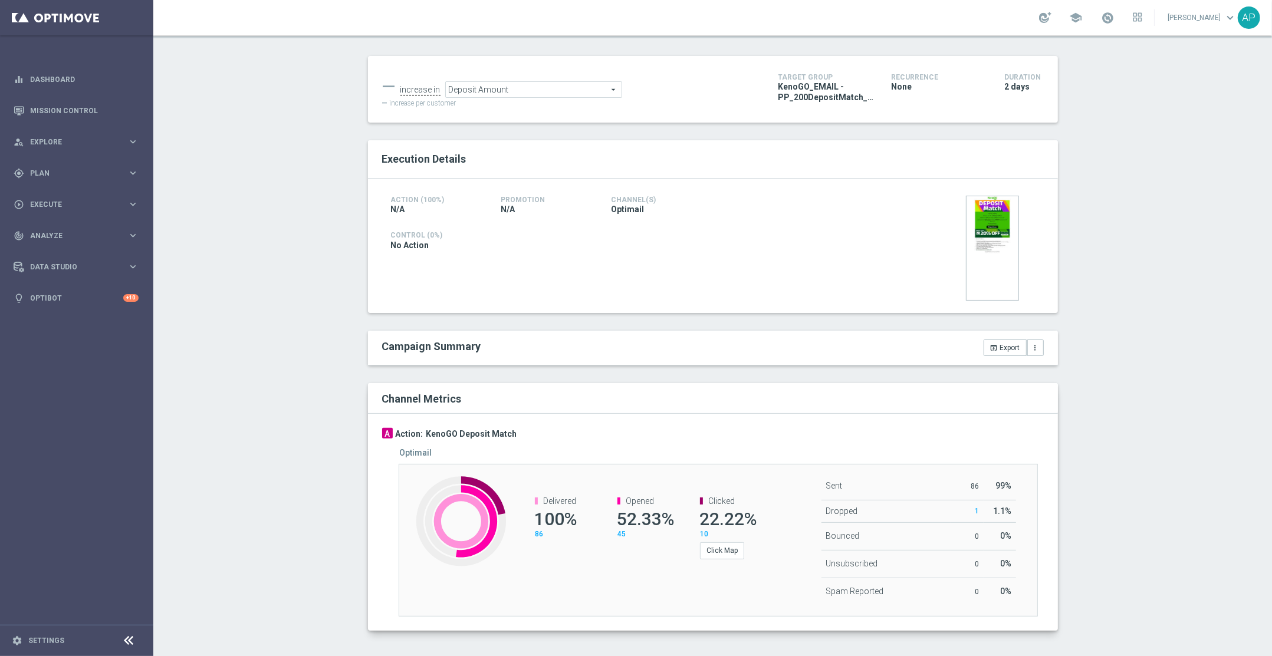
scroll to position [119, 0]
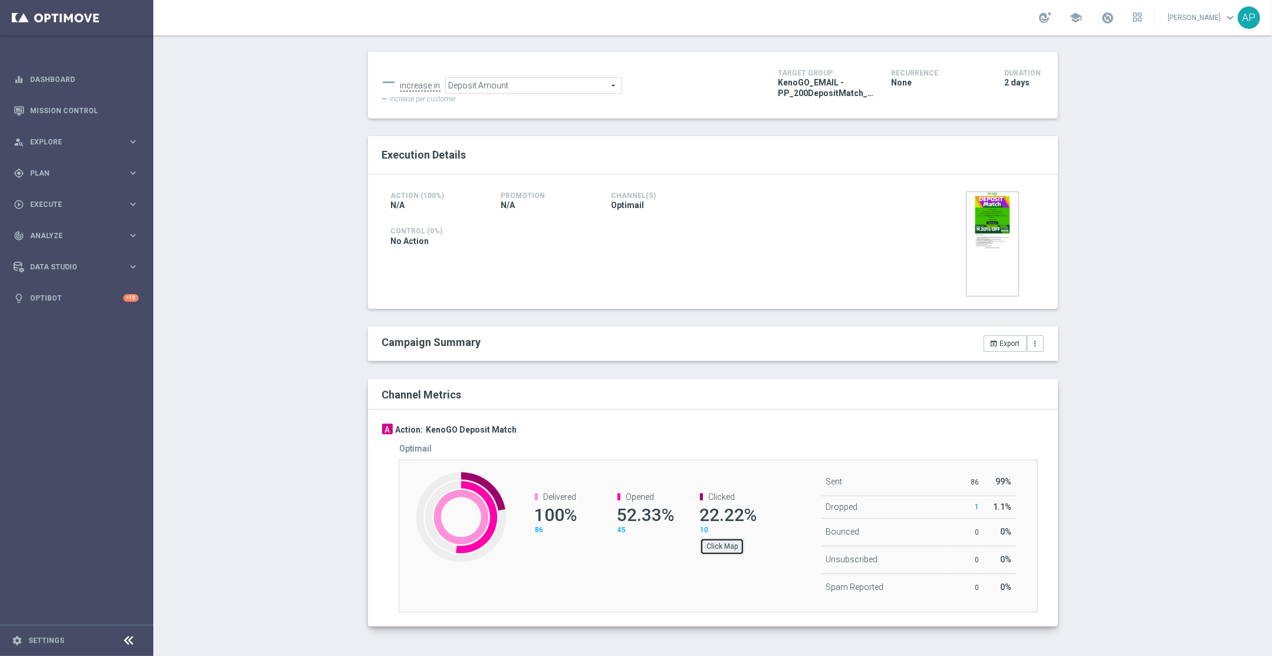
click at [717, 543] on button "Click Map" at bounding box center [722, 546] width 44 height 17
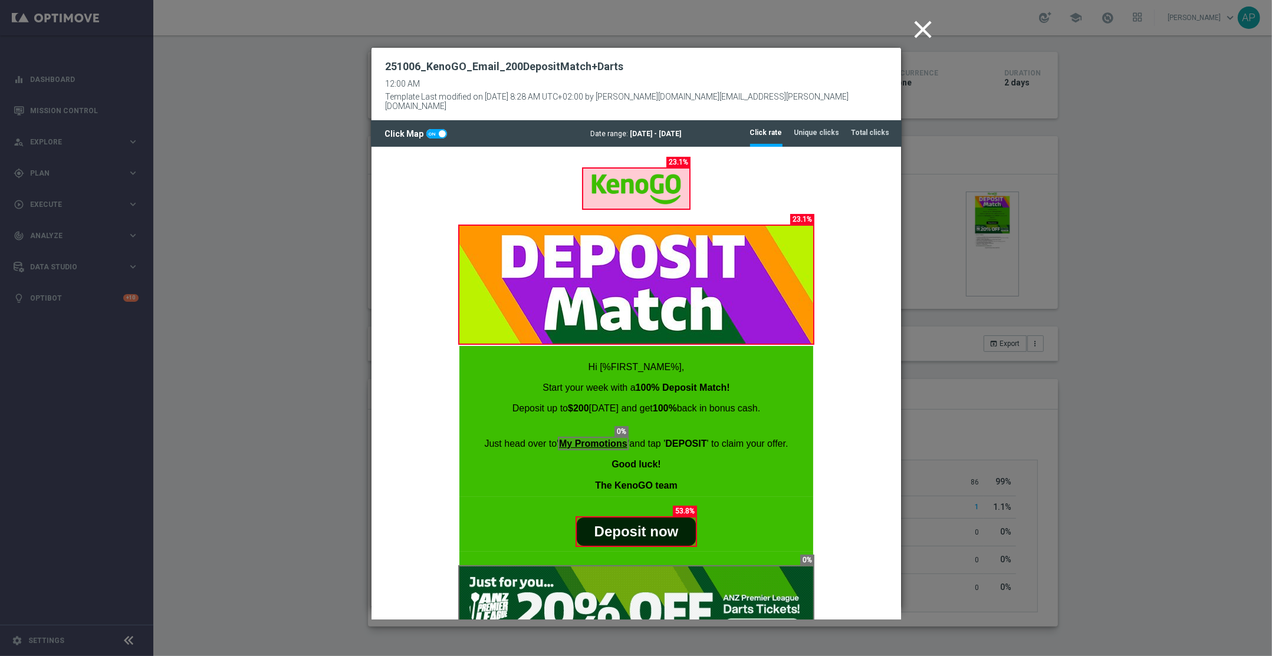
scroll to position [0, 0]
click at [814, 128] on tab-header "Unique clicks" at bounding box center [816, 133] width 45 height 10
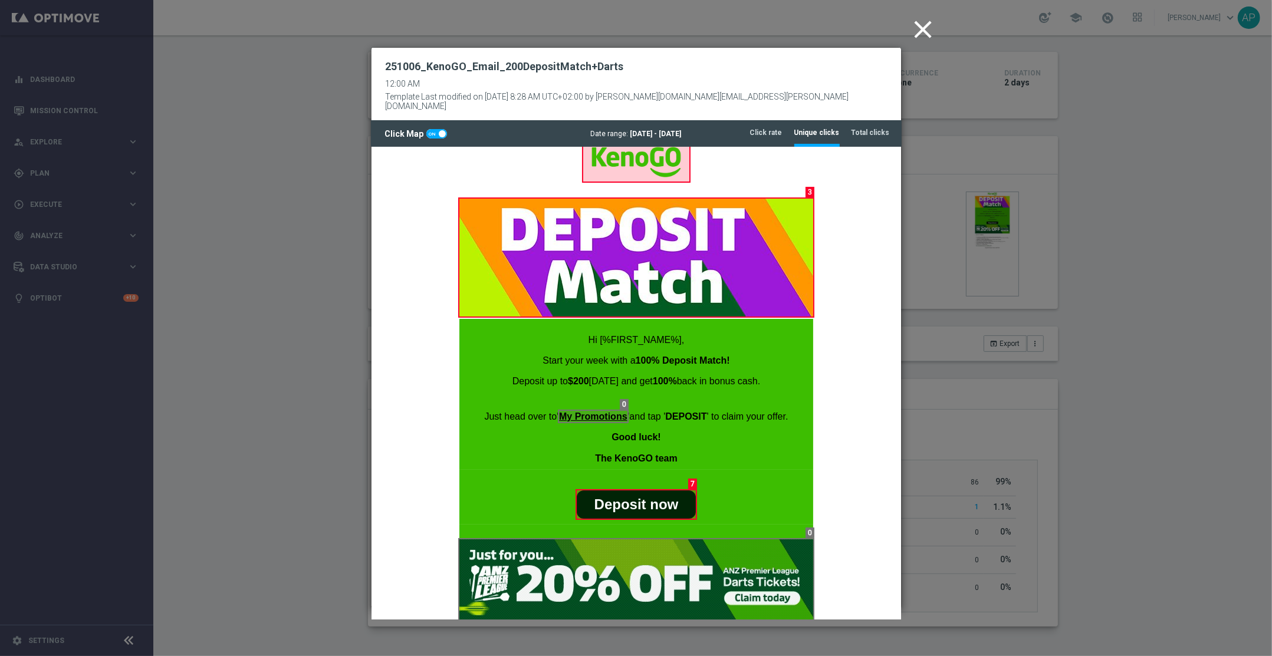
scroll to position [66, 0]
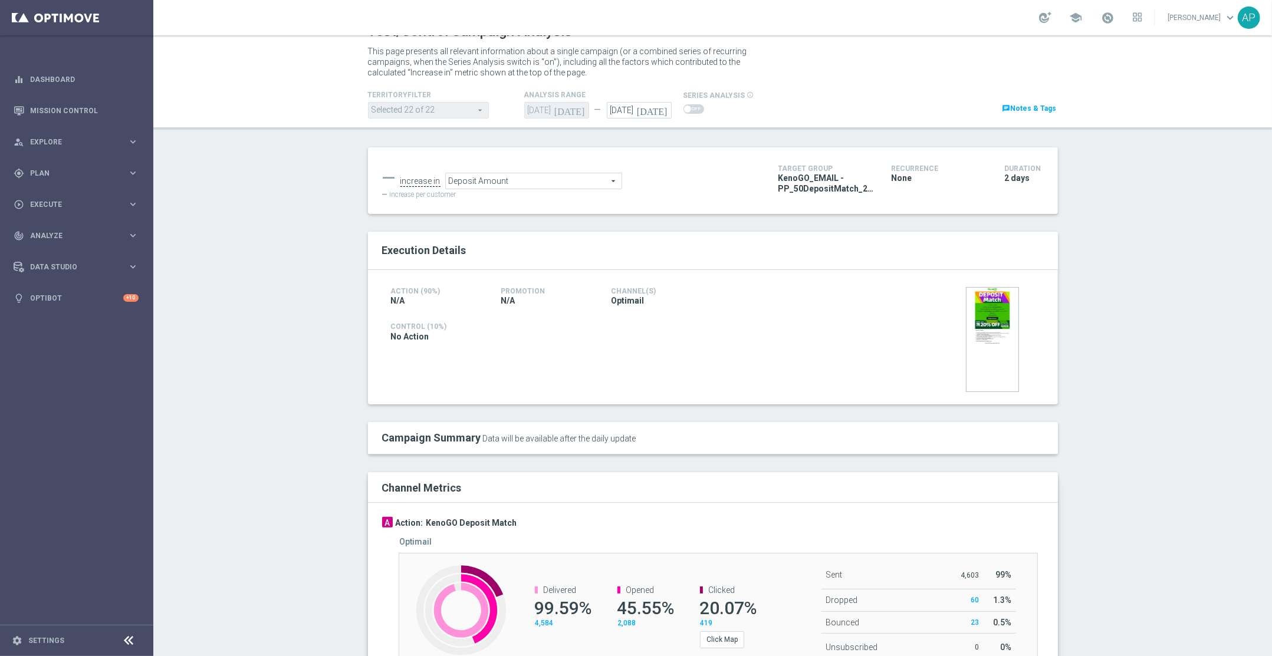
scroll to position [111, 0]
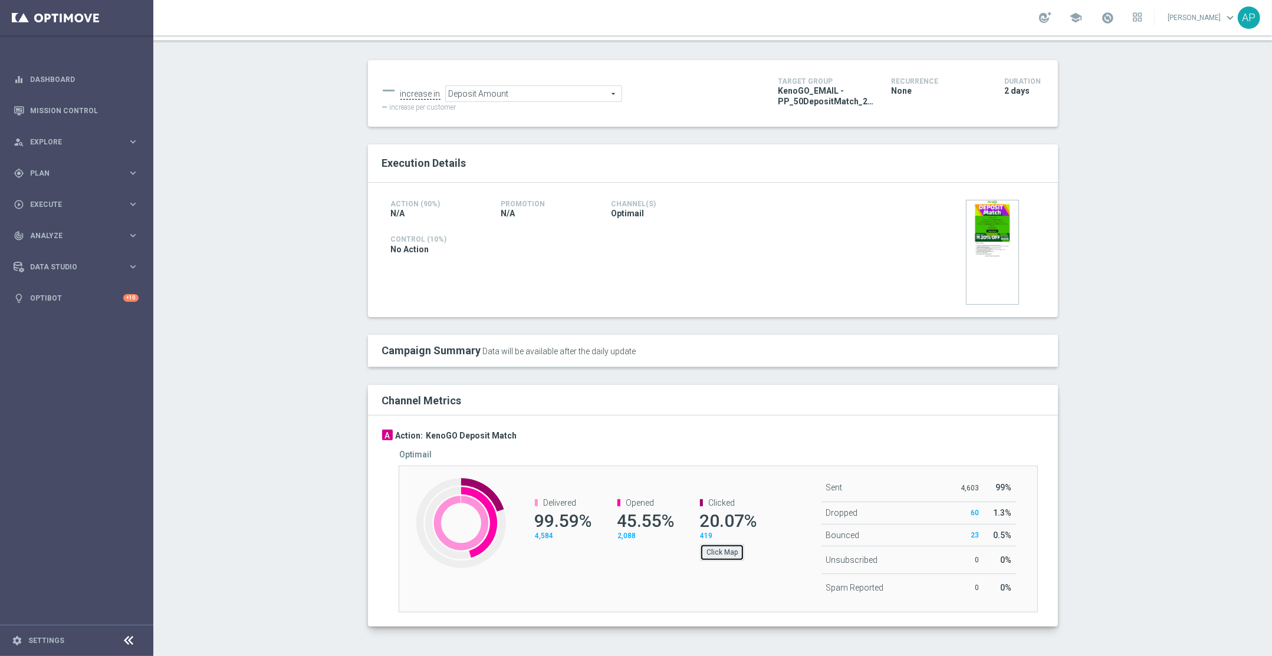
click at [701, 546] on button "Click Map" at bounding box center [722, 552] width 44 height 17
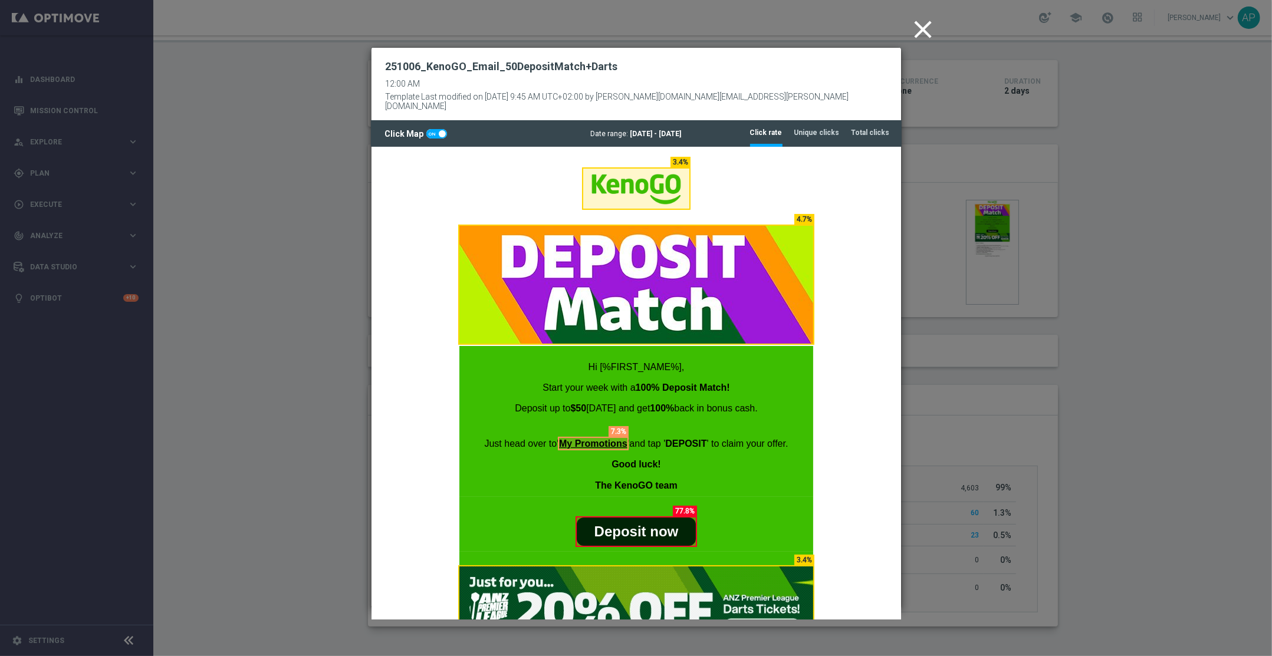
scroll to position [0, 0]
click at [915, 29] on icon "close" at bounding box center [923, 29] width 29 height 29
